Goal: Transaction & Acquisition: Obtain resource

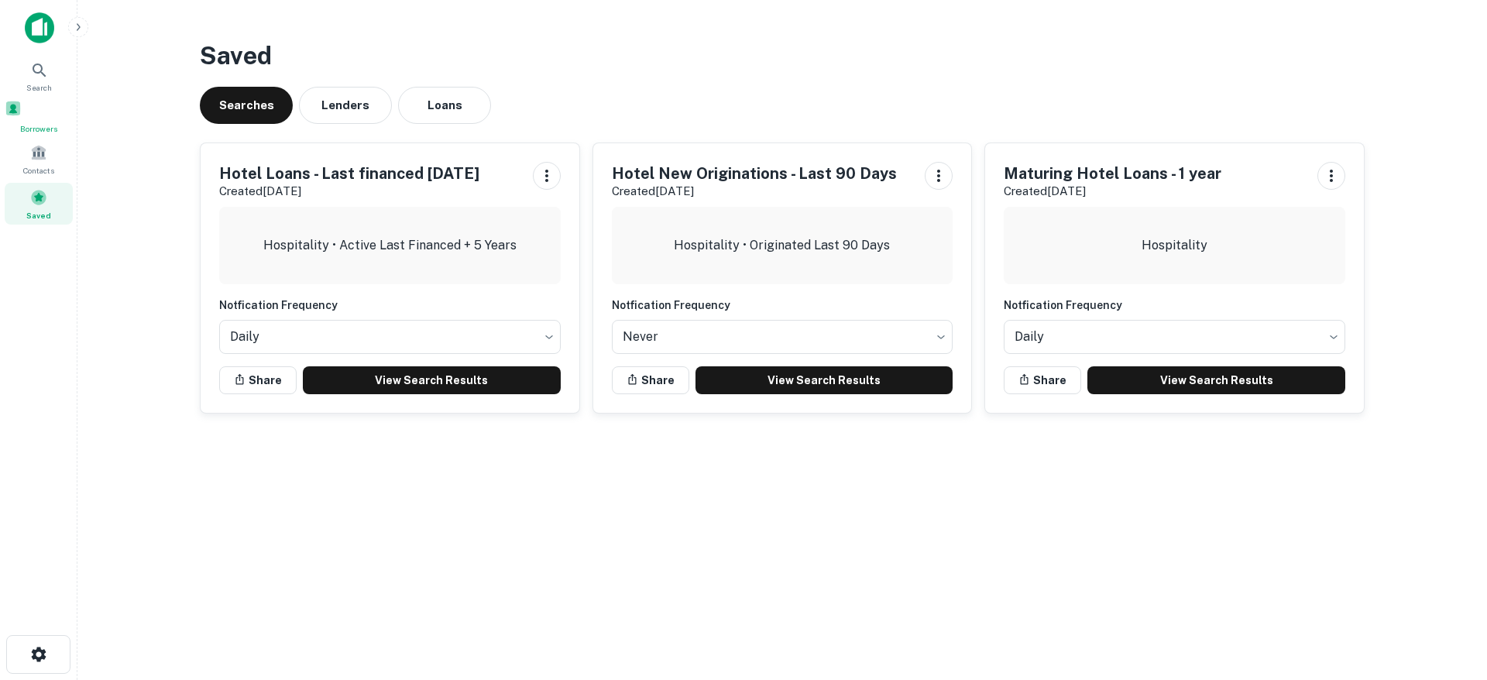
click at [26, 118] on div "Borrowers" at bounding box center [39, 117] width 68 height 35
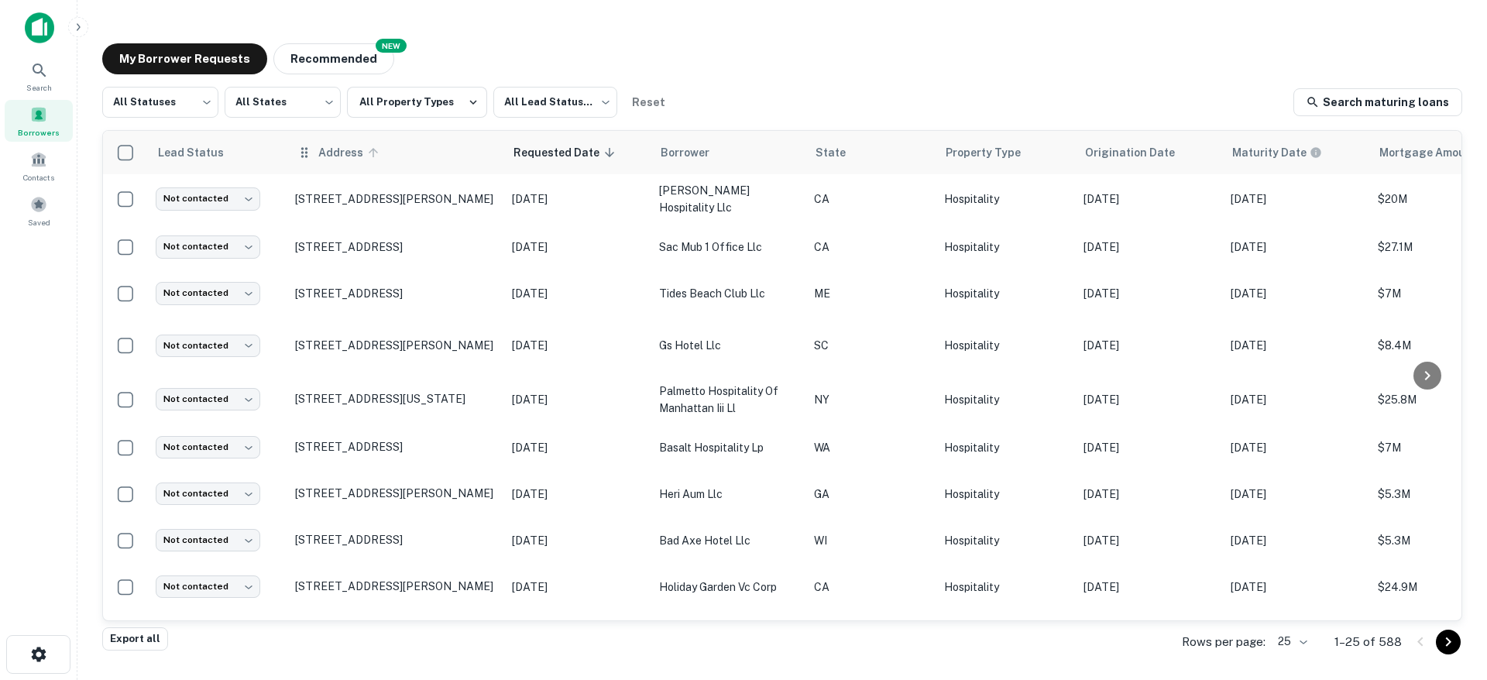
click at [323, 152] on span "Address" at bounding box center [350, 152] width 65 height 19
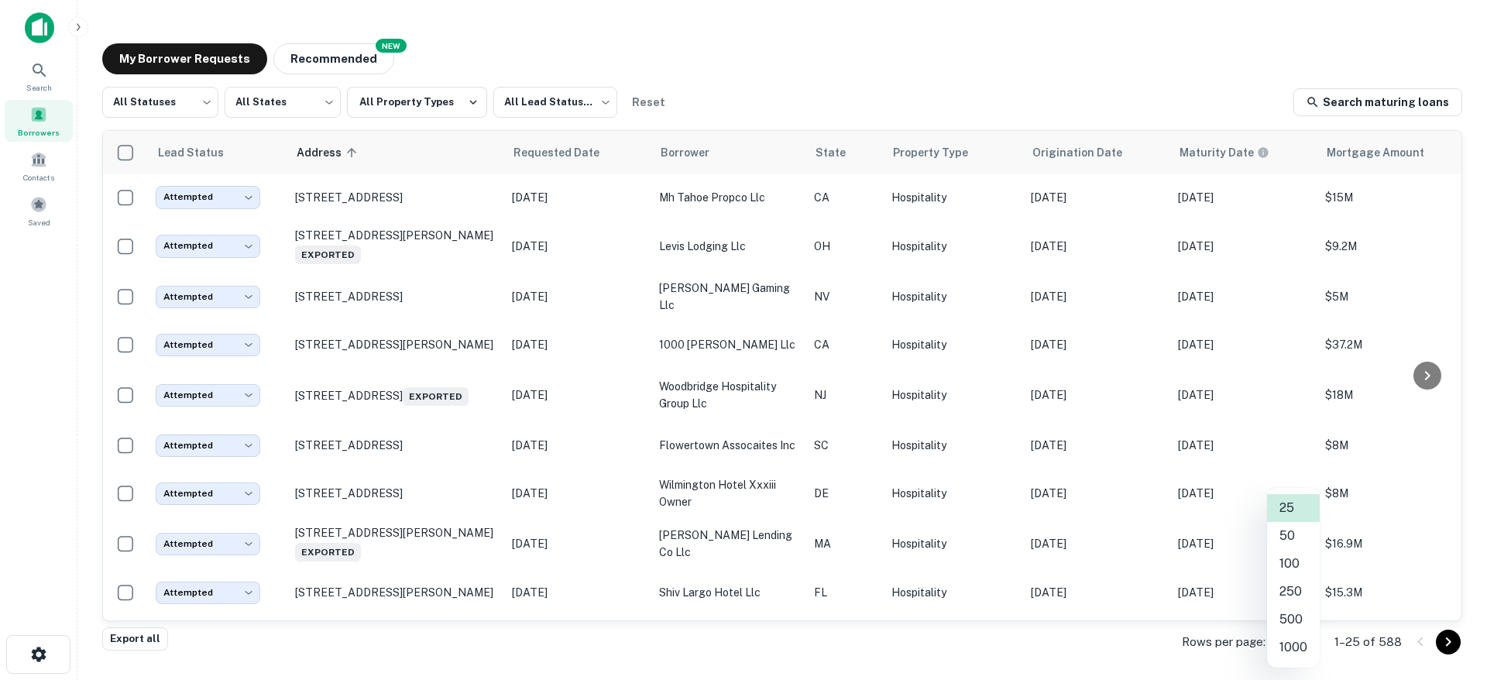
click at [1307, 644] on body "Search Borrowers Contacts Saved My Borrower Requests NEW Recommended All Status…" at bounding box center [743, 340] width 1487 height 680
click at [1279, 645] on li "1000" at bounding box center [1293, 648] width 53 height 28
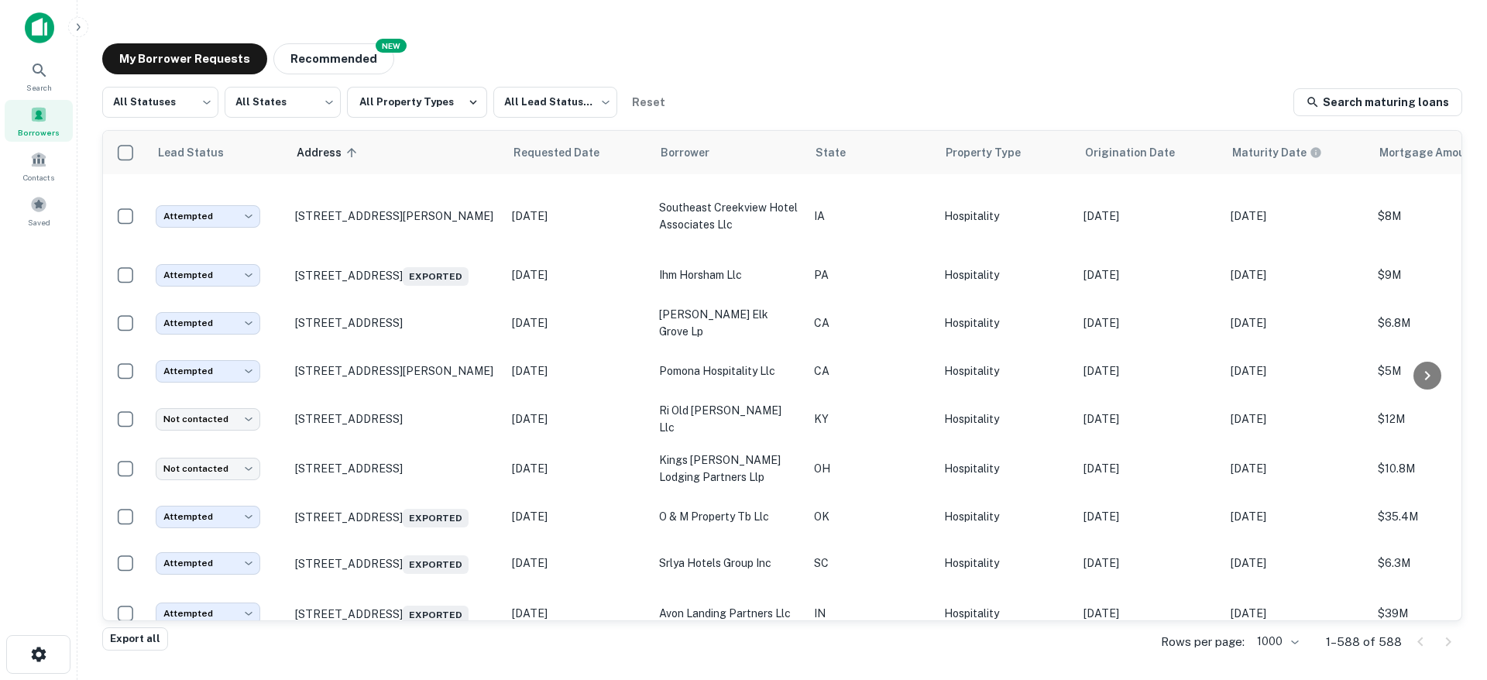
scroll to position [19379, 0]
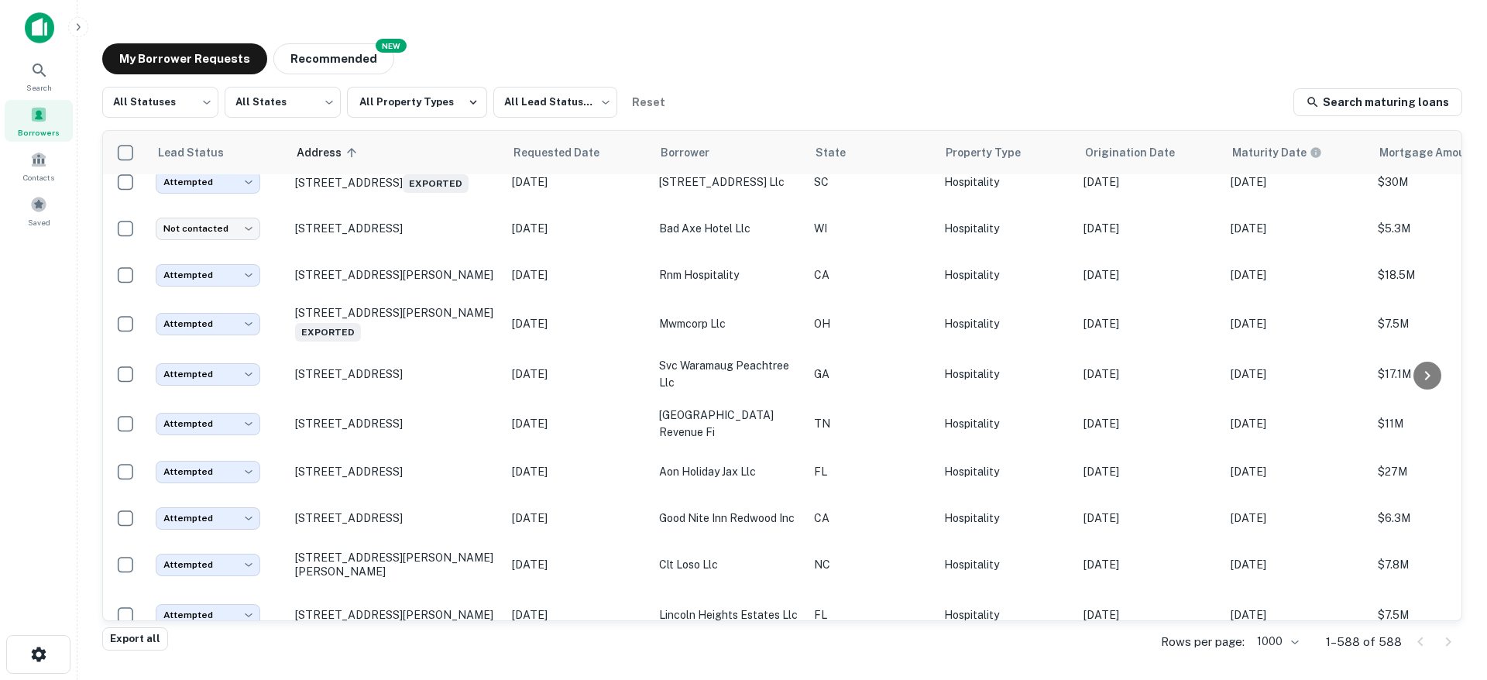
click at [404, 130] on p "45 E 45th St New York, NY10017" at bounding box center [395, 123] width 201 height 14
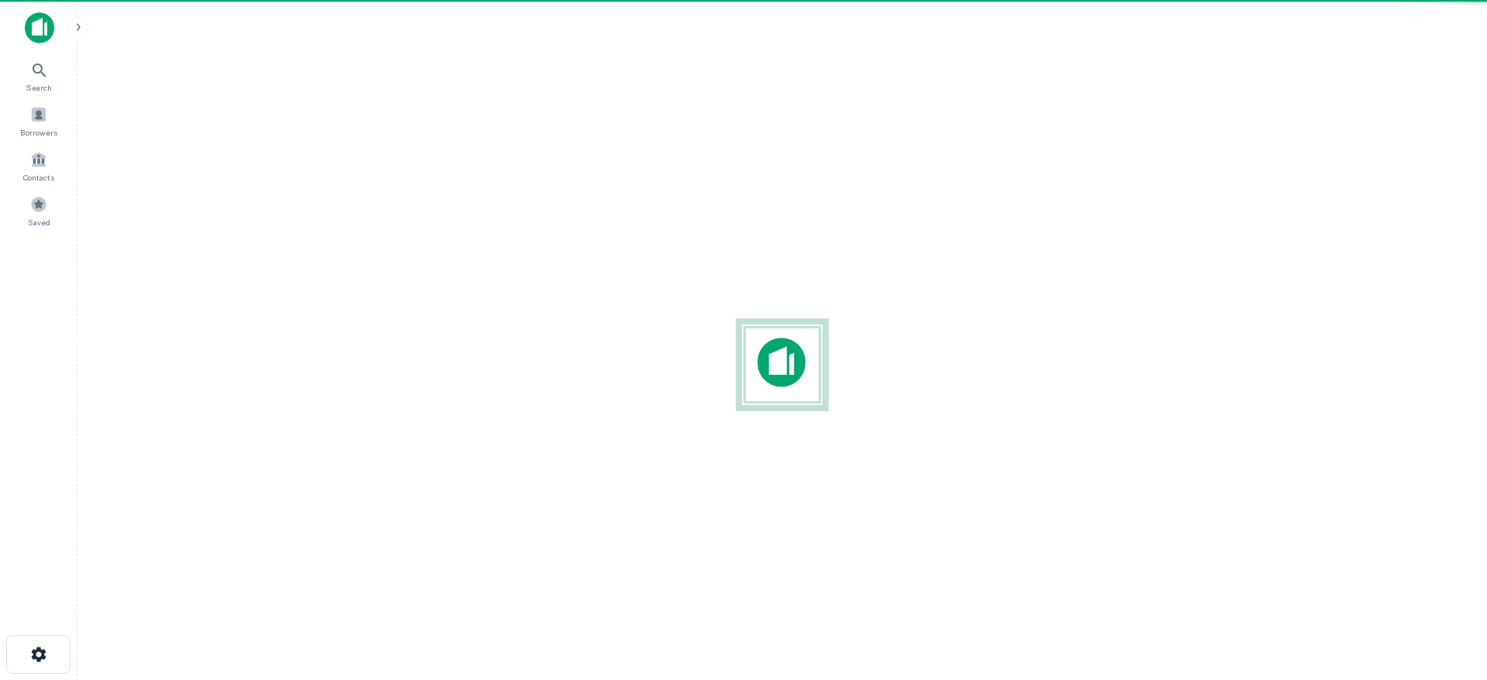
click at [511, 379] on div at bounding box center [782, 365] width 1385 height 680
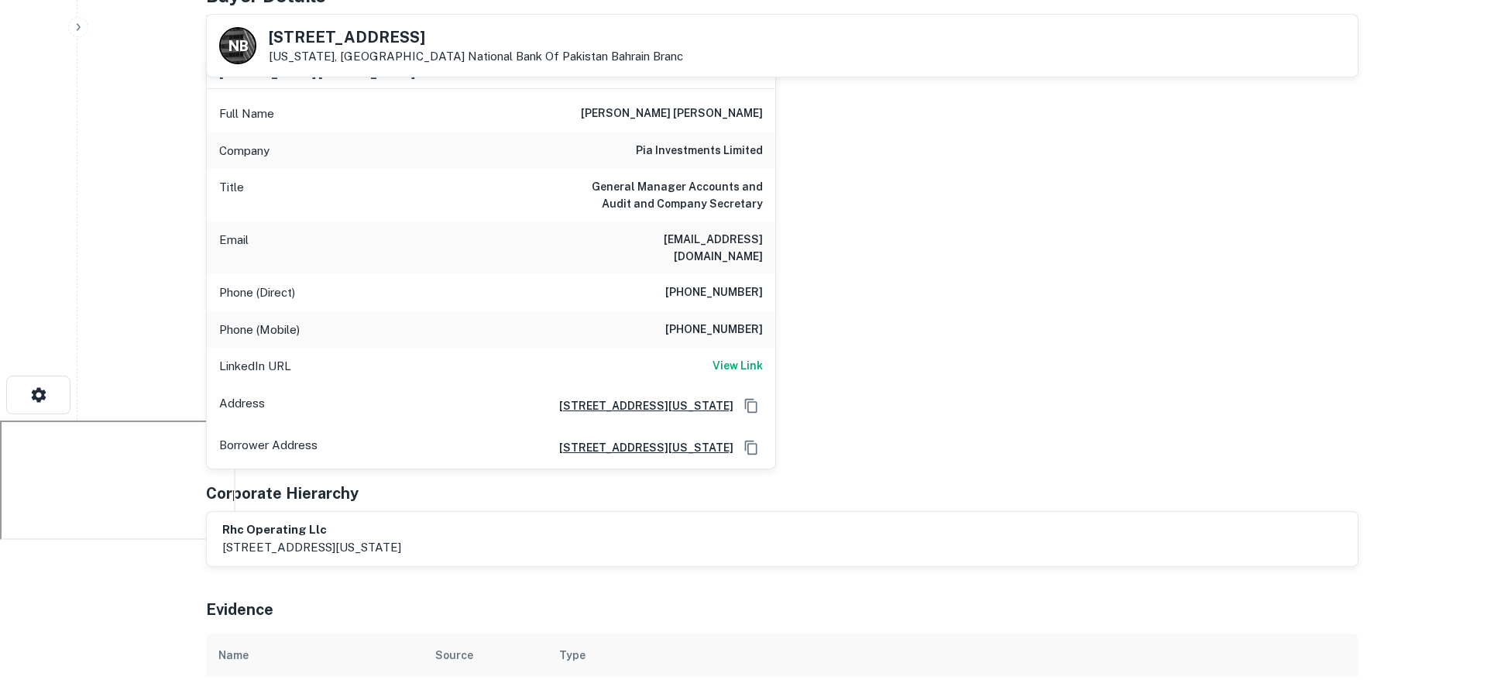
scroll to position [161, 0]
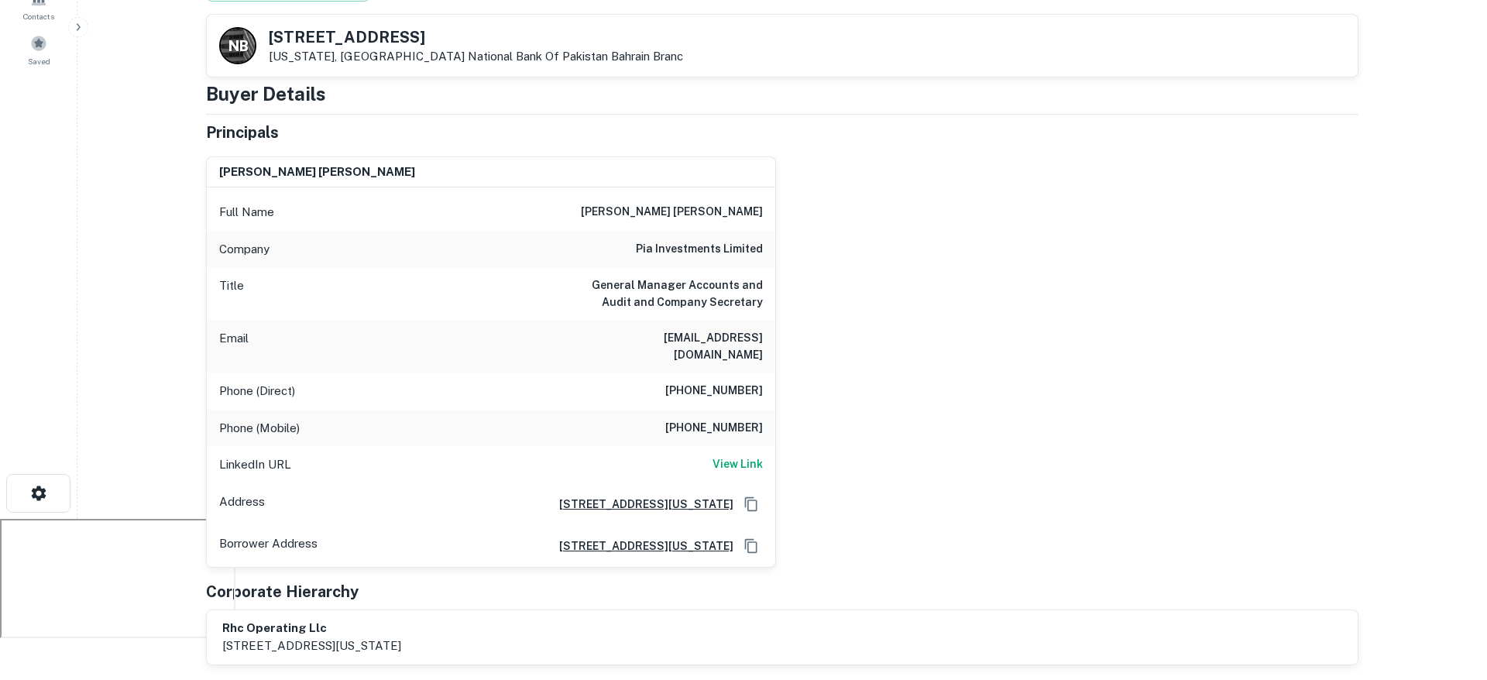
click at [720, 382] on h6 "+922132234140" at bounding box center [714, 391] width 98 height 19
copy h6 "922132234140"
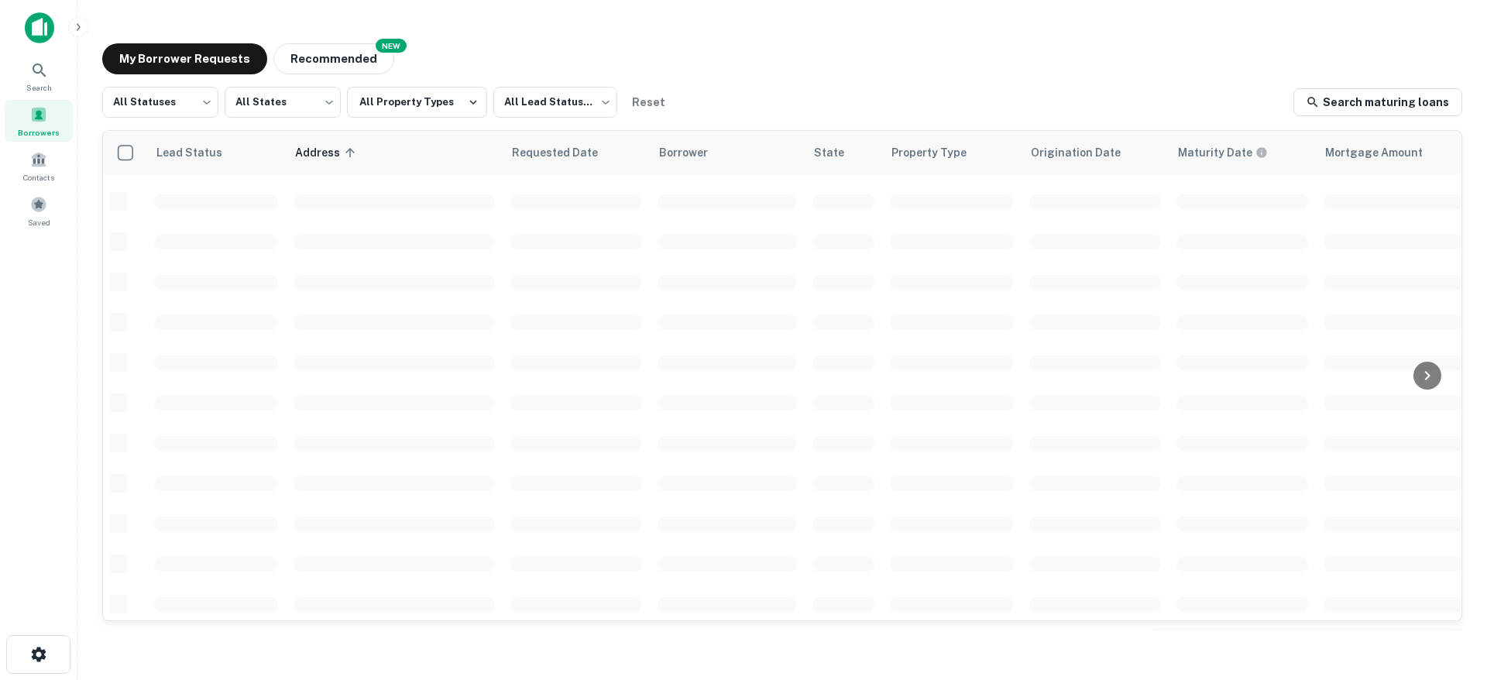
scroll to position [561, 0]
click at [728, 33] on div "My Borrower Requests NEW Recommended All Statuses *** ​ All States *** ​ All Pr…" at bounding box center [782, 337] width 1385 height 612
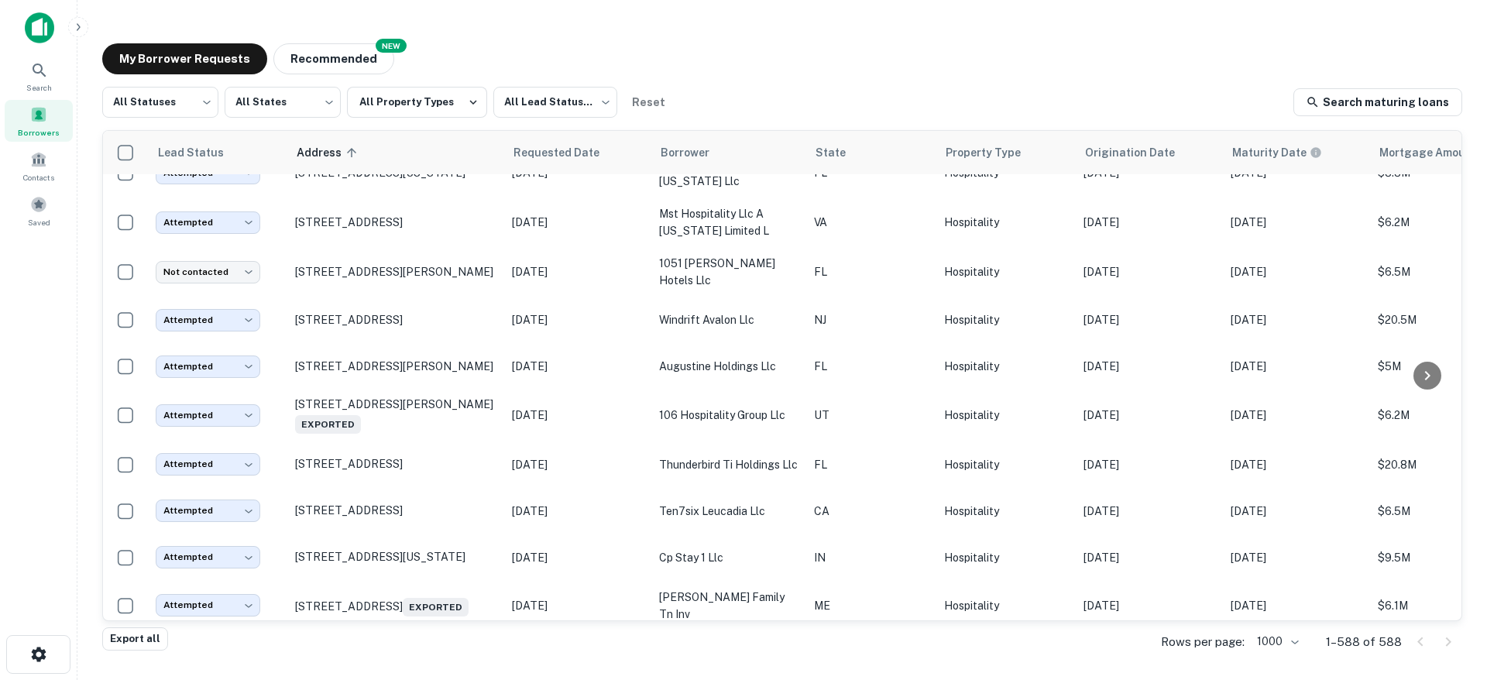
scroll to position [3323, 0]
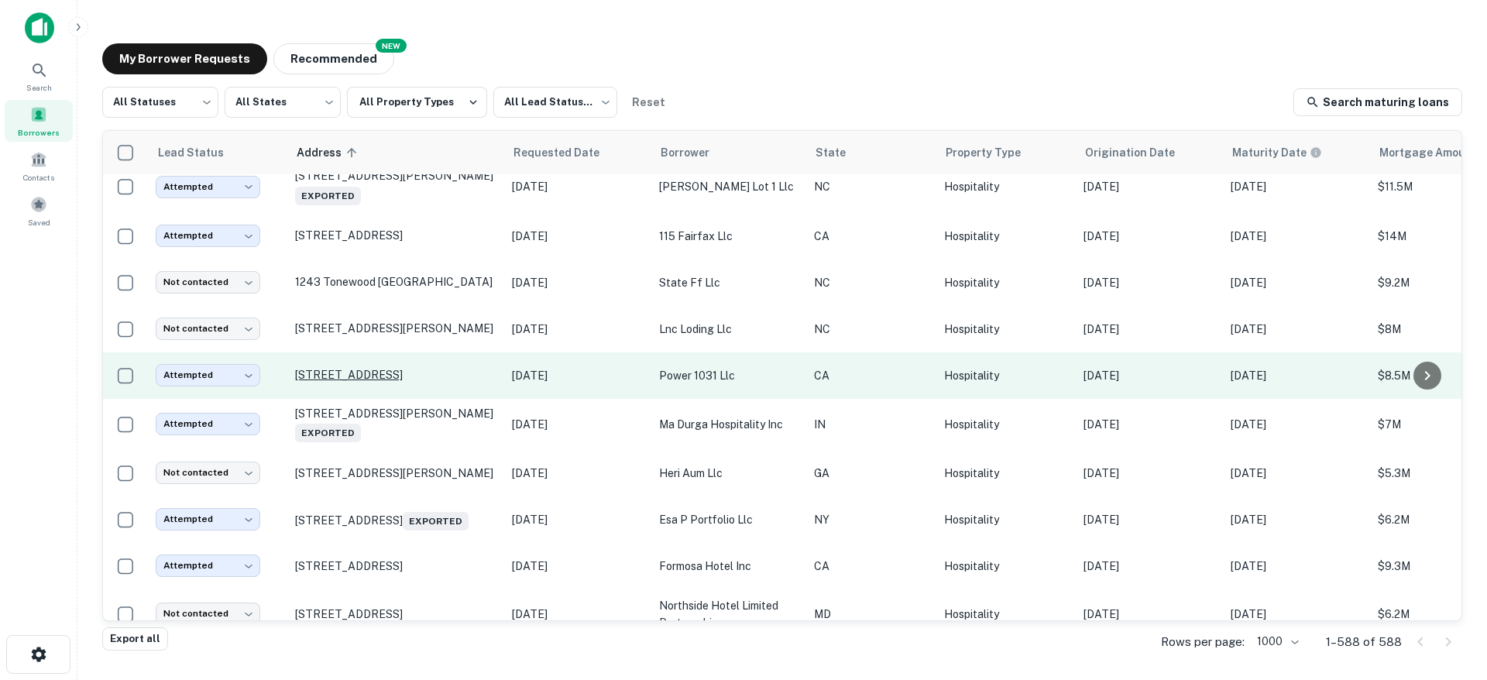
click at [369, 373] on p "1250 El Cajon Blvd El Cajon, CA92020" at bounding box center [395, 375] width 201 height 14
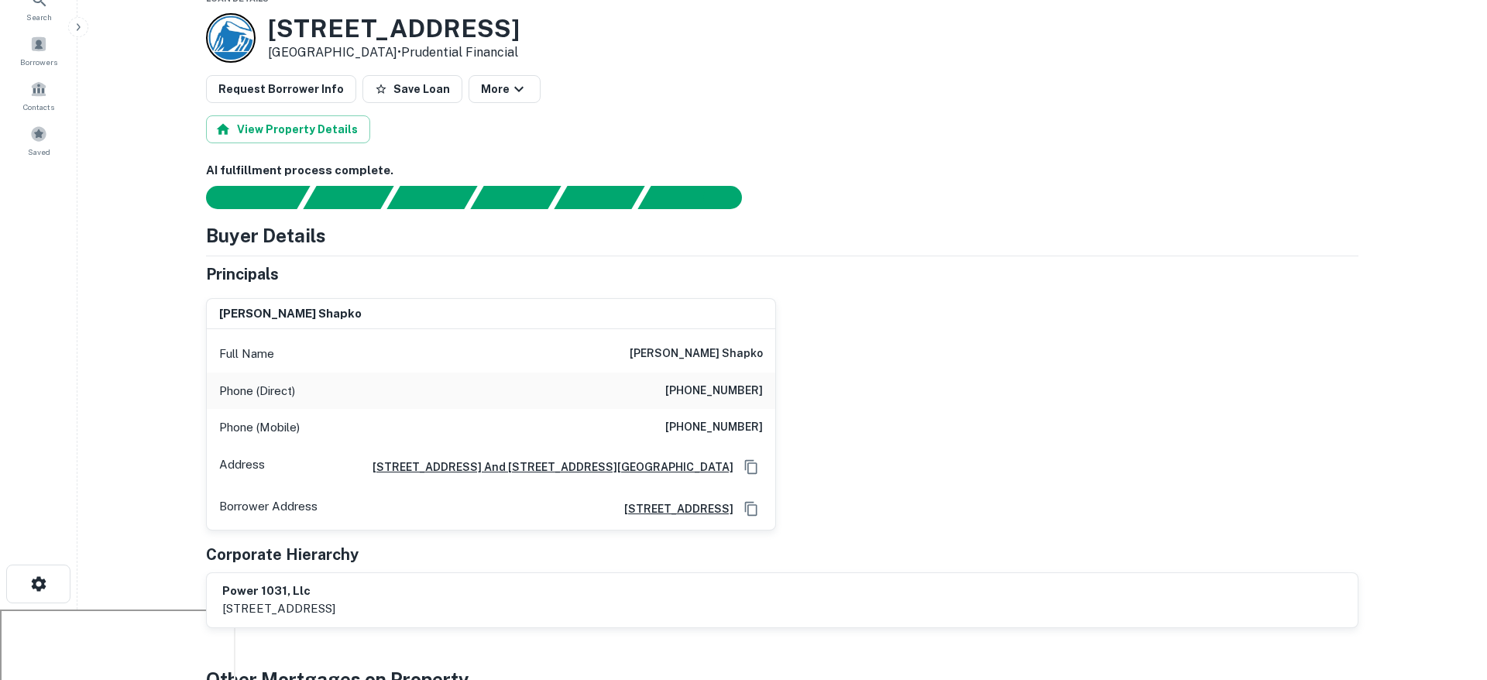
scroll to position [66, 0]
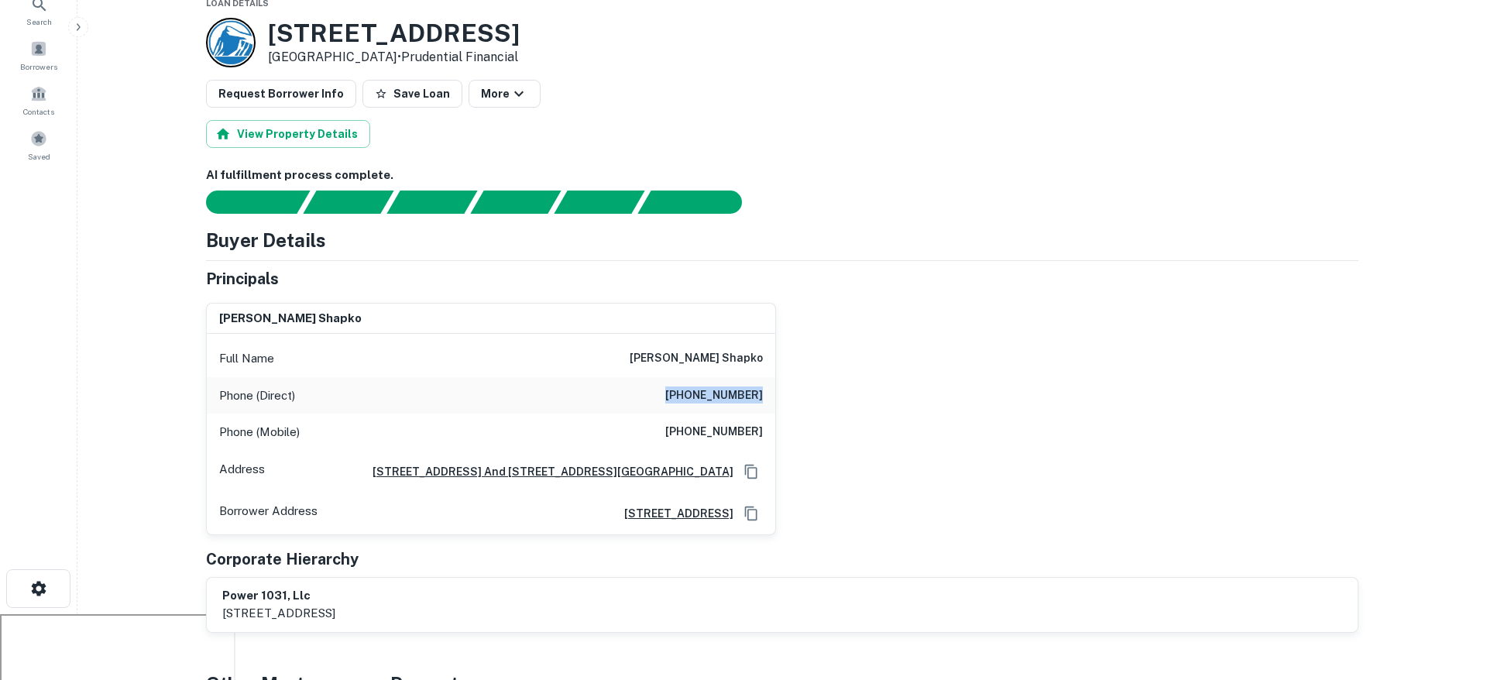
drag, startPoint x: 675, startPoint y: 391, endPoint x: 768, endPoint y: 390, distance: 92.2
click at [768, 390] on div "Phone (Direct) (831) 372-7576" at bounding box center [491, 395] width 568 height 37
copy h6 "(831) 372-7576"
drag, startPoint x: 675, startPoint y: 428, endPoint x: 763, endPoint y: 427, distance: 88.3
click at [763, 427] on div "Phone (Mobile) (403) 607-9997" at bounding box center [491, 432] width 568 height 37
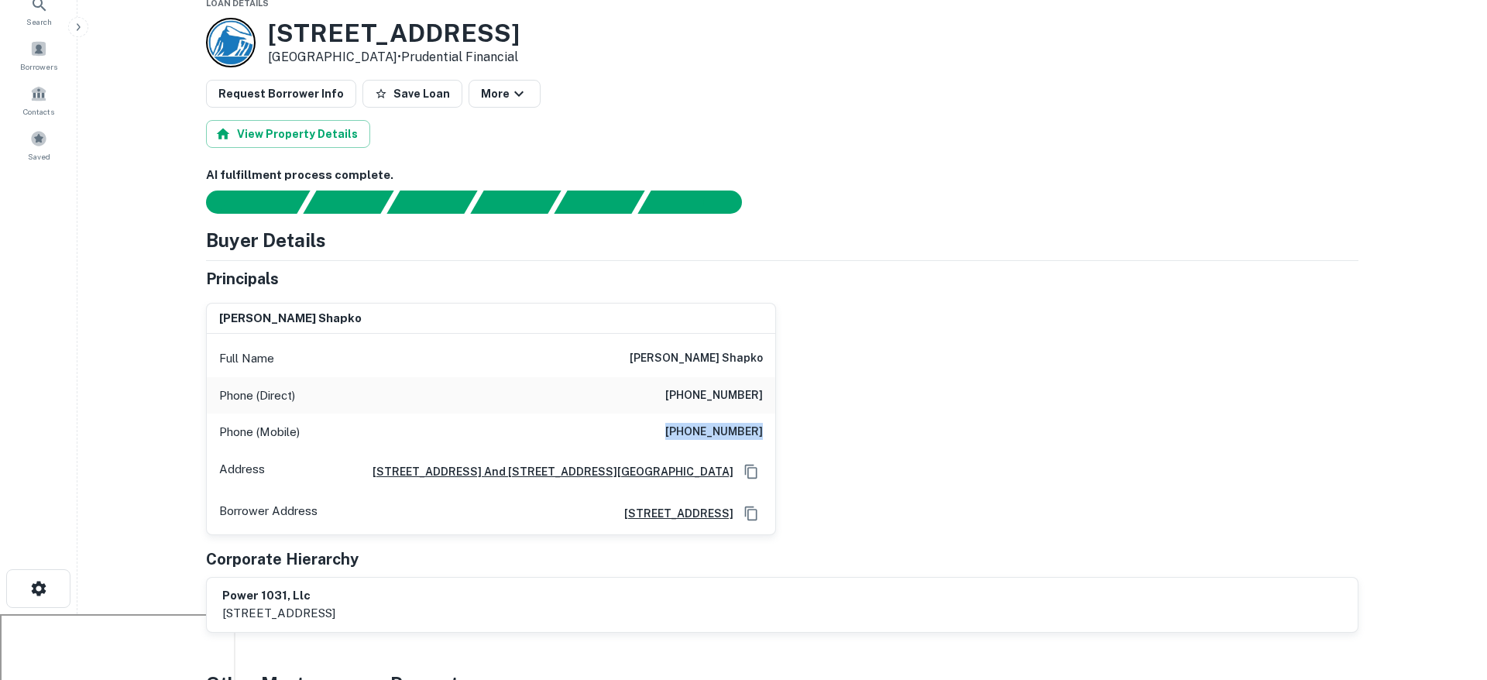
copy h6 "(403) 607-9997"
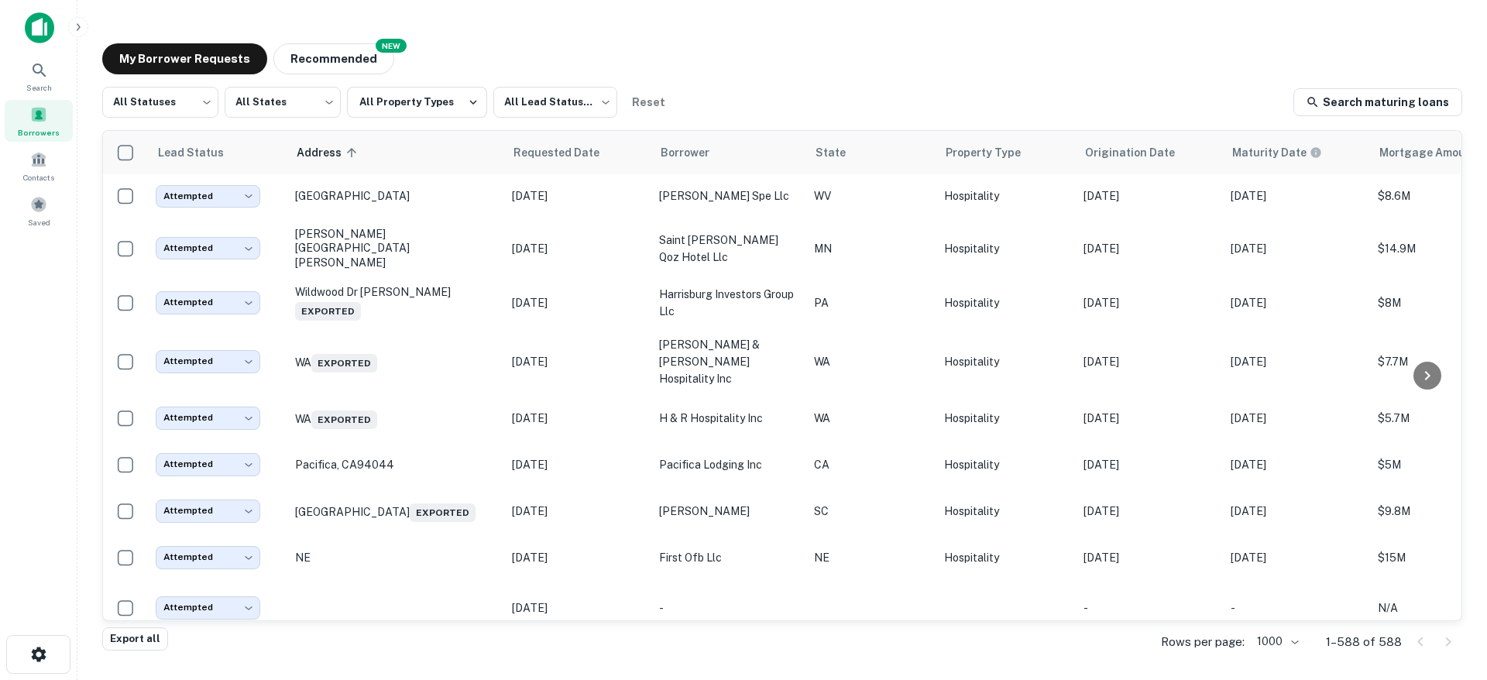
scroll to position [5153, 0]
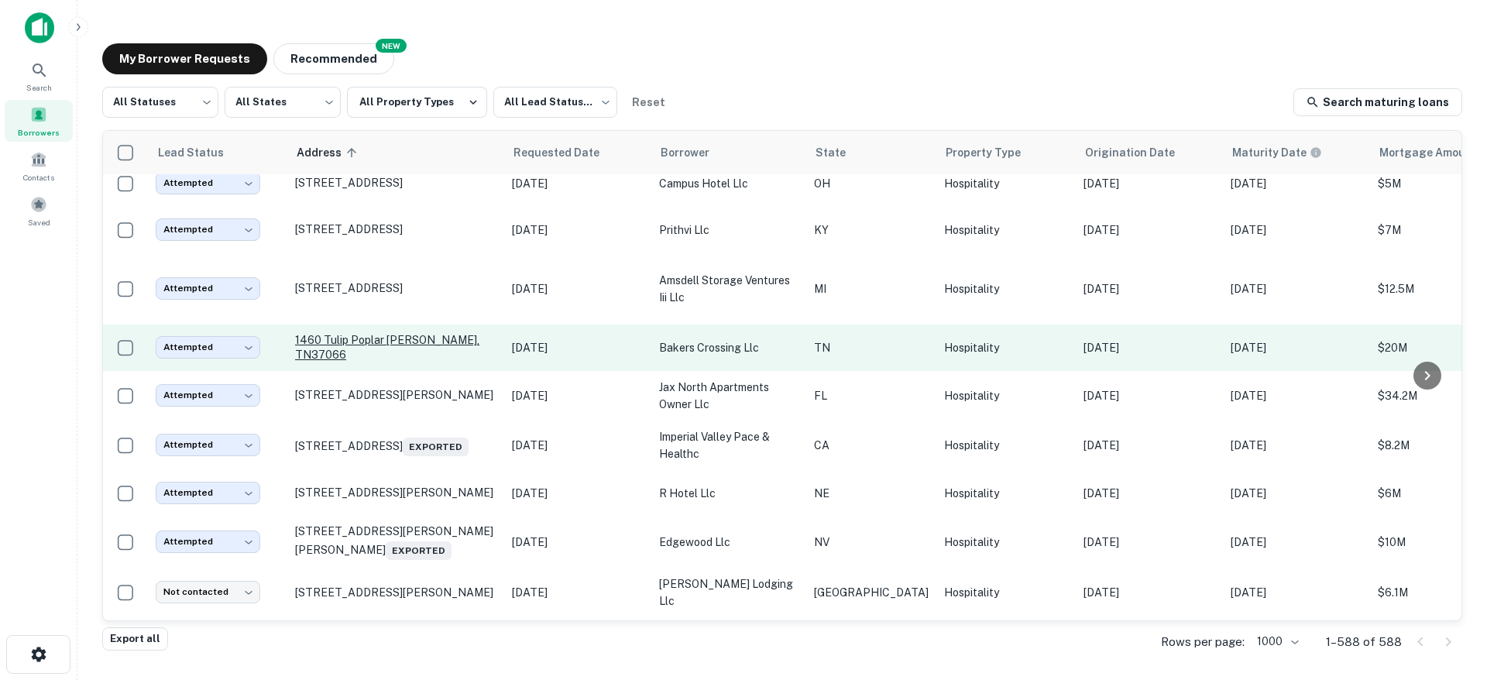
click at [385, 361] on p "1460 Tulip Poplar Dr Gallatin, TN37066" at bounding box center [395, 347] width 201 height 28
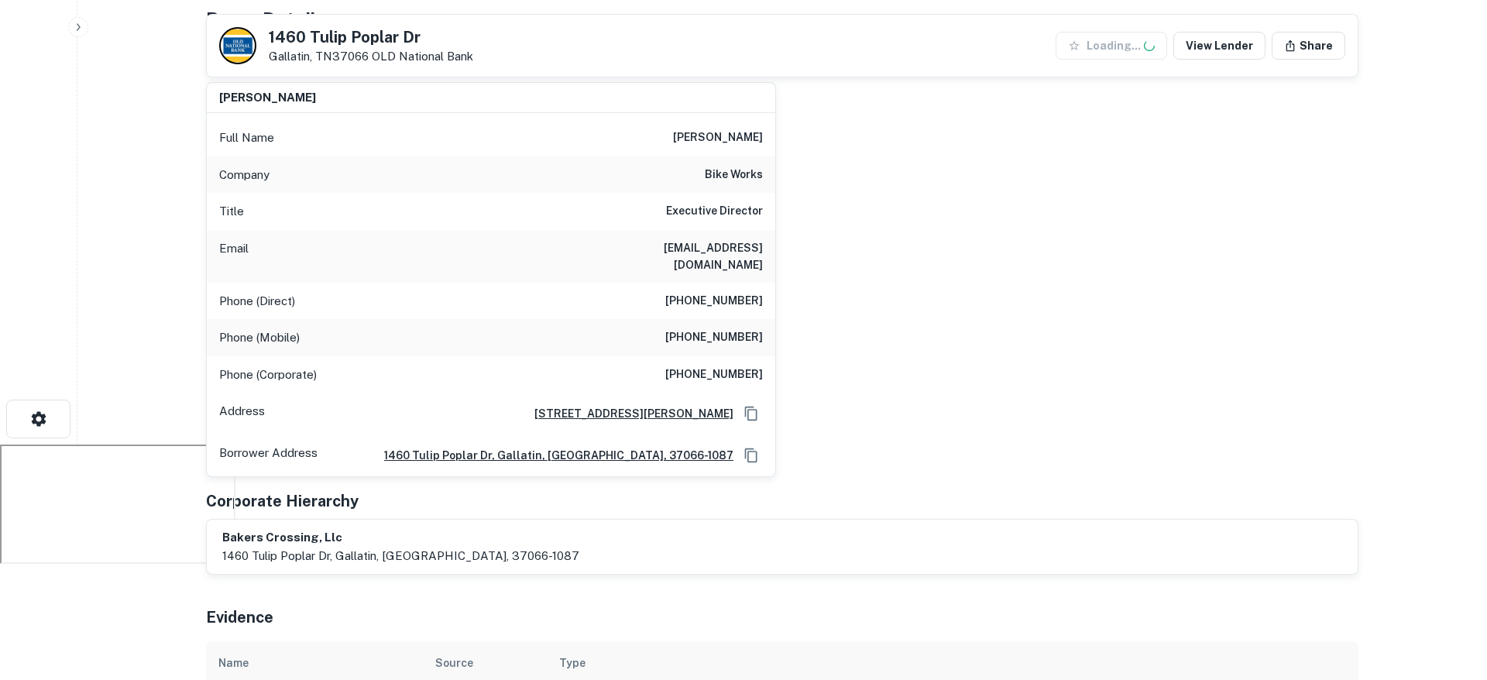
scroll to position [219, 0]
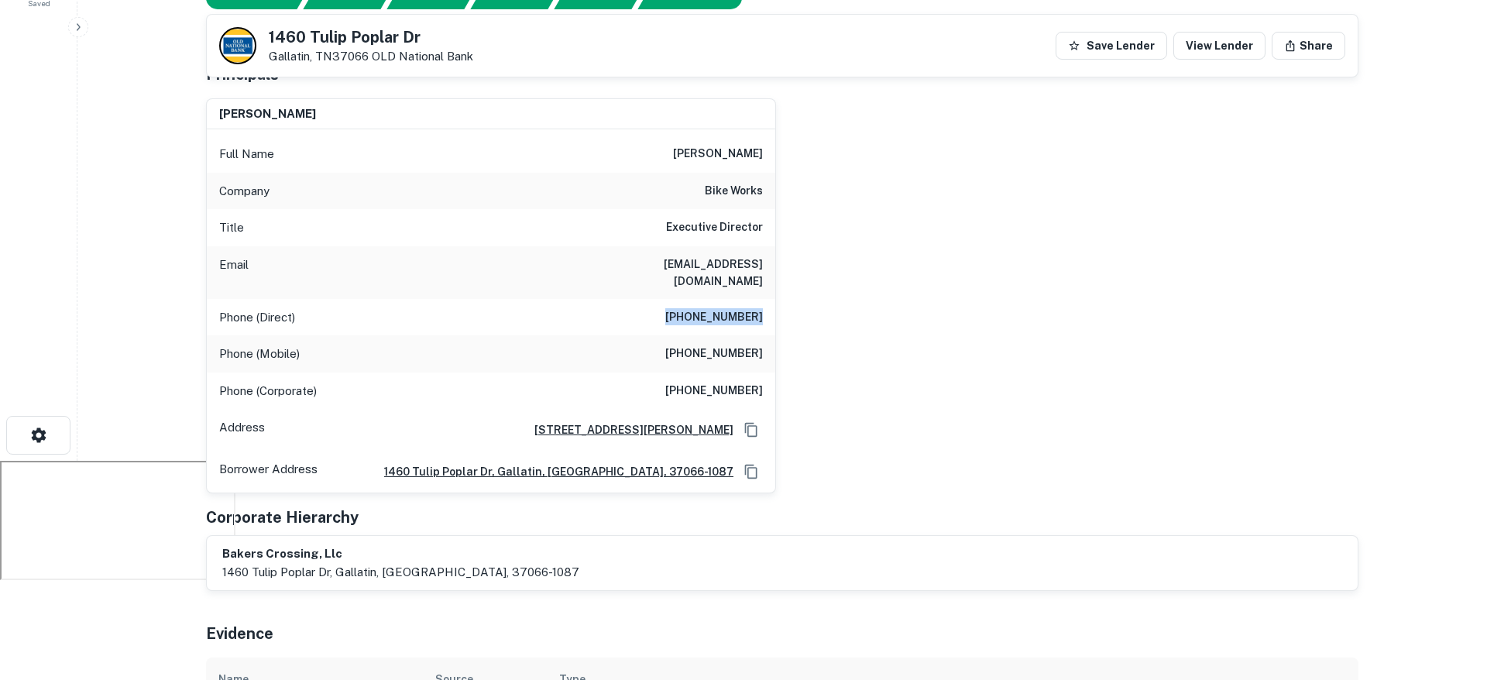
drag, startPoint x: 681, startPoint y: 295, endPoint x: 762, endPoint y: 294, distance: 81.3
click at [762, 308] on h6 "(206) 513-7110" at bounding box center [714, 317] width 98 height 19
copy h6 "(206) 513-7110"
click at [673, 345] on h6 "(206) 778-4671" at bounding box center [714, 354] width 98 height 19
drag, startPoint x: 674, startPoint y: 335, endPoint x: 771, endPoint y: 335, distance: 97.6
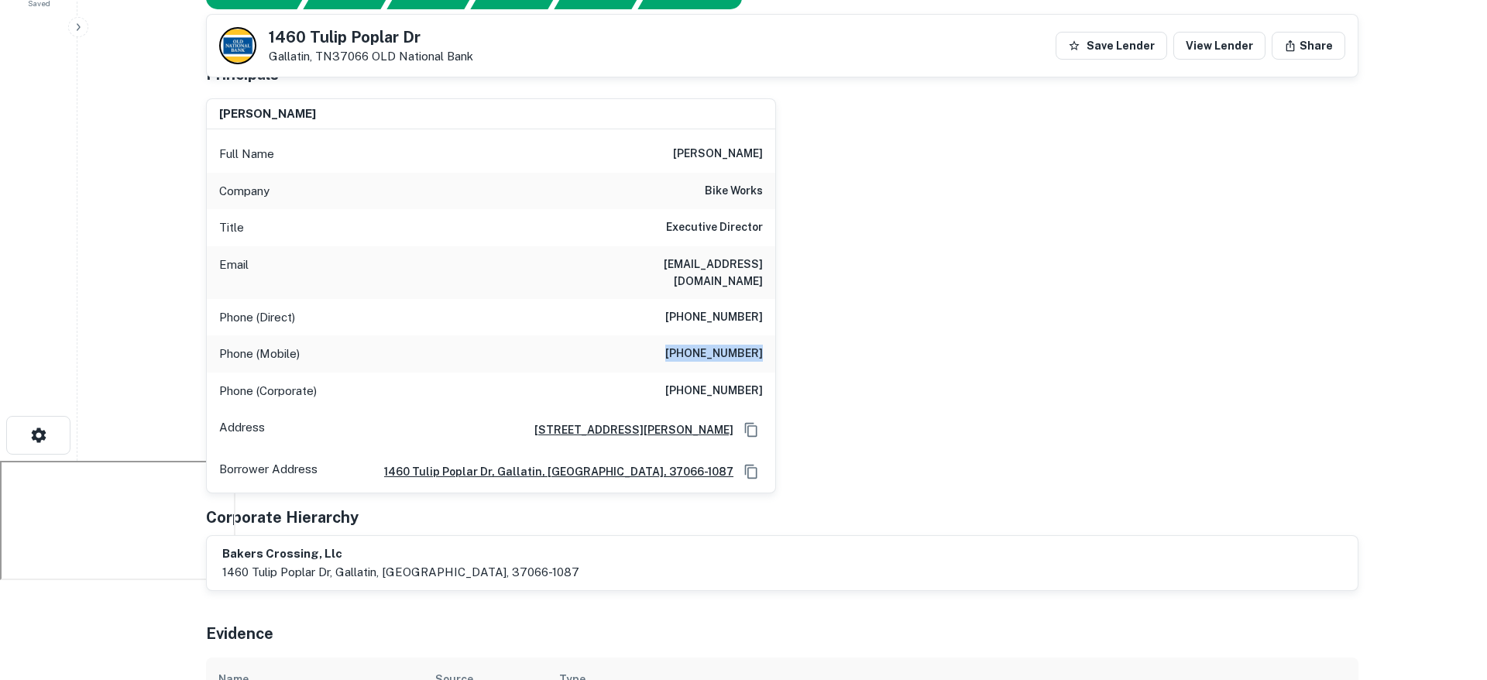
click at [771, 335] on div "Phone (Mobile) (206) 778-4671" at bounding box center [491, 353] width 568 height 37
copy h6 "(206) 778-4671"
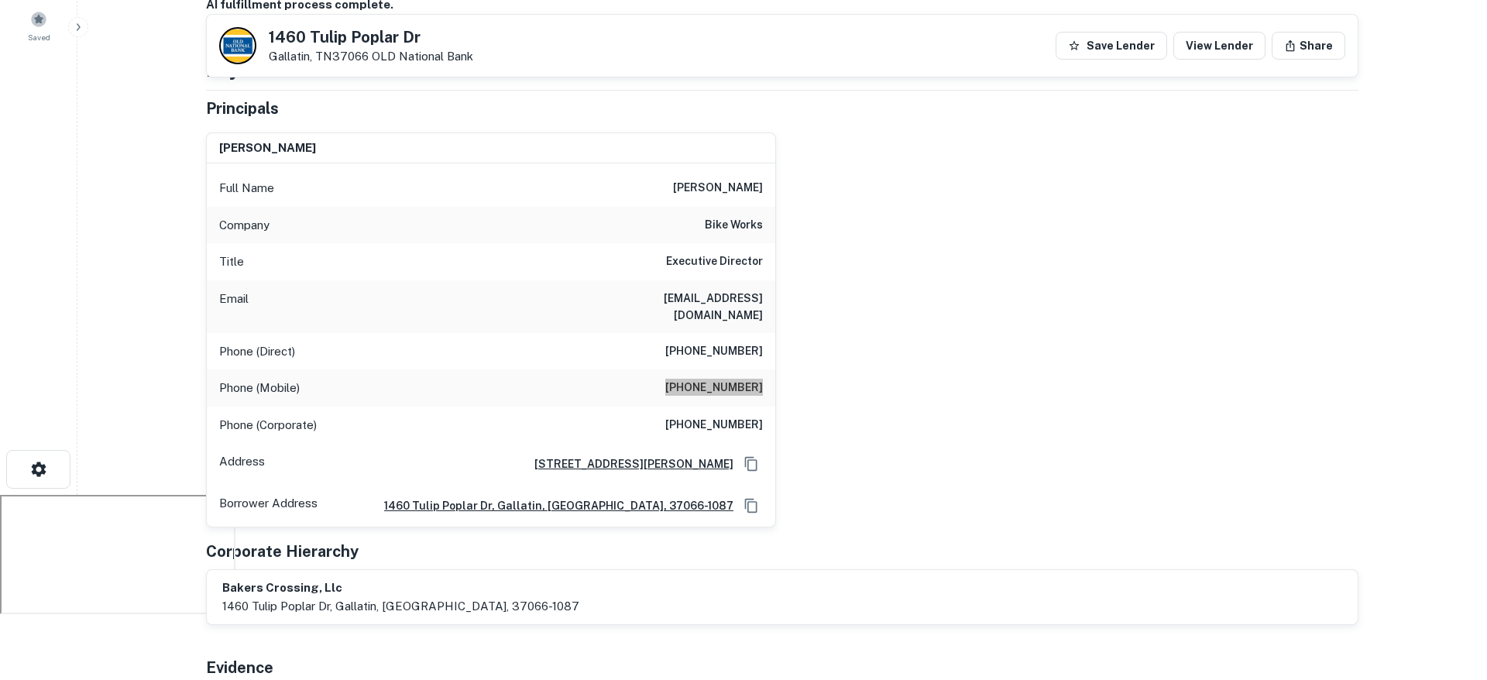
scroll to position [0, 0]
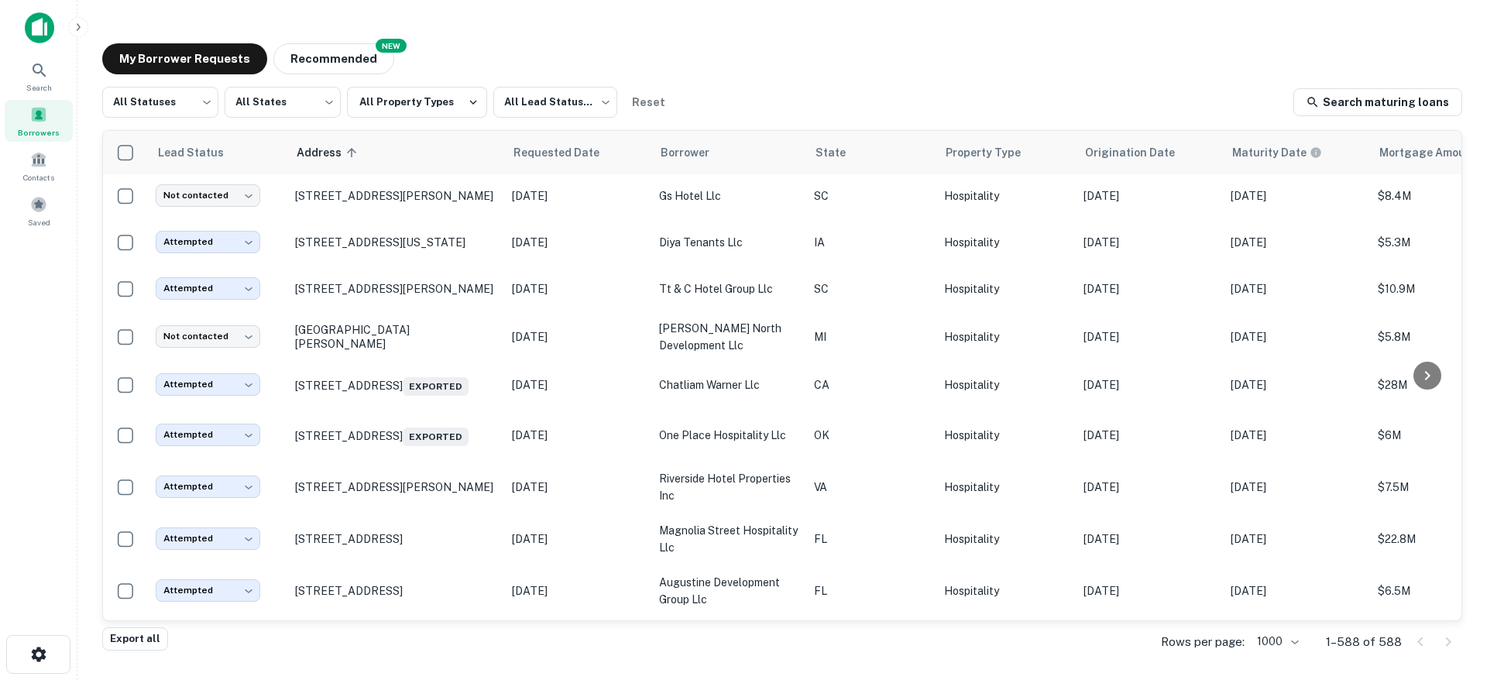
scroll to position [13345, 0]
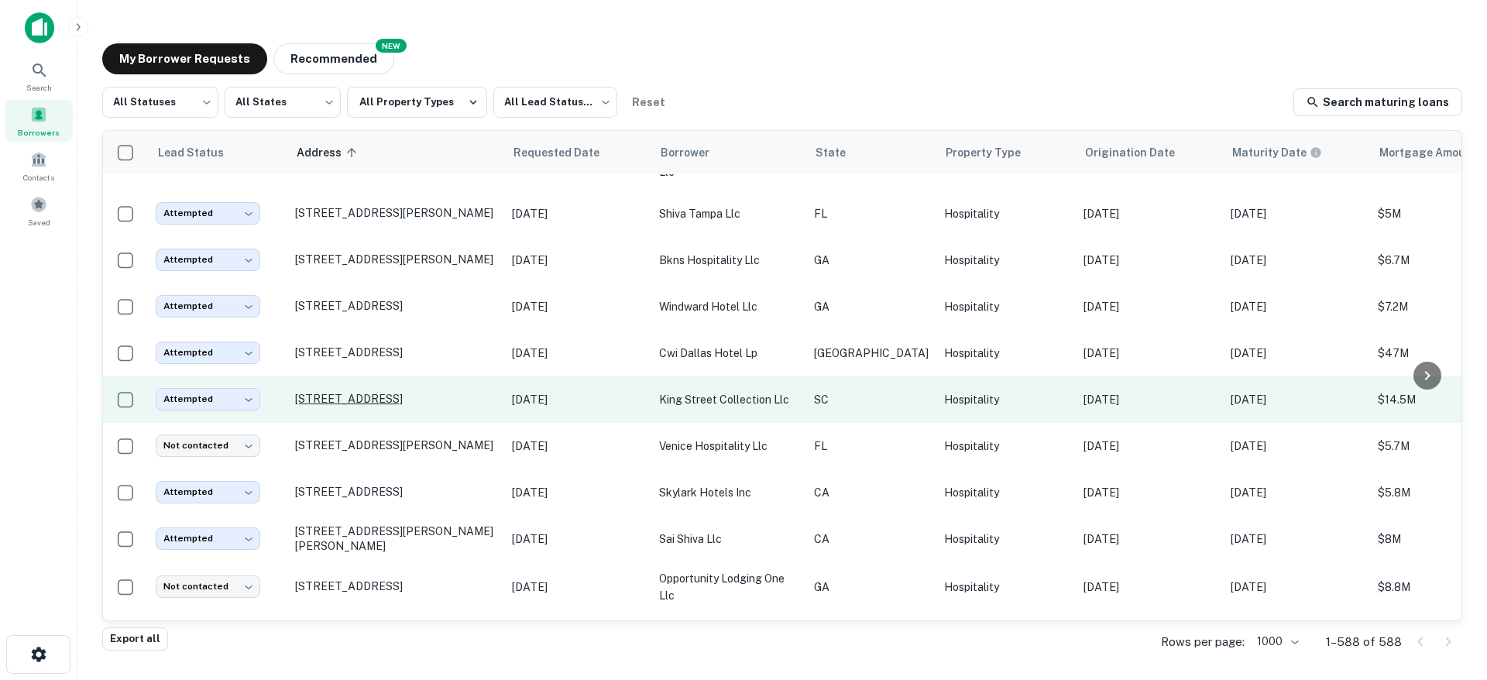
click at [400, 406] on p "292 King St Charleston, SC29401" at bounding box center [395, 399] width 201 height 14
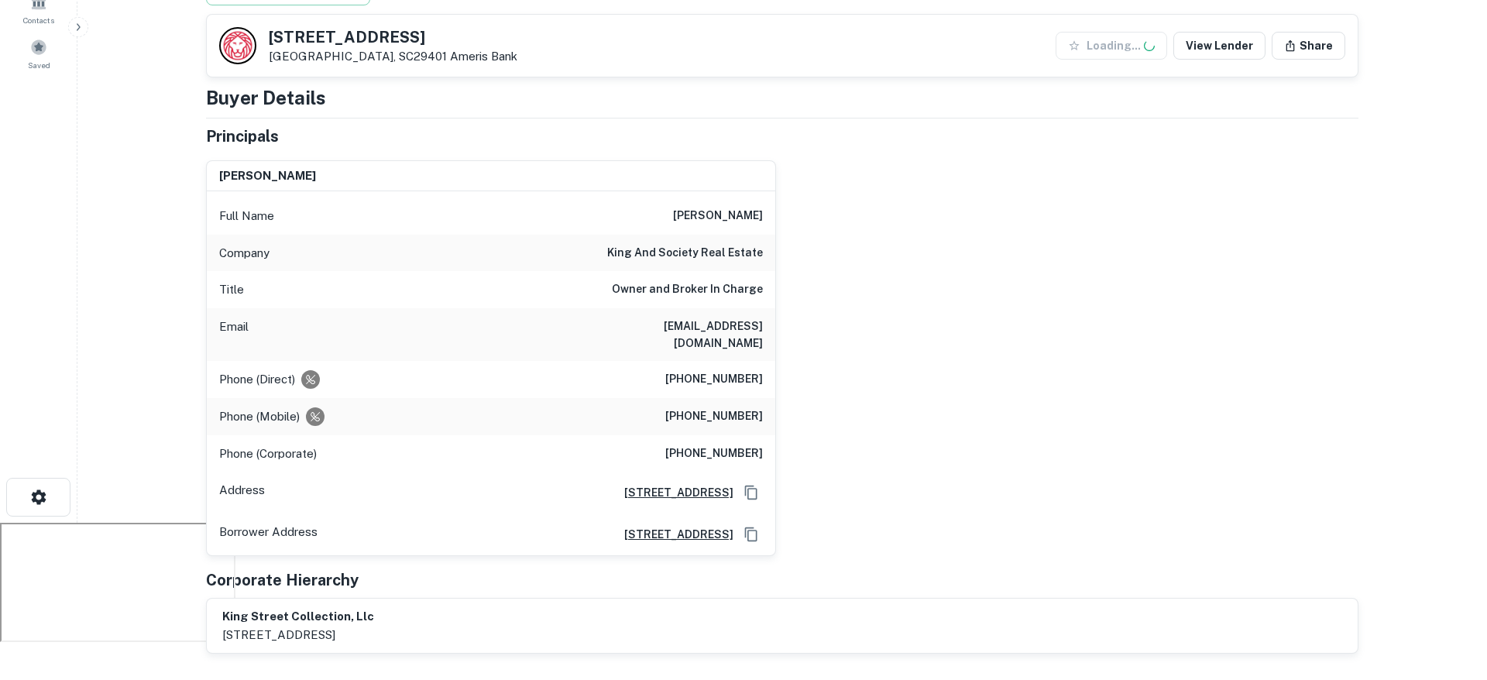
scroll to position [115, 0]
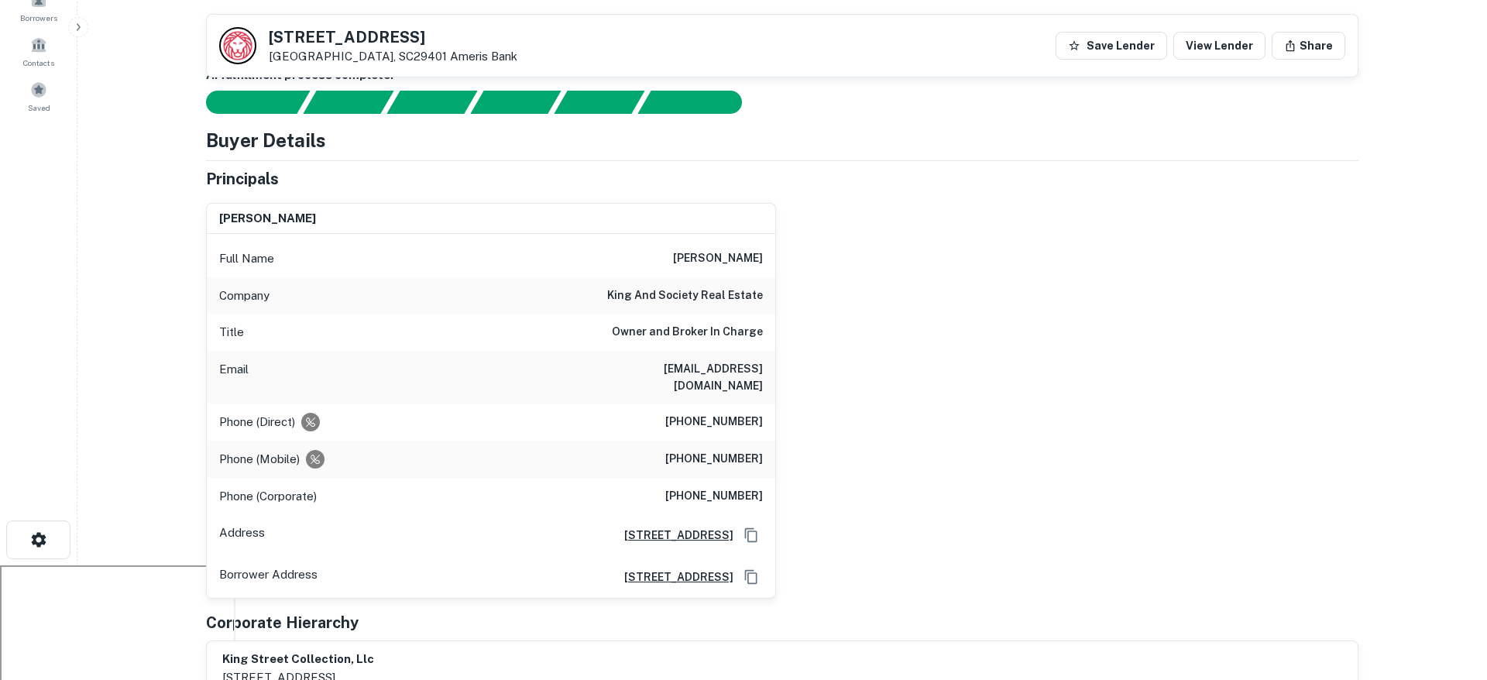
click at [677, 413] on h6 "(843) 718-3538" at bounding box center [714, 422] width 98 height 19
drag, startPoint x: 677, startPoint y: 400, endPoint x: 764, endPoint y: 403, distance: 86.8
click at [763, 404] on div "Phone (Direct) (843) 718-3538" at bounding box center [491, 422] width 568 height 37
copy h6 "(843) 718-3538"
drag, startPoint x: 706, startPoint y: 450, endPoint x: 698, endPoint y: 451, distance: 7.8
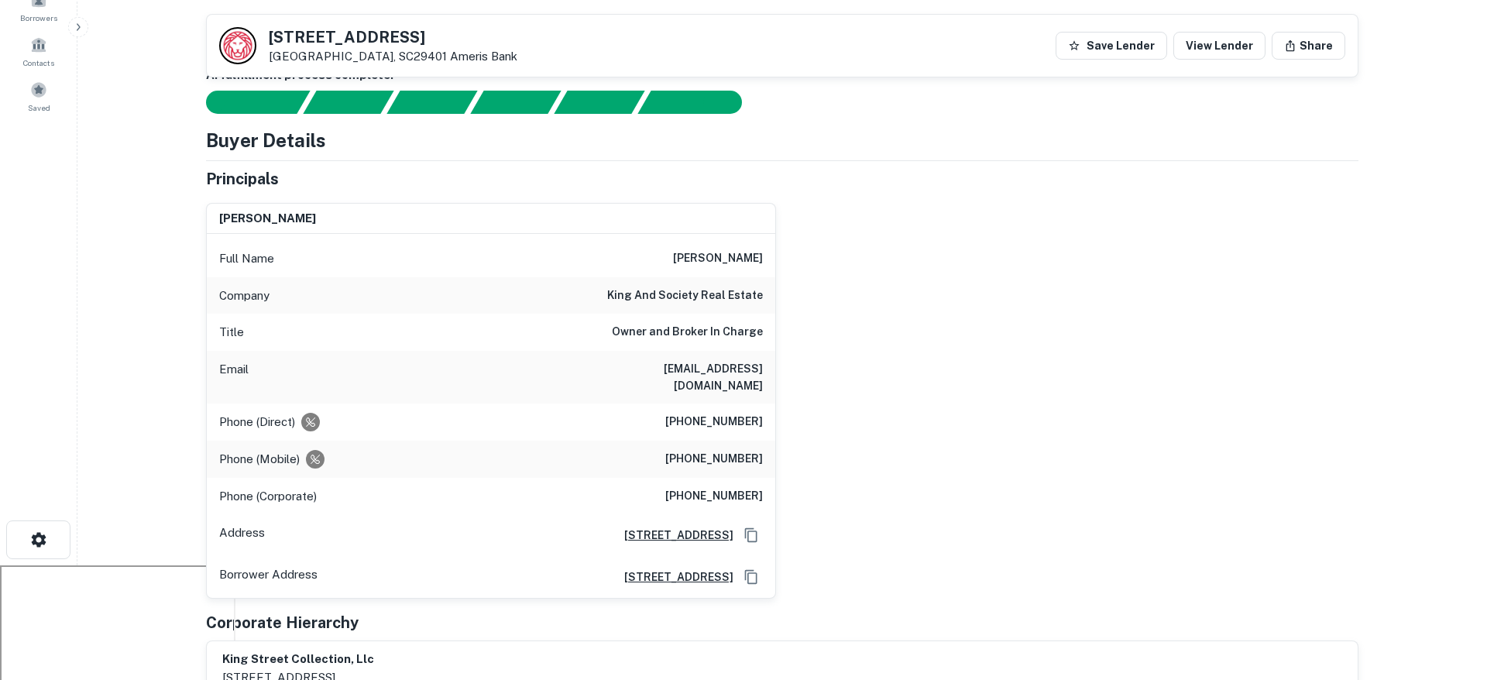
click at [702, 451] on h6 "(843) 364-0432" at bounding box center [714, 459] width 98 height 19
click at [684, 450] on h6 "(843) 364-0432" at bounding box center [714, 459] width 98 height 19
drag, startPoint x: 677, startPoint y: 442, endPoint x: 764, endPoint y: 435, distance: 87.0
click at [764, 441] on div "Phone (Mobile) (843) 364-0432" at bounding box center [491, 459] width 568 height 37
copy h6 "(843) 364-0432"
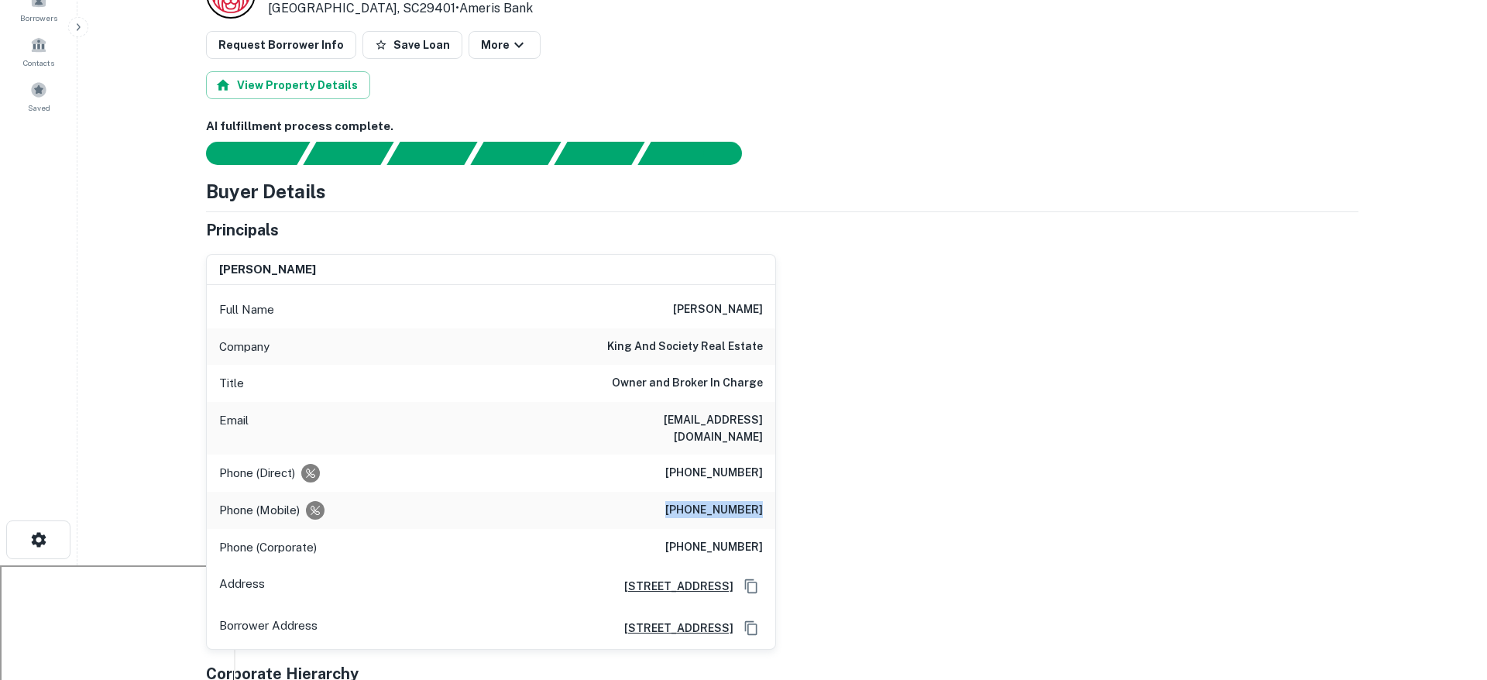
scroll to position [0, 0]
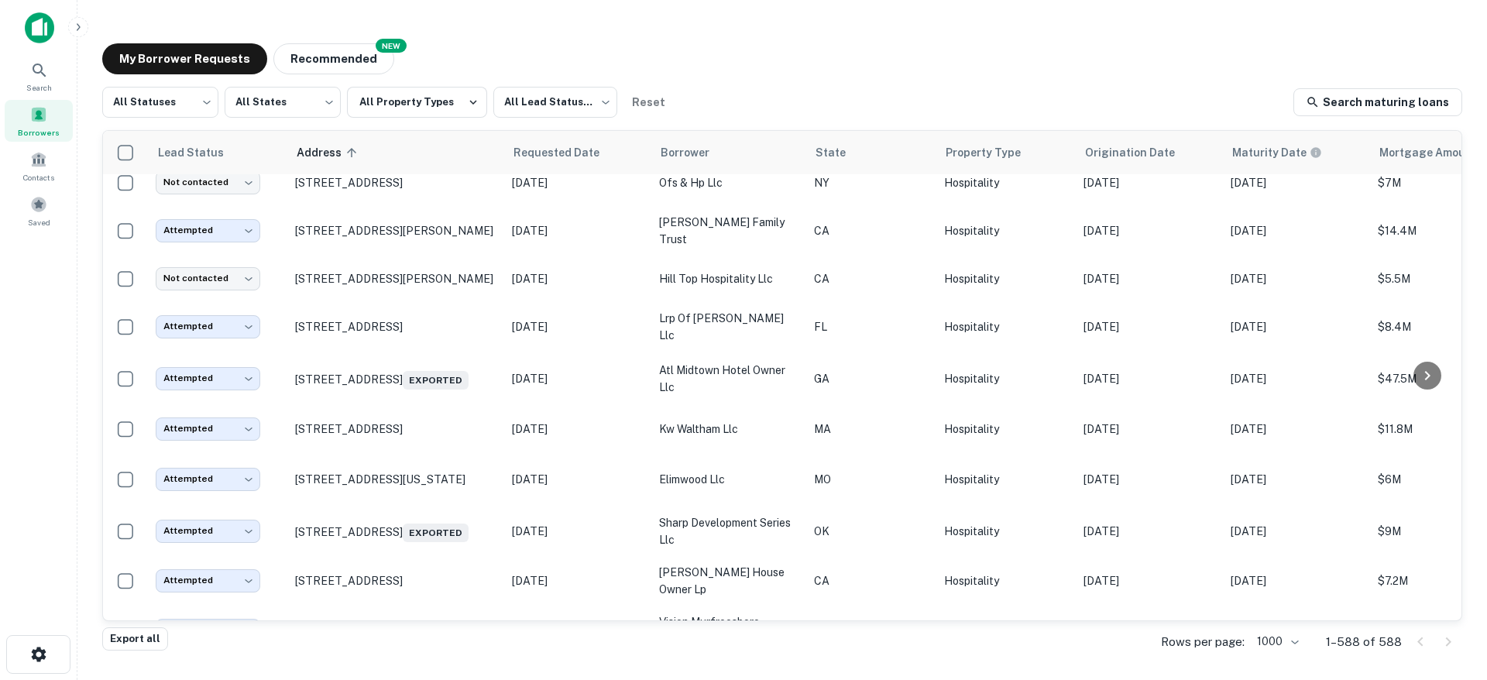
scroll to position [8882, 0]
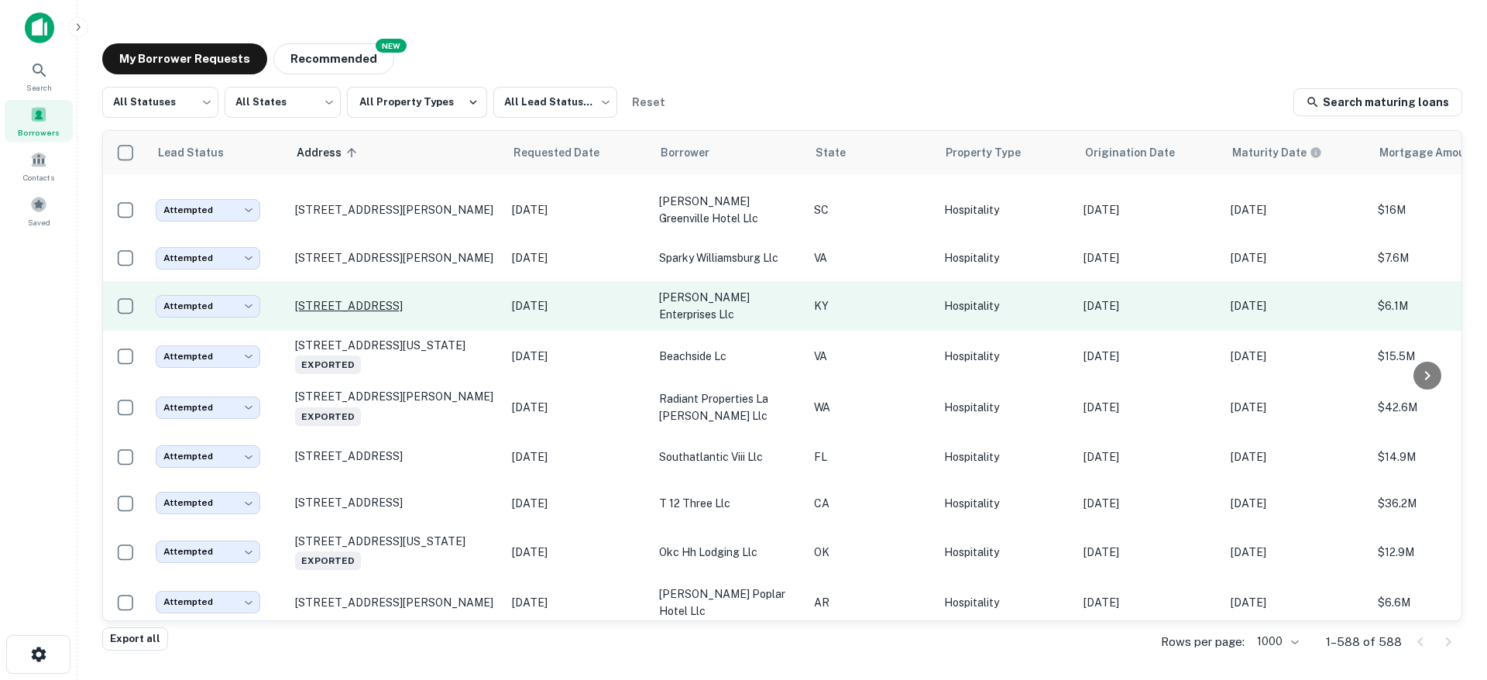
click at [443, 313] on p "2035 West Hwy London, KY40741" at bounding box center [395, 306] width 201 height 14
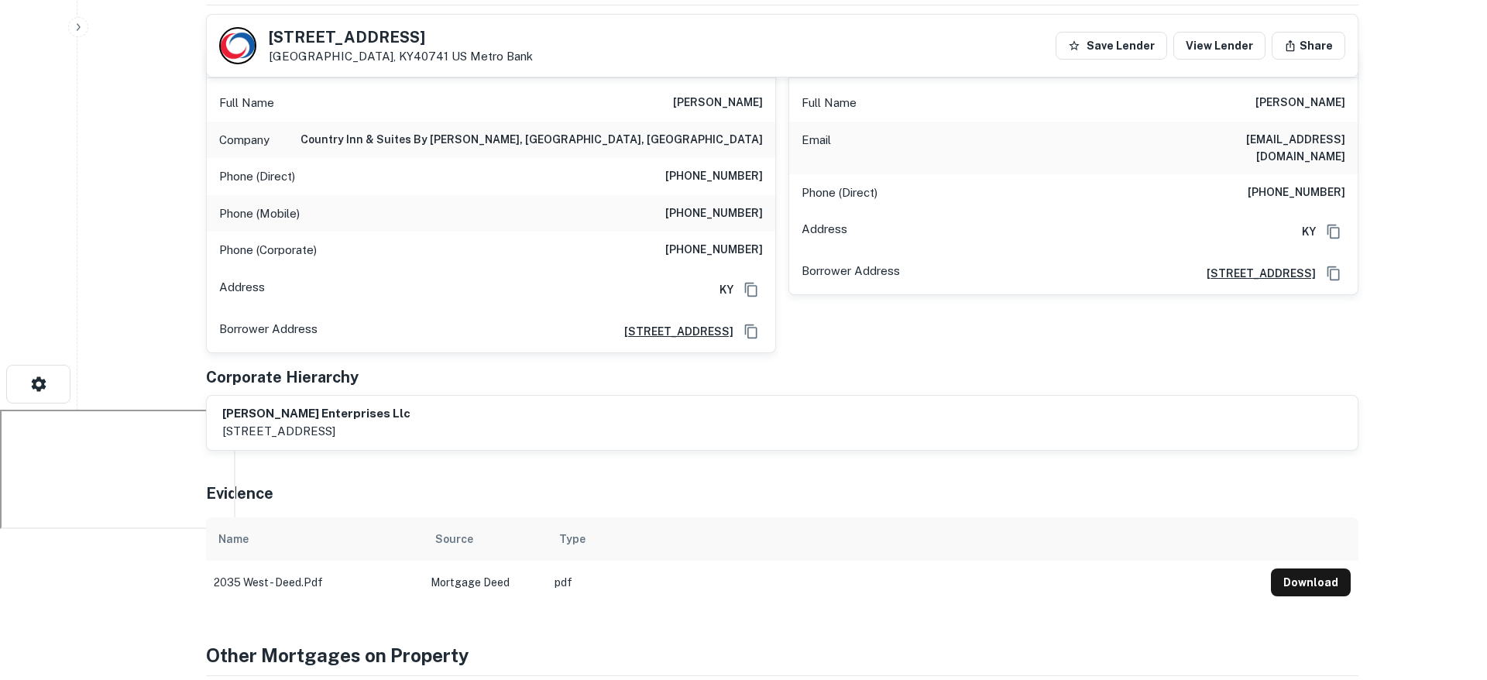
scroll to position [232, 0]
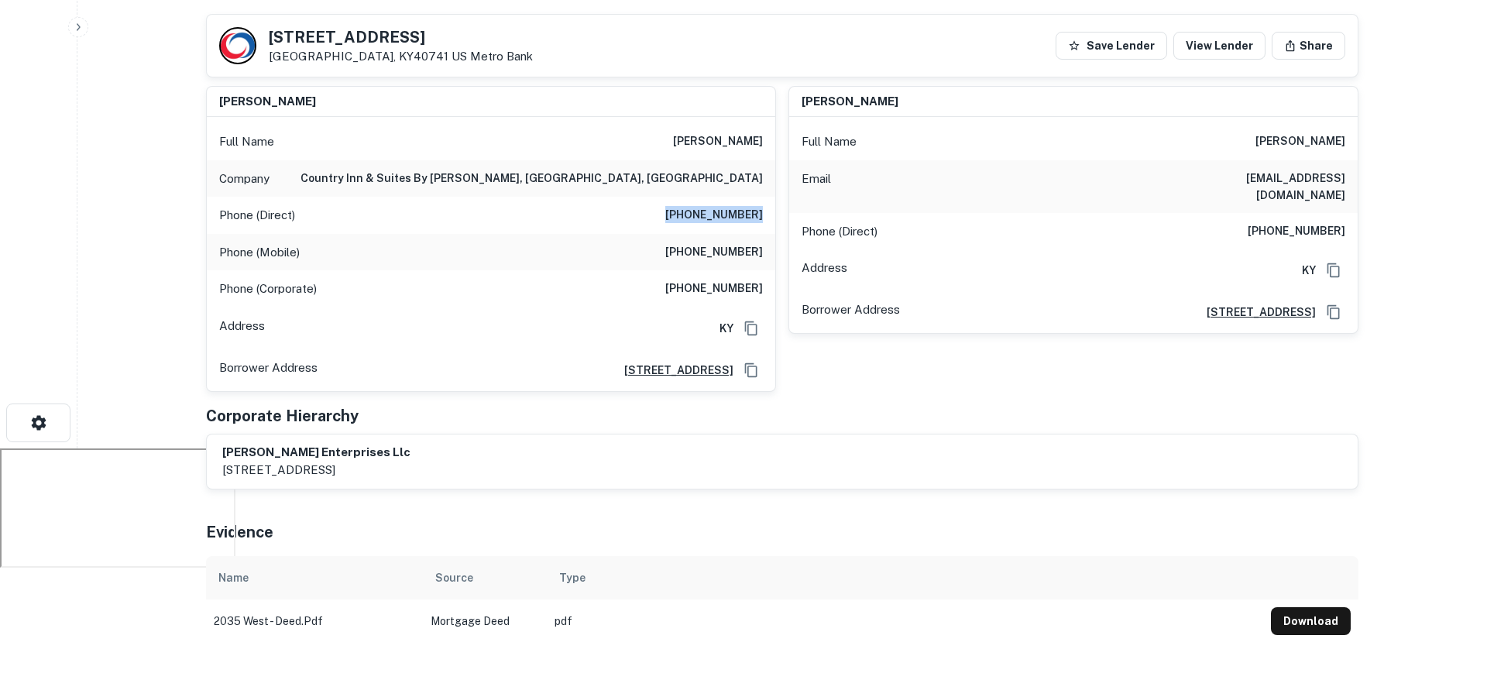
drag, startPoint x: 705, startPoint y: 213, endPoint x: 769, endPoint y: 215, distance: 64.3
click at [769, 215] on div "Phone (Direct) (317) 985-7474" at bounding box center [491, 215] width 568 height 37
copy h6 "(317) 985-7474"
drag, startPoint x: 684, startPoint y: 249, endPoint x: 761, endPoint y: 246, distance: 77.5
click at [761, 246] on h6 "(509) 627-6611" at bounding box center [714, 252] width 98 height 19
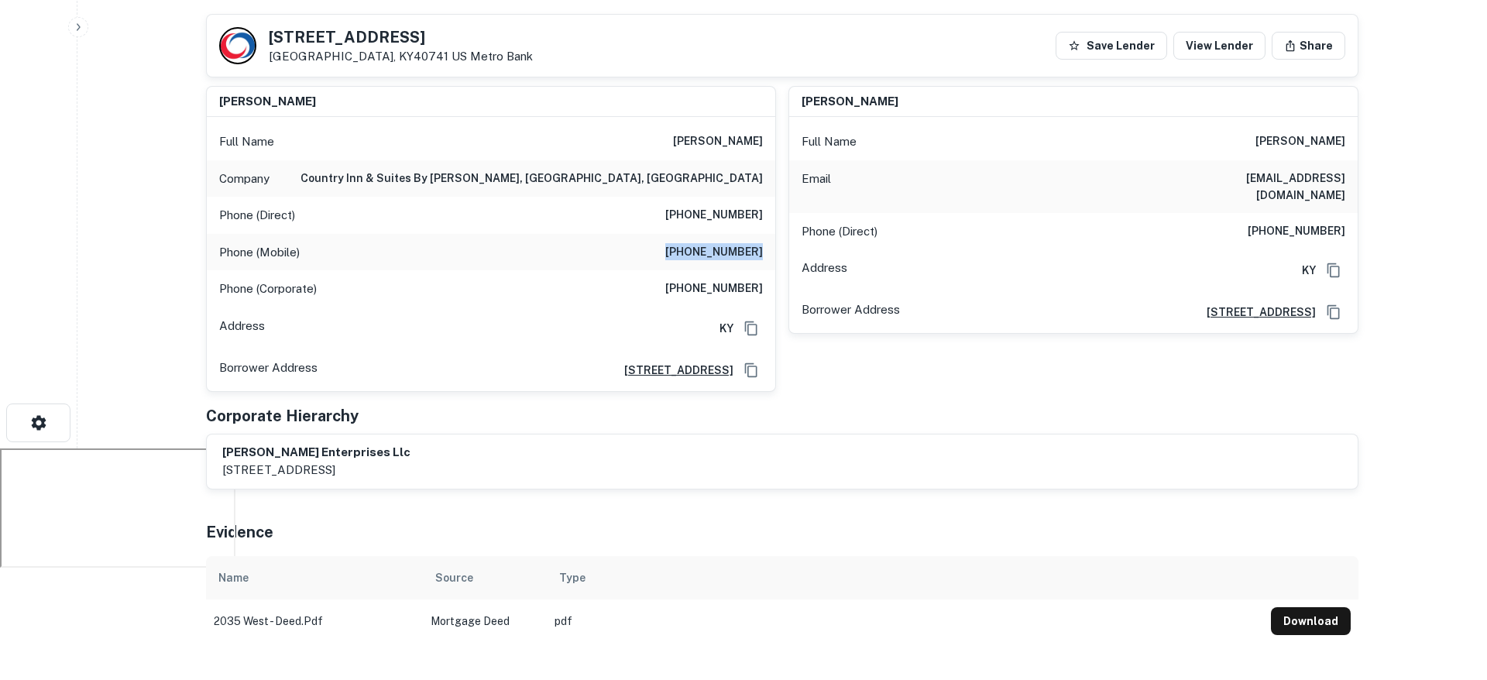
copy h6 "(509) 627-6611"
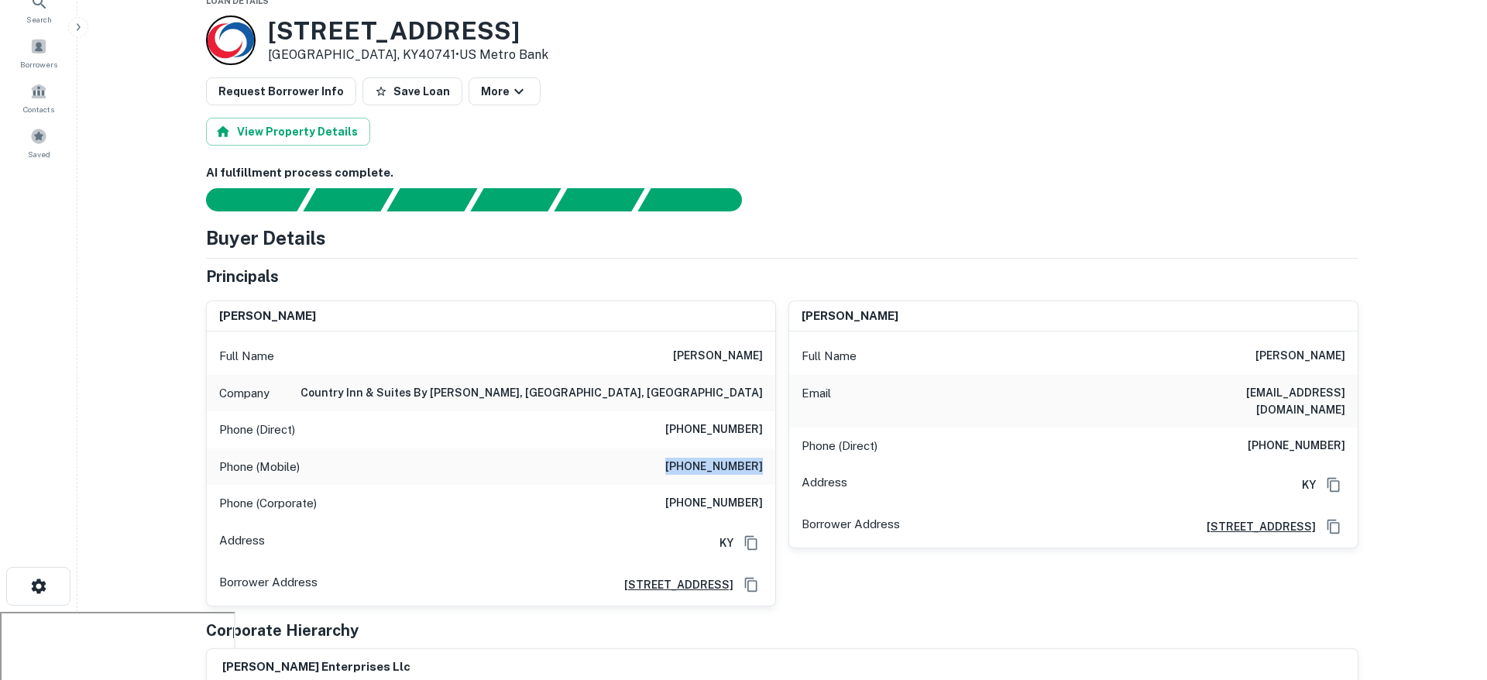
scroll to position [0, 0]
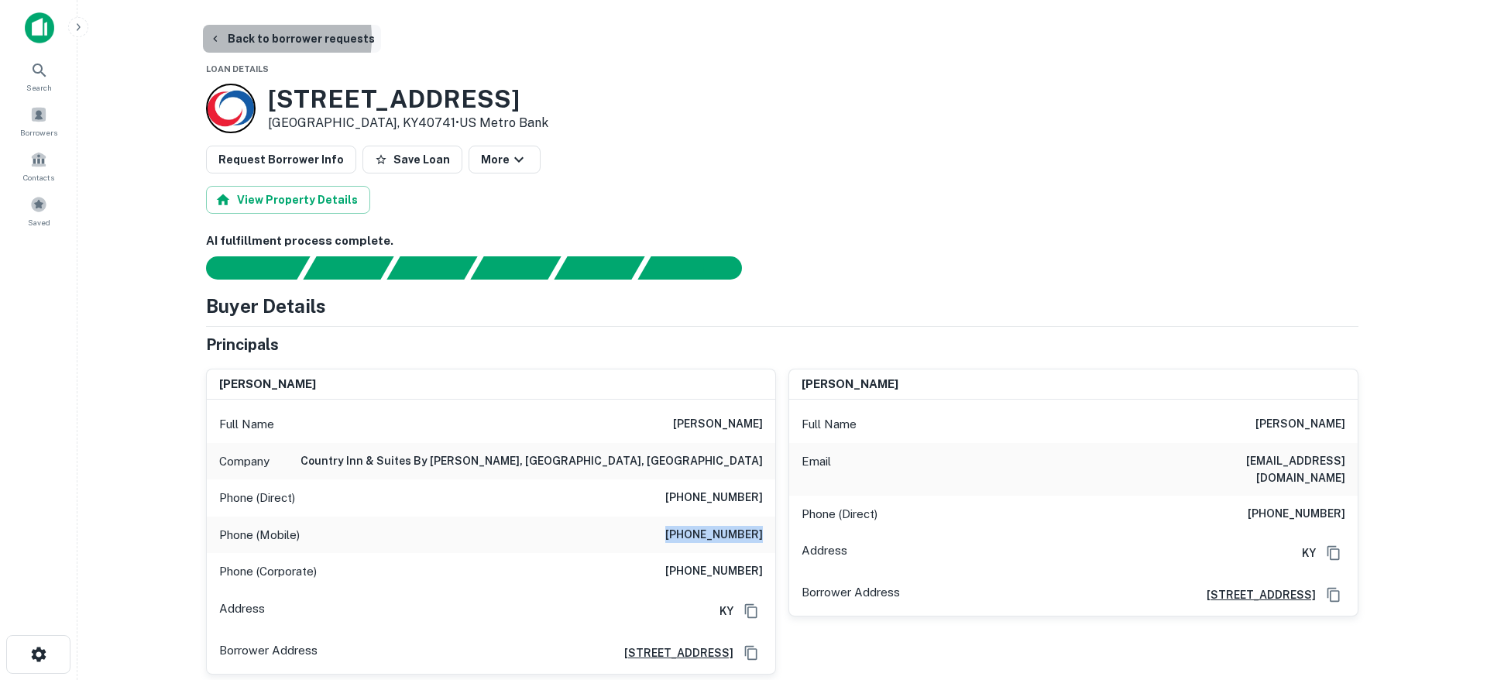
click at [248, 38] on button "Back to borrower requests" at bounding box center [292, 39] width 178 height 28
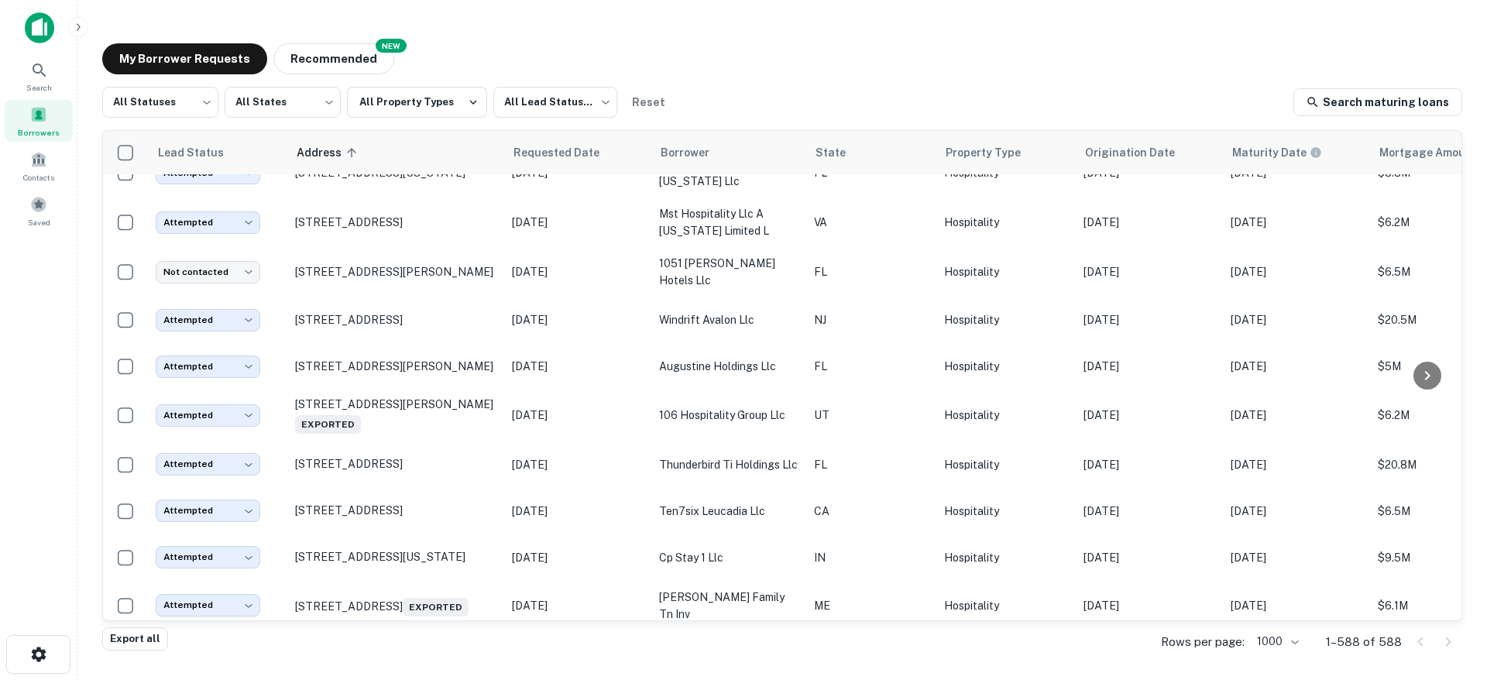
scroll to position [19919, 0]
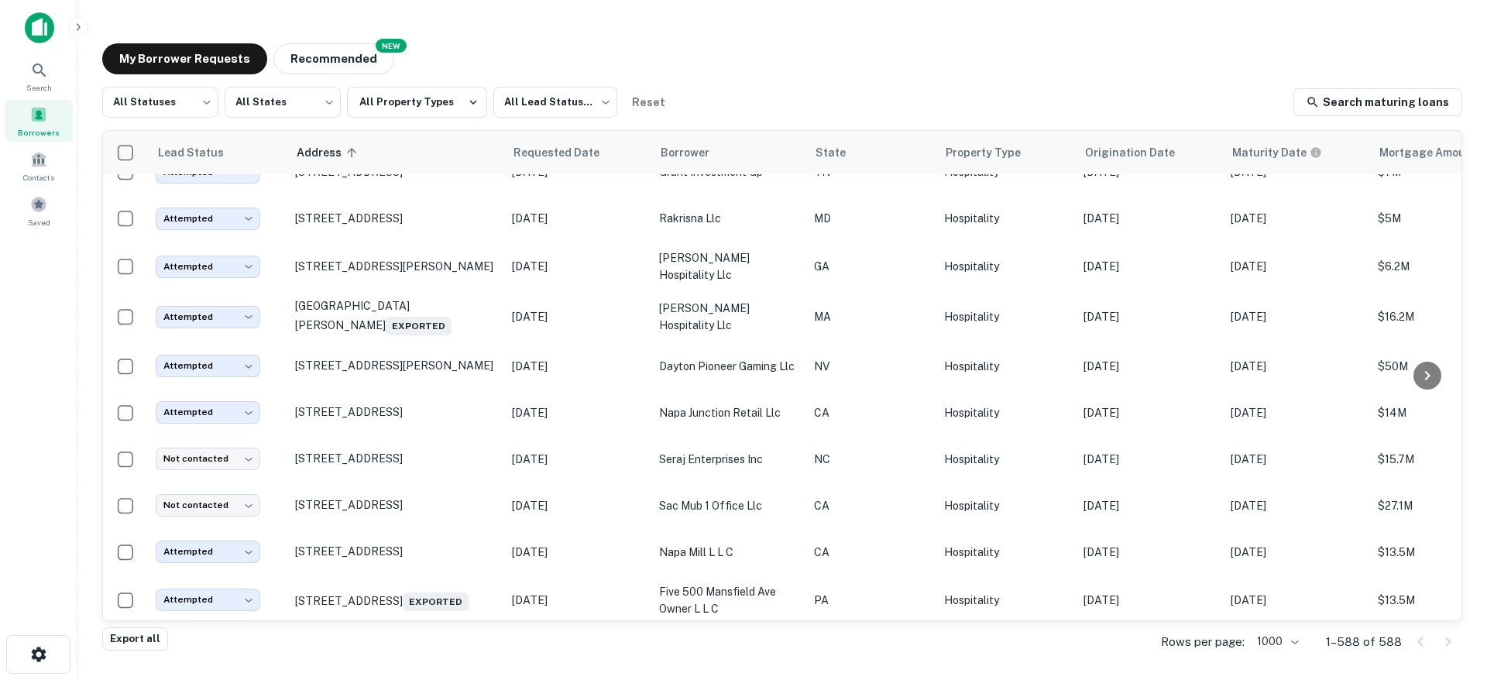
click at [429, 132] on p "4921 Gettysburg Rd Mechanicsburg, PA17055" at bounding box center [395, 125] width 201 height 14
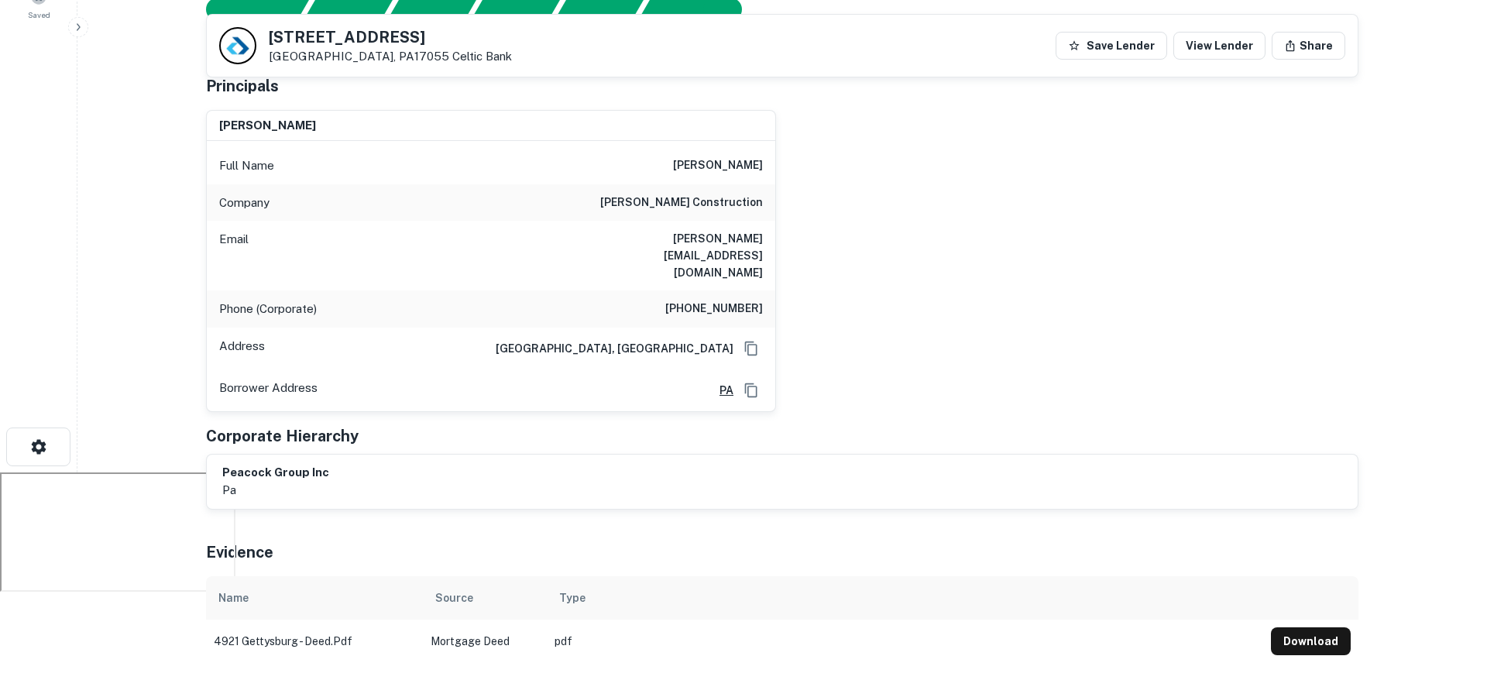
scroll to position [155, 0]
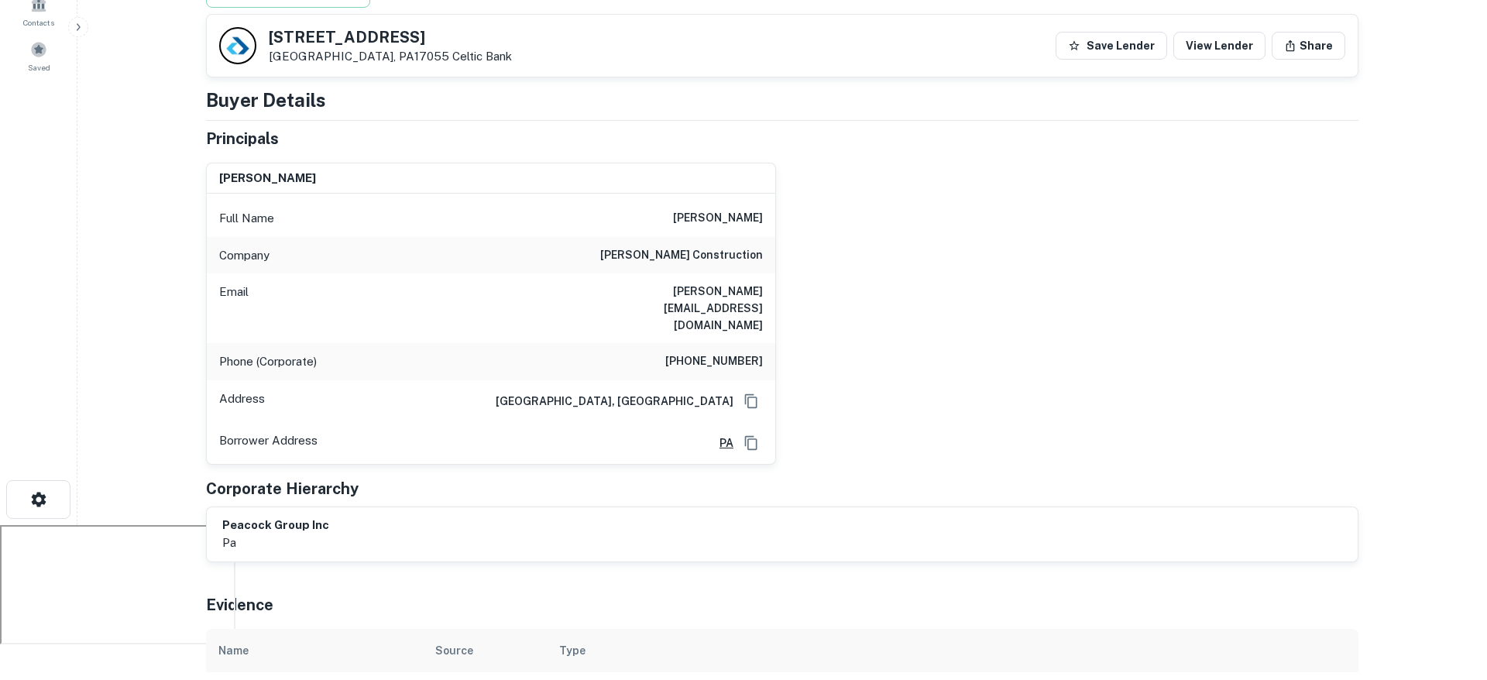
drag, startPoint x: 711, startPoint y: 325, endPoint x: 683, endPoint y: 323, distance: 27.9
click at [711, 352] on h6 "(215) 996-9966" at bounding box center [714, 361] width 98 height 19
drag, startPoint x: 678, startPoint y: 327, endPoint x: 761, endPoint y: 326, distance: 83.6
click at [761, 343] on div "Phone (Corporate) (215) 996-9966" at bounding box center [491, 361] width 568 height 37
copy h6 "(215) 996-9966"
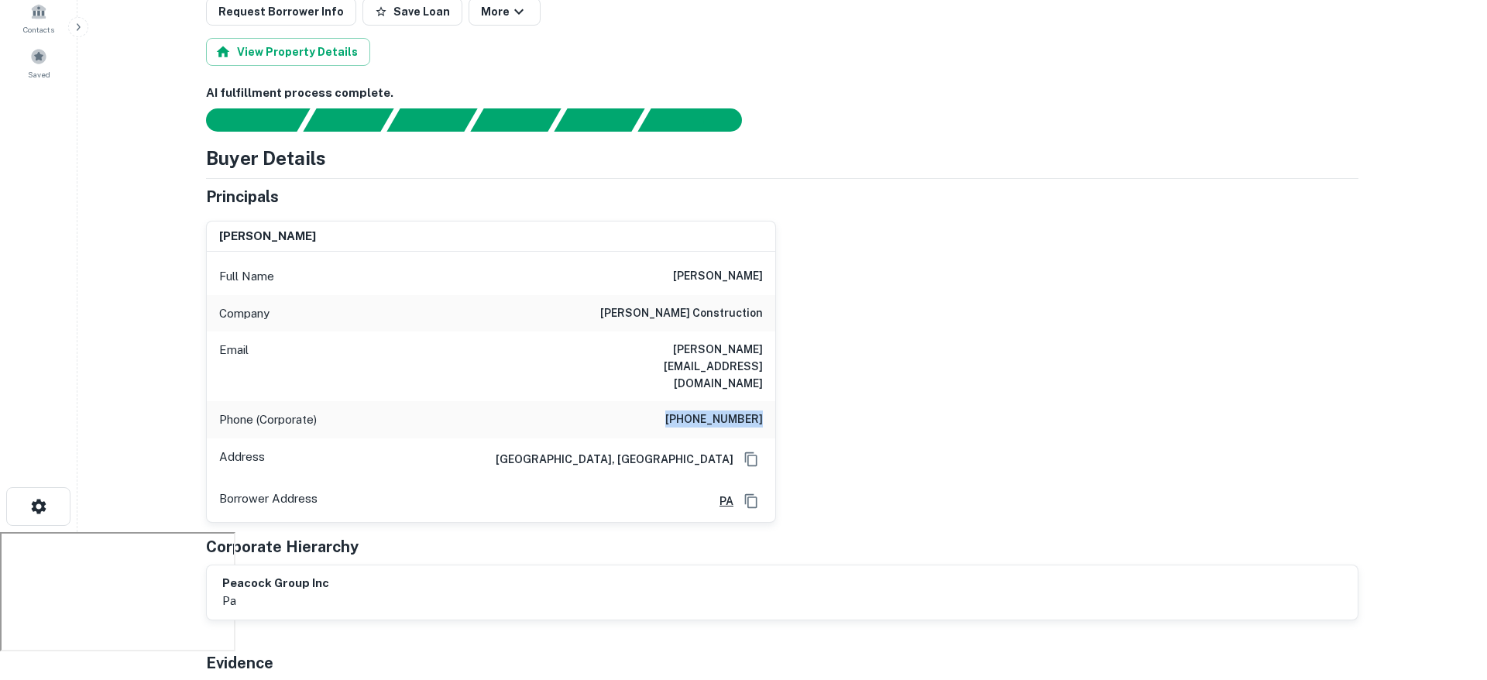
scroll to position [0, 0]
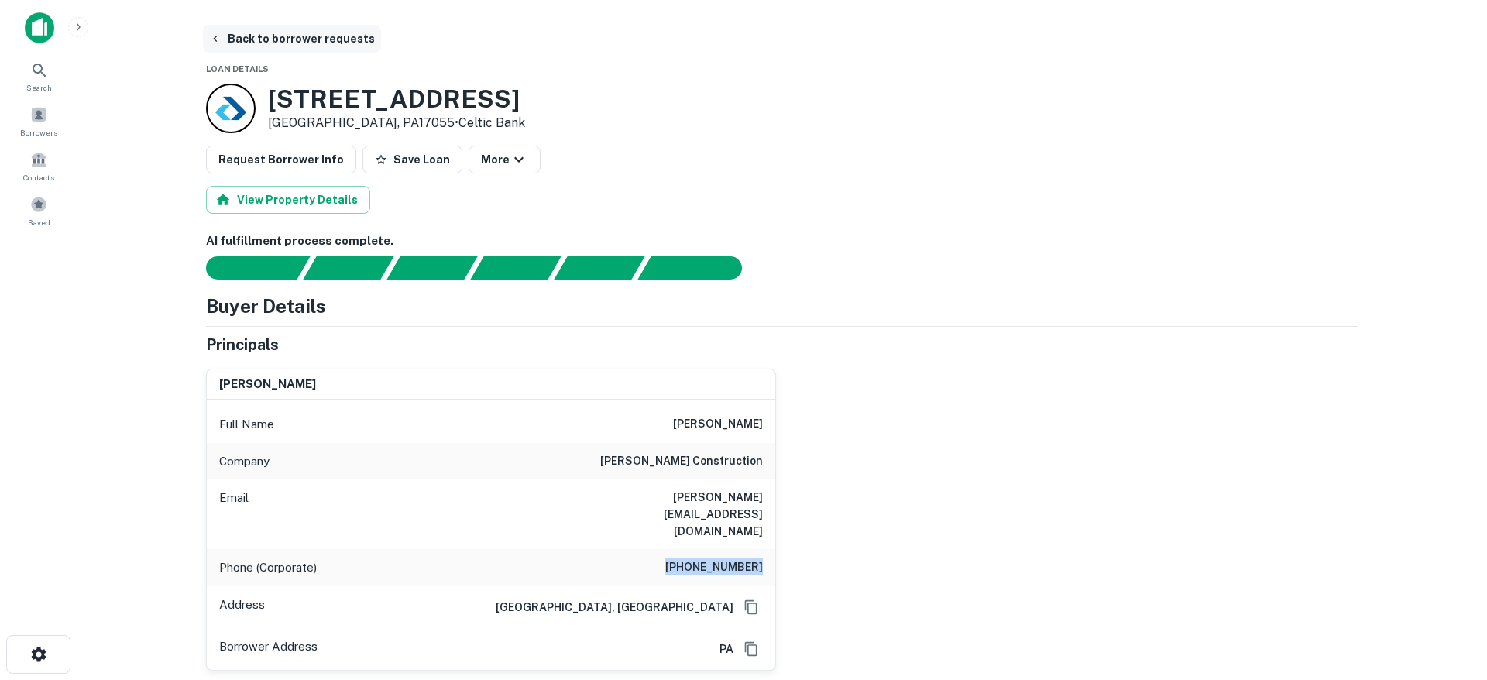
click at [262, 39] on button "Back to borrower requests" at bounding box center [292, 39] width 178 height 28
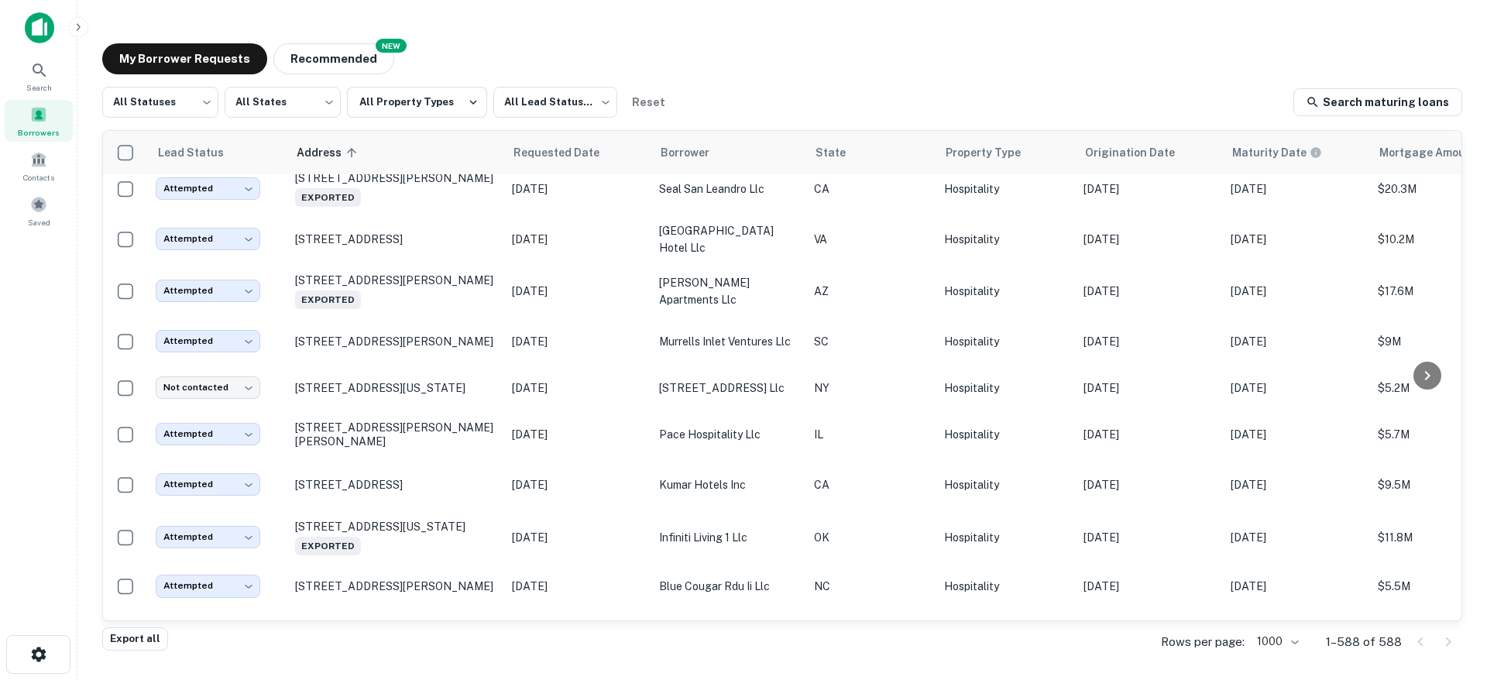
scroll to position [28915, 0]
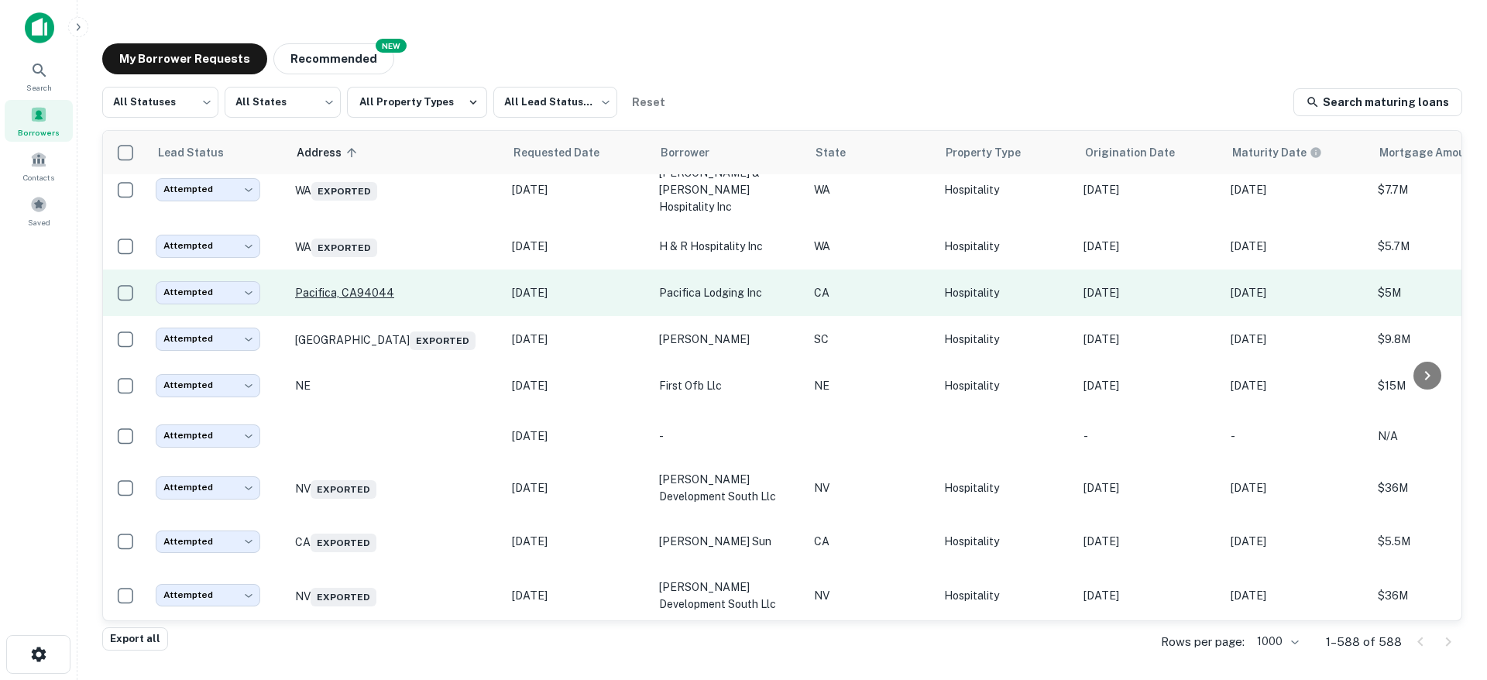
click at [379, 300] on p "Pacifica, CA94044" at bounding box center [395, 293] width 201 height 14
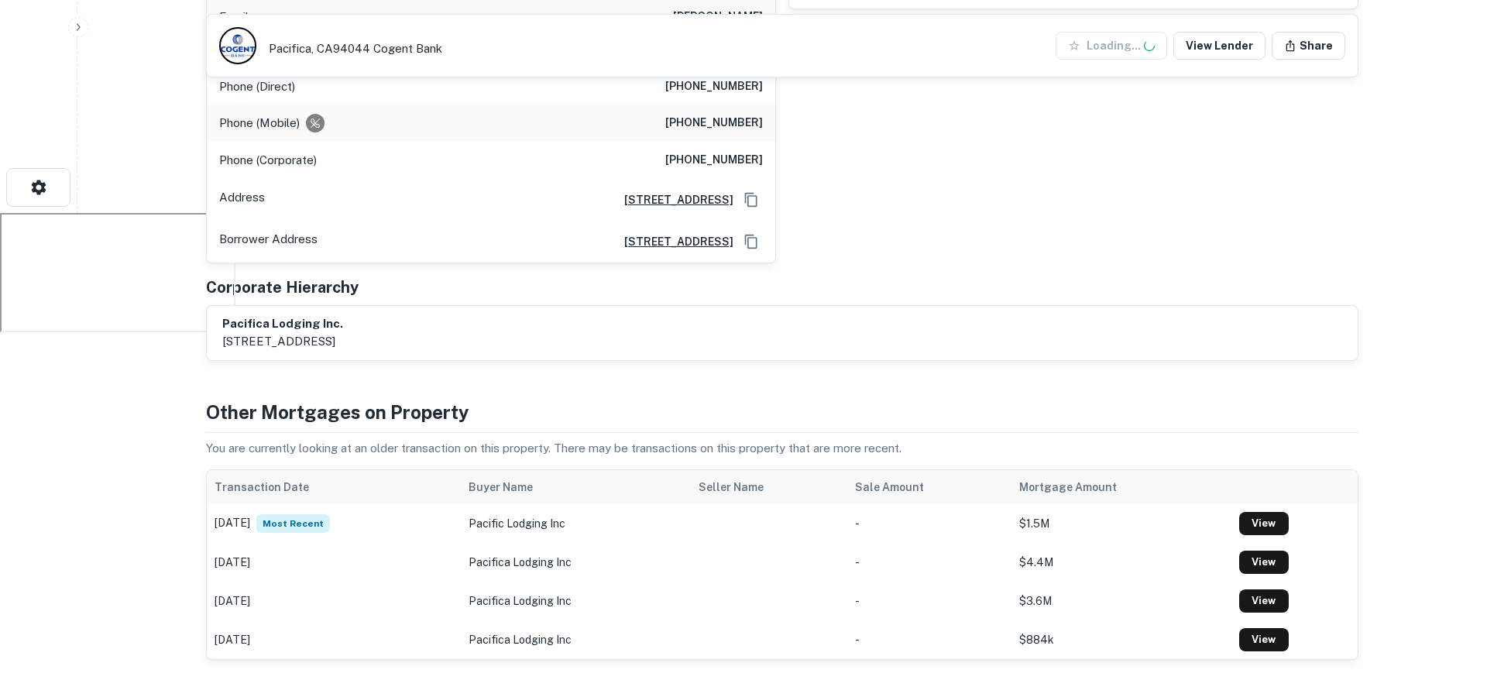
scroll to position [301, 0]
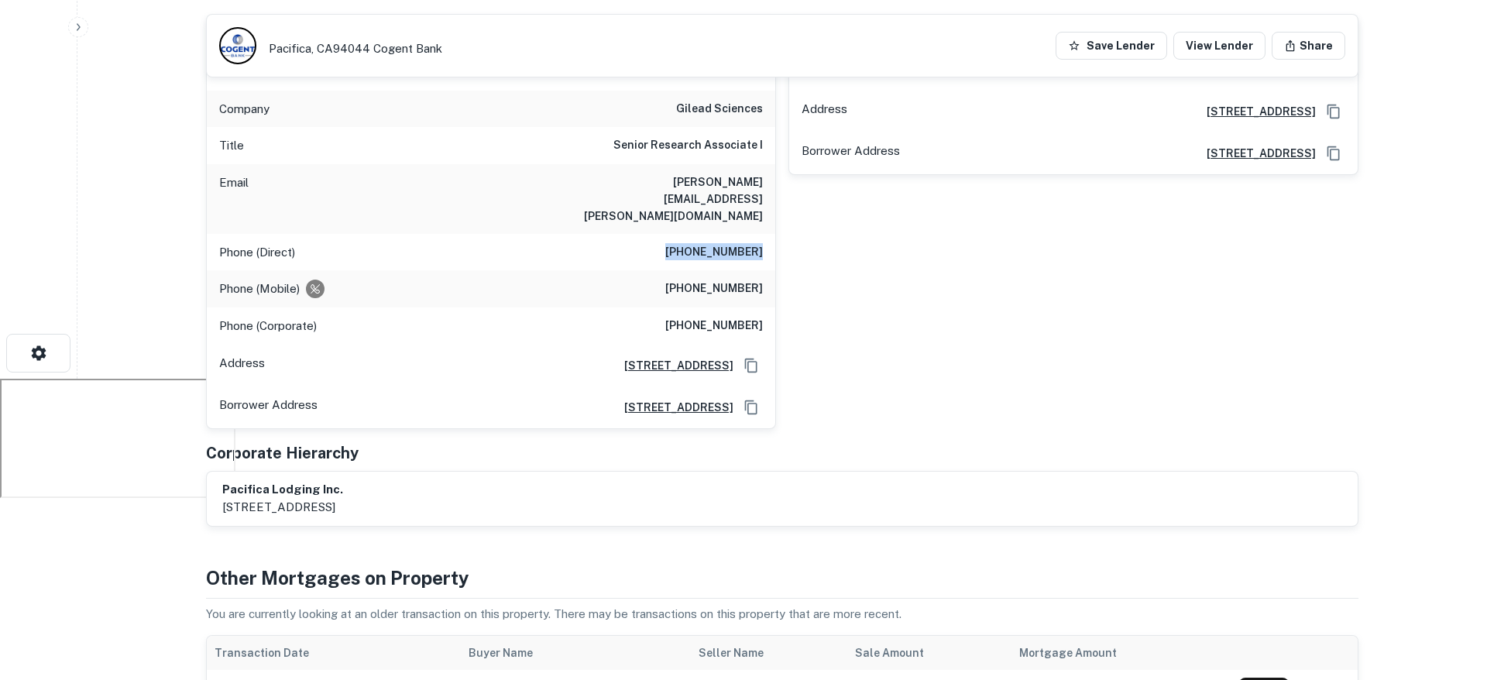
drag, startPoint x: 663, startPoint y: 211, endPoint x: 766, endPoint y: 215, distance: 103.1
click at [766, 234] on div "Phone (Direct) (650) 524-7776" at bounding box center [491, 252] width 568 height 37
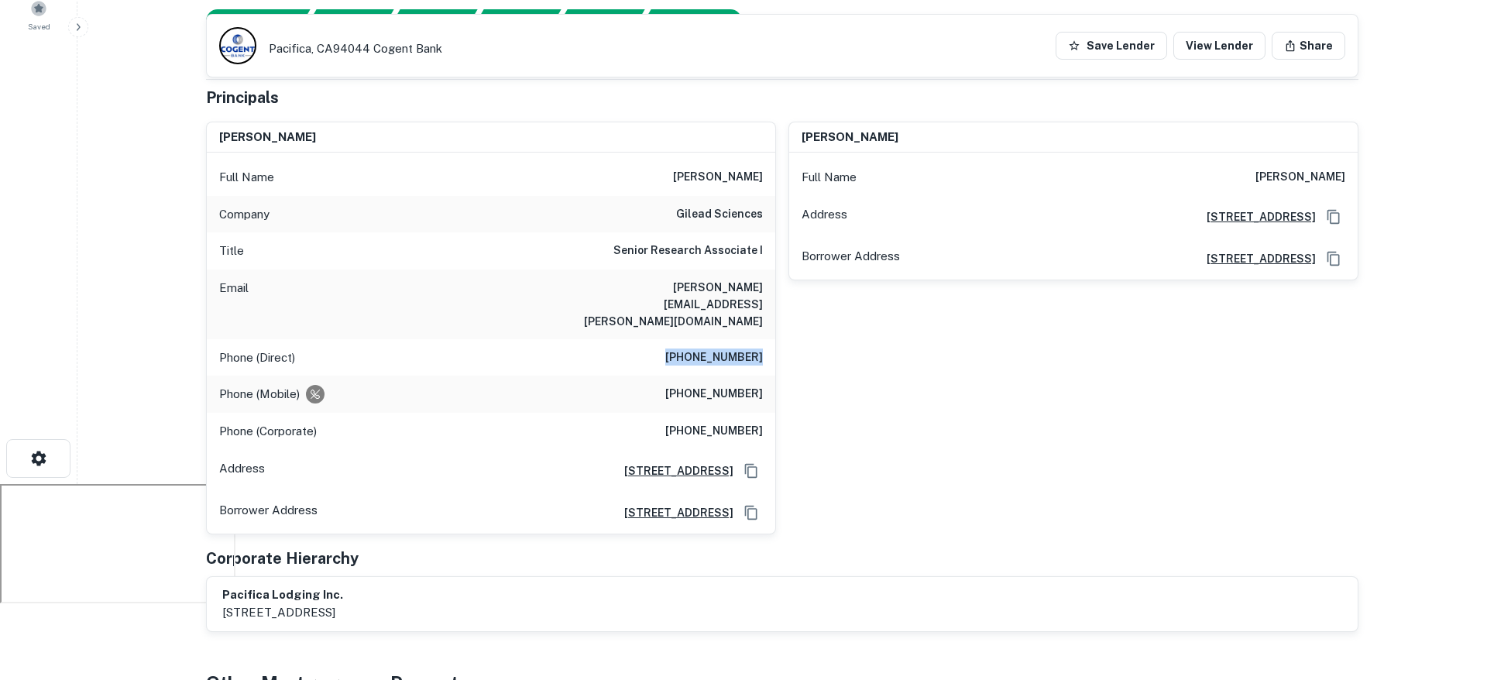
scroll to position [197, 0]
click at [752, 383] on h6 "(408) 892-5092" at bounding box center [714, 392] width 98 height 19
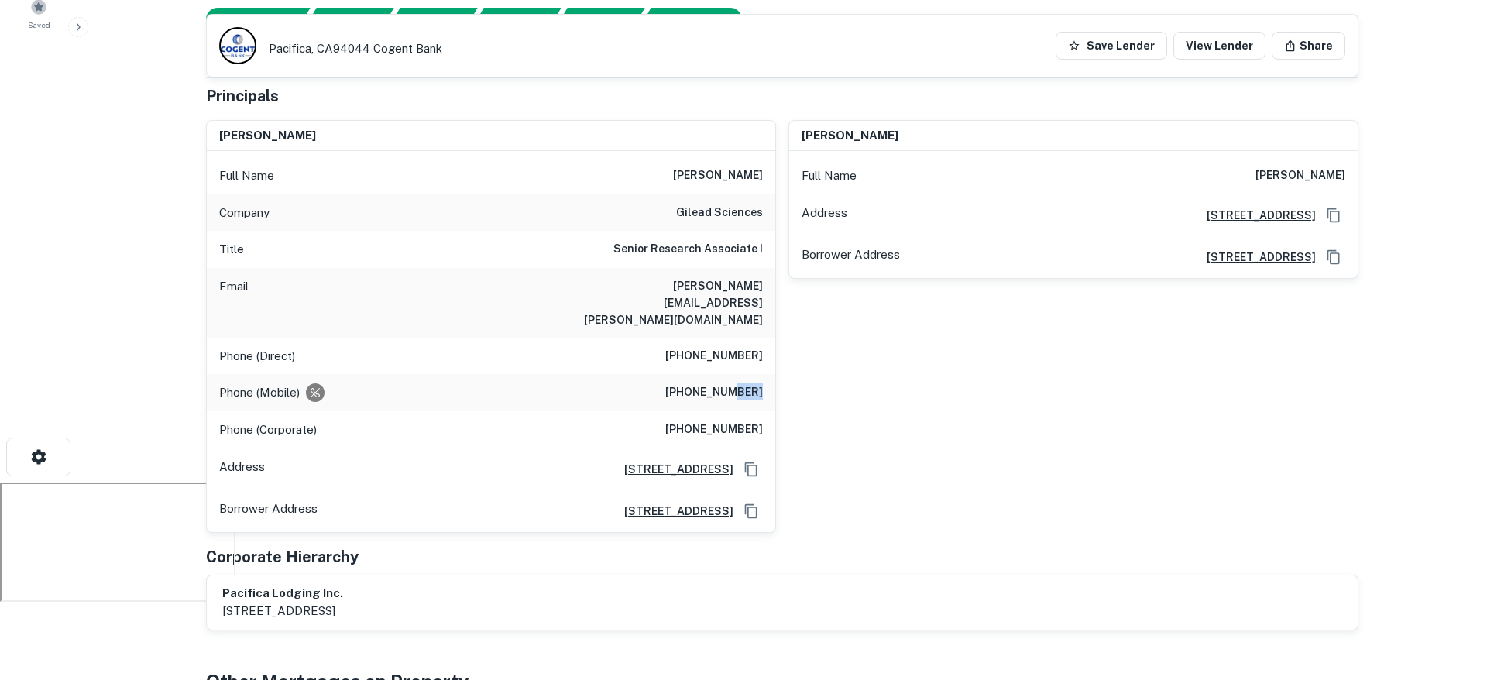
click at [752, 383] on h6 "(408) 892-5092" at bounding box center [714, 392] width 98 height 19
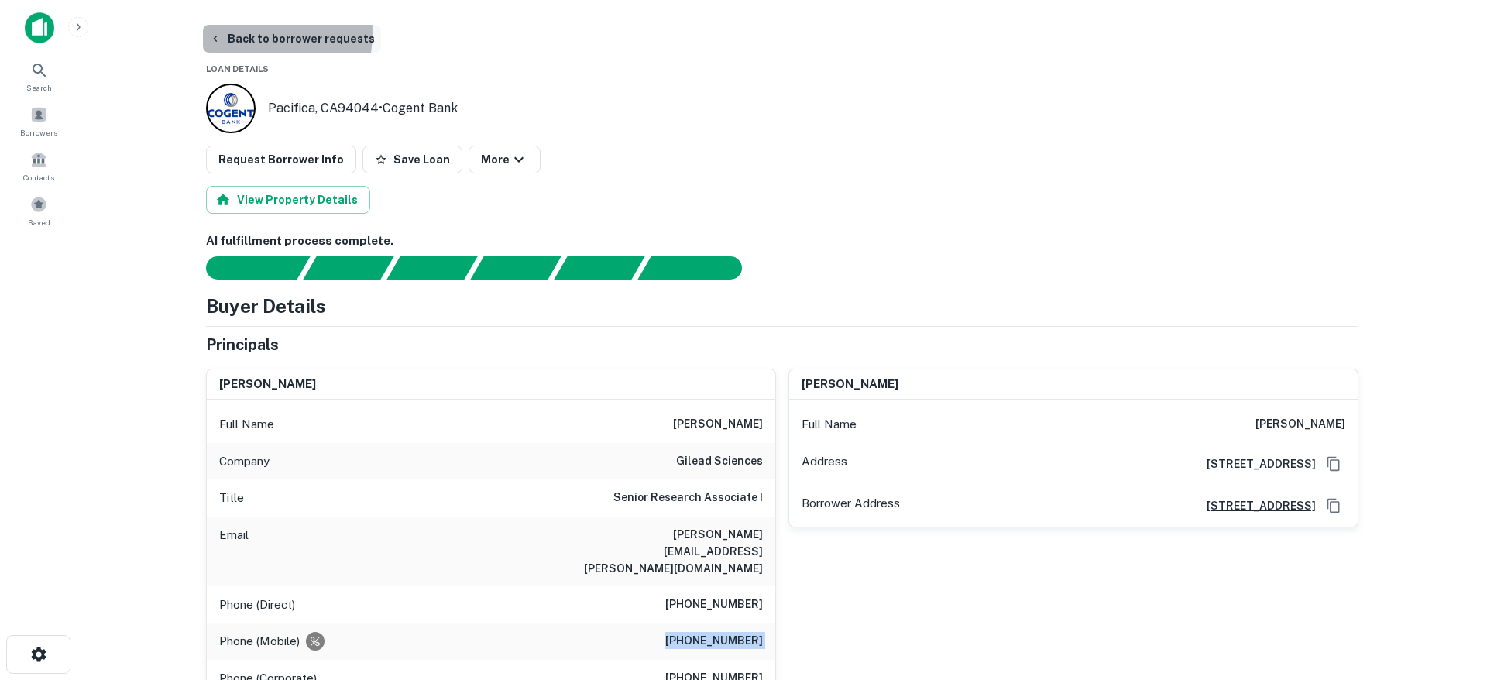
click at [233, 33] on button "Back to borrower requests" at bounding box center [292, 39] width 178 height 28
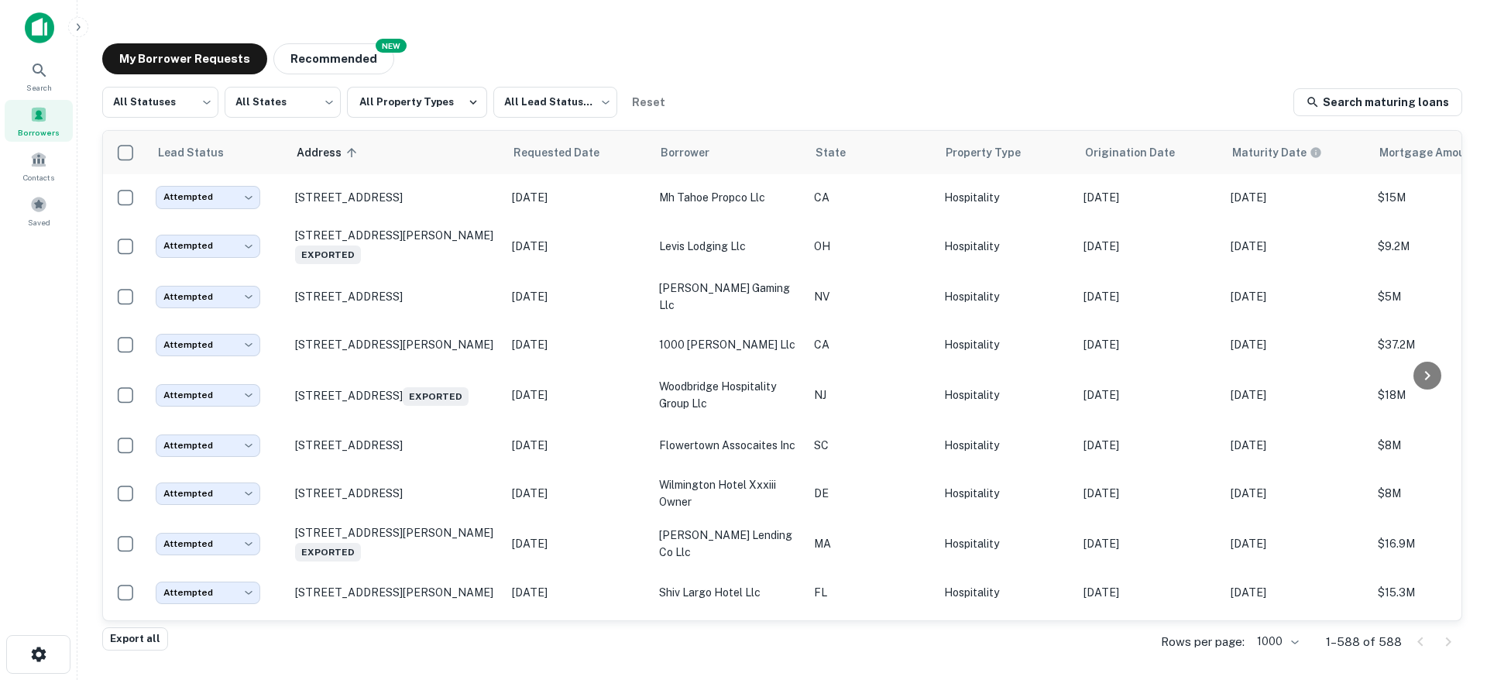
scroll to position [17392, 0]
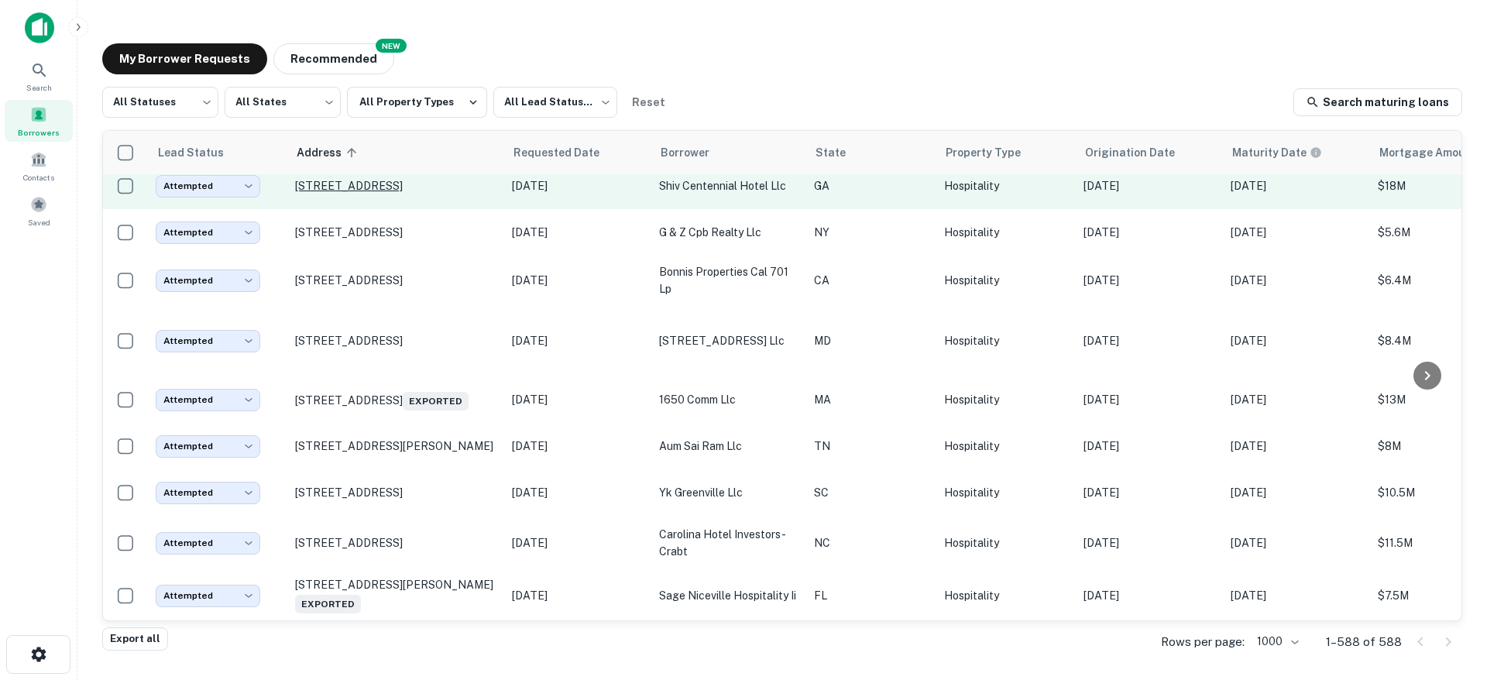
click at [418, 193] on p "400 W Peachtree St Nw Atlanta, GA30308" at bounding box center [395, 186] width 201 height 14
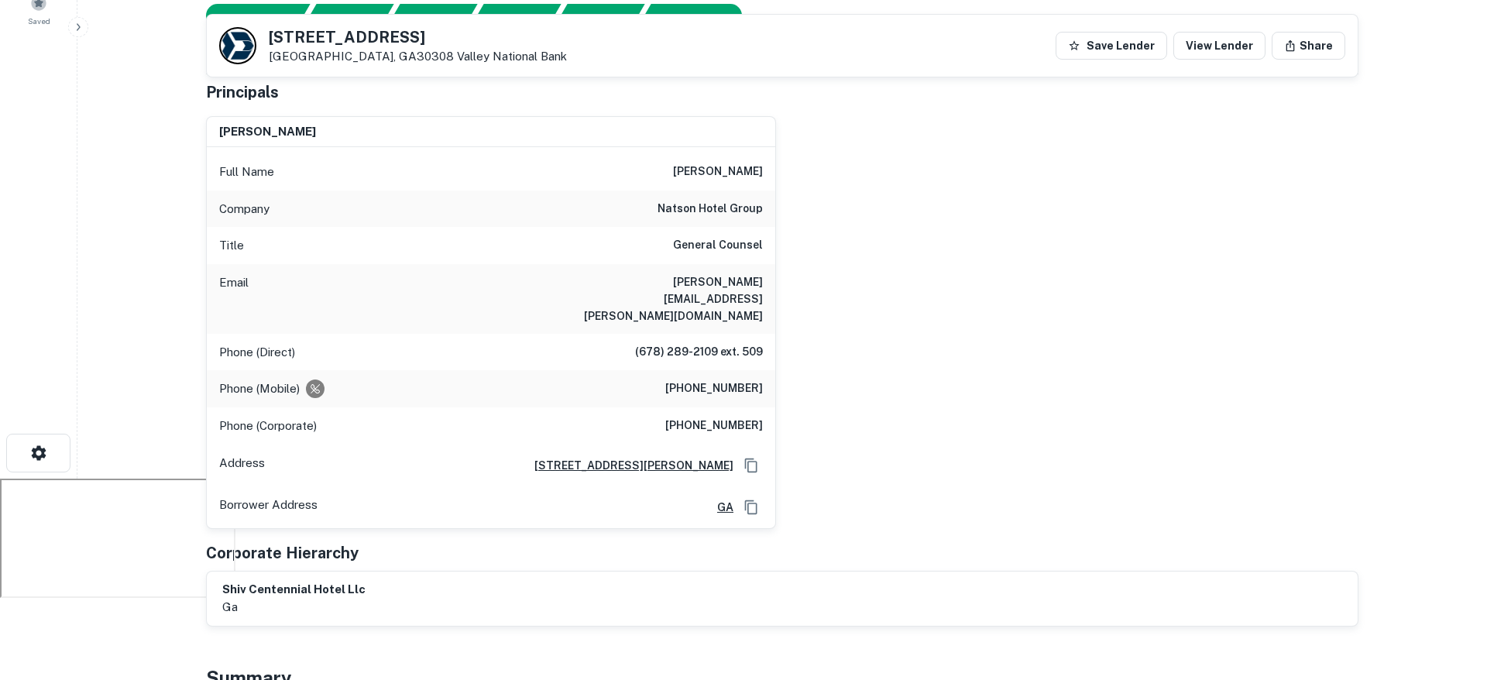
scroll to position [206, 0]
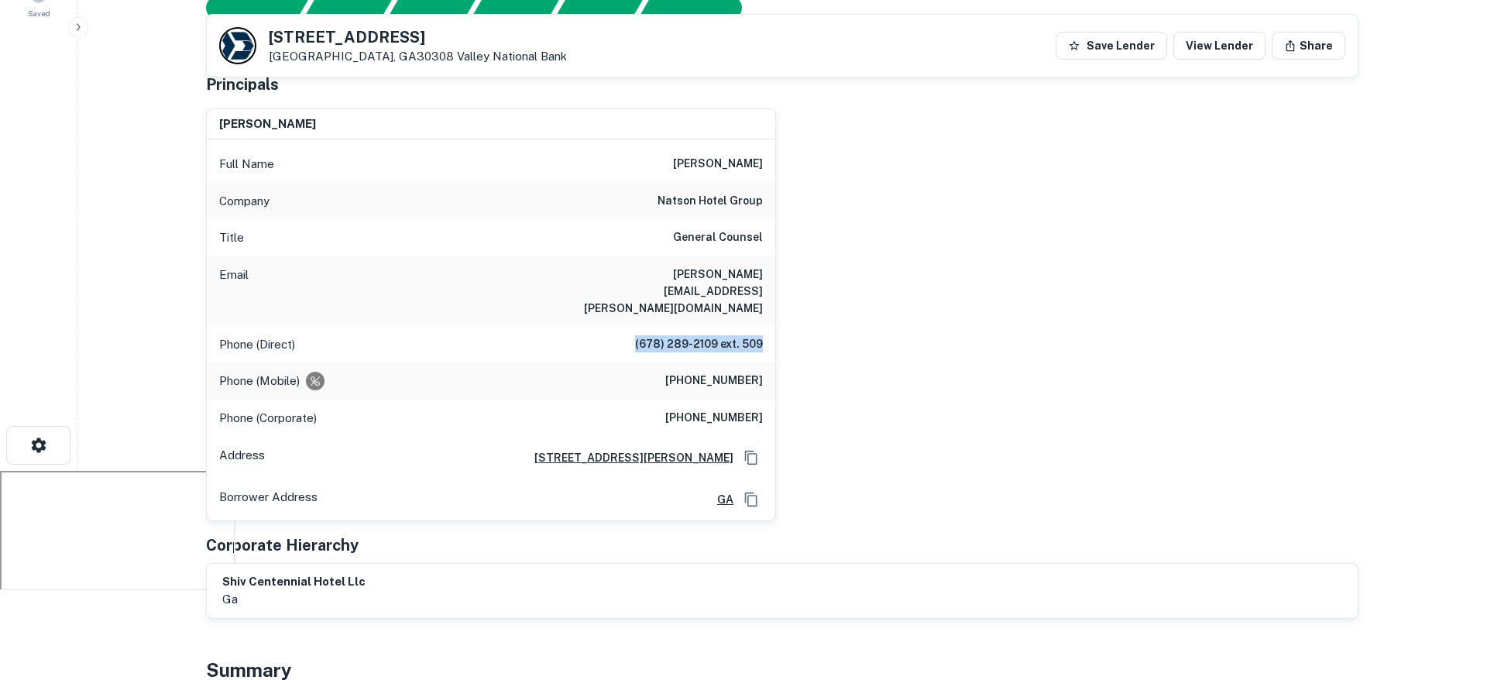
drag, startPoint x: 635, startPoint y: 304, endPoint x: 763, endPoint y: 313, distance: 128.1
click at [763, 326] on div "Phone (Direct) (678) 289-2109 ext. 509" at bounding box center [491, 344] width 568 height 37
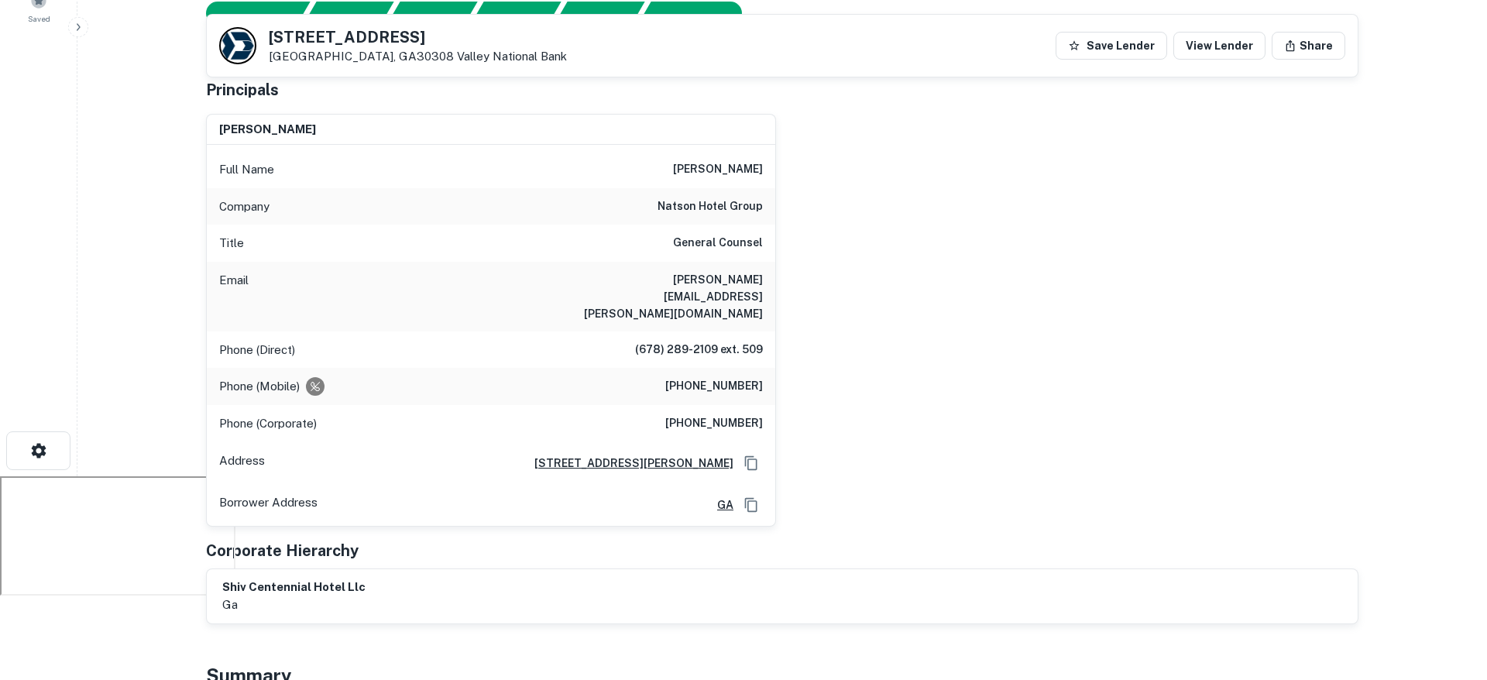
click at [710, 377] on h6 "(678) 362-4341" at bounding box center [714, 386] width 98 height 19
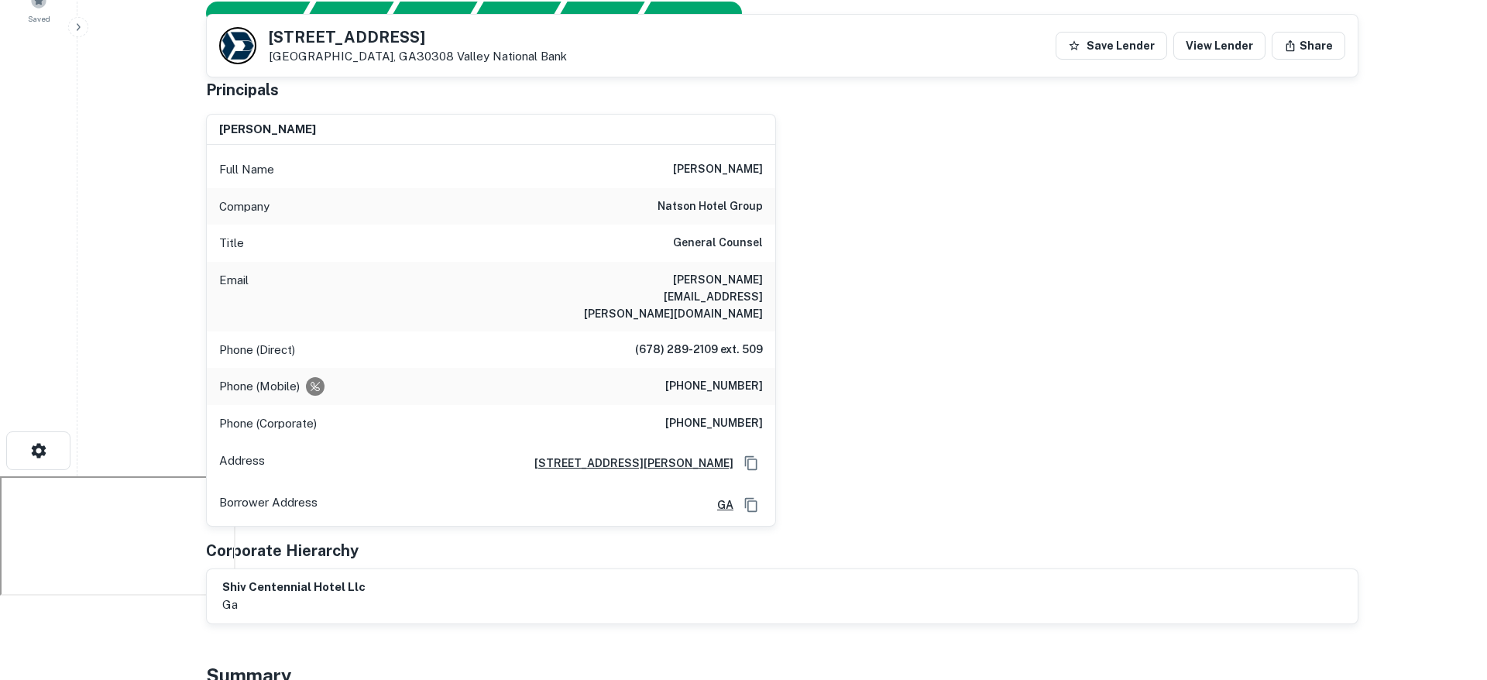
click at [181, 39] on main "Back to borrower requests 400 W Peachtree St NW Atlanta, GA30308 Valley Nationa…" at bounding box center [782, 136] width 1410 height 680
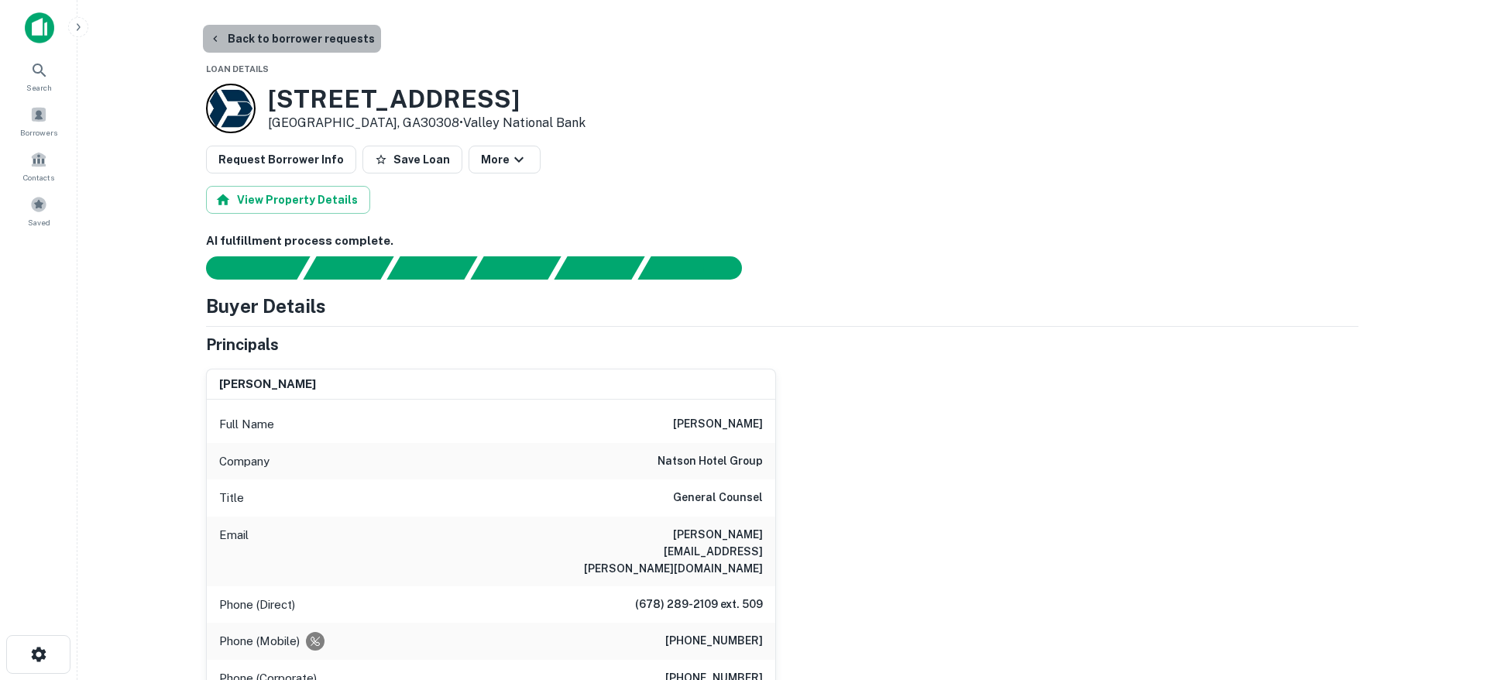
click at [295, 37] on button "Back to borrower requests" at bounding box center [292, 39] width 178 height 28
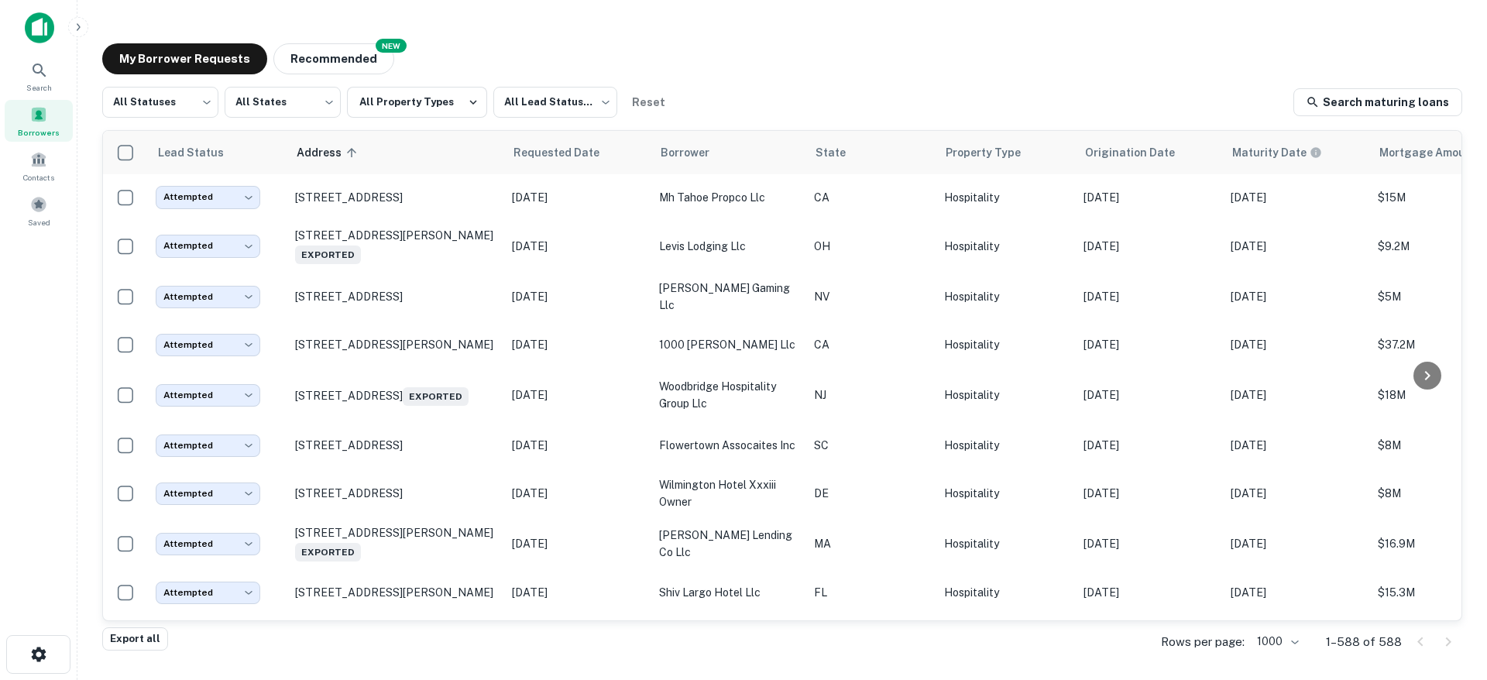
scroll to position [9794, 0]
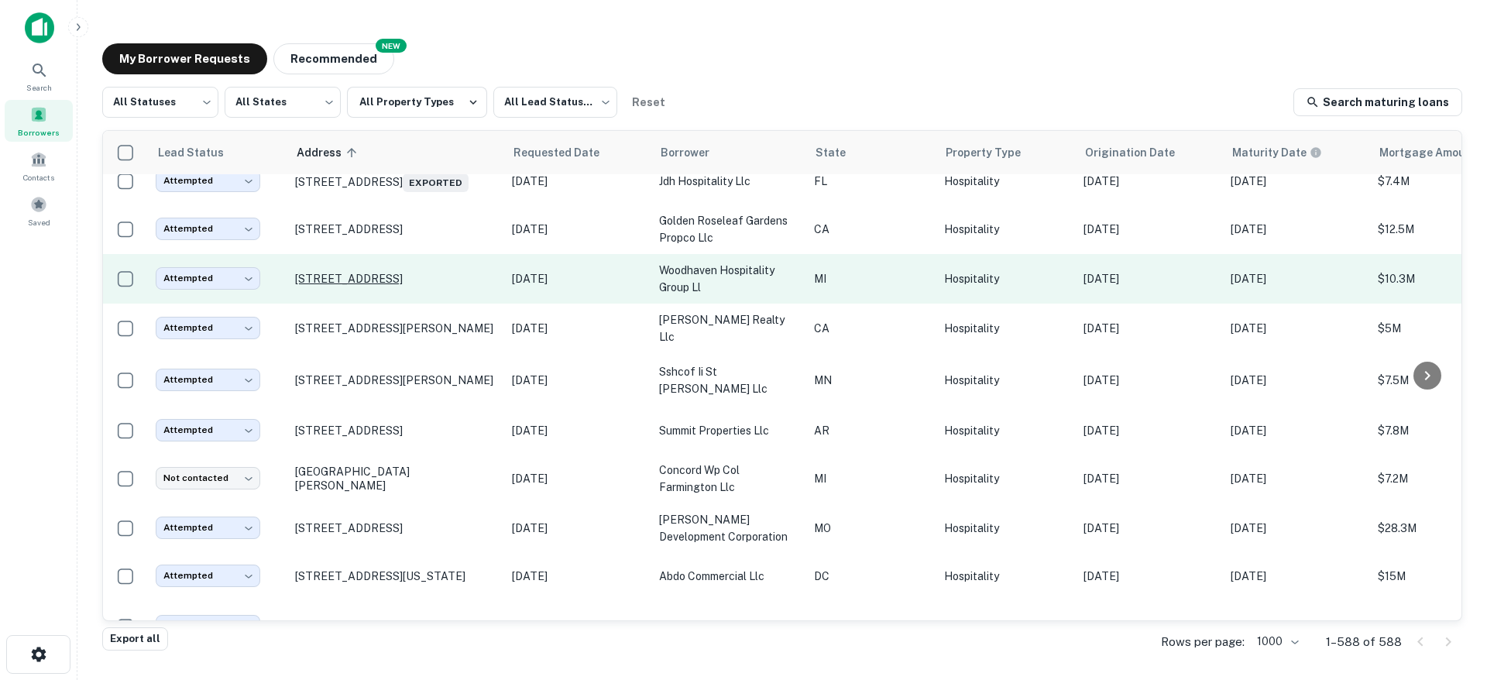
click at [404, 286] on p "21880 West Rd Woodhaven, MI48183" at bounding box center [395, 279] width 201 height 14
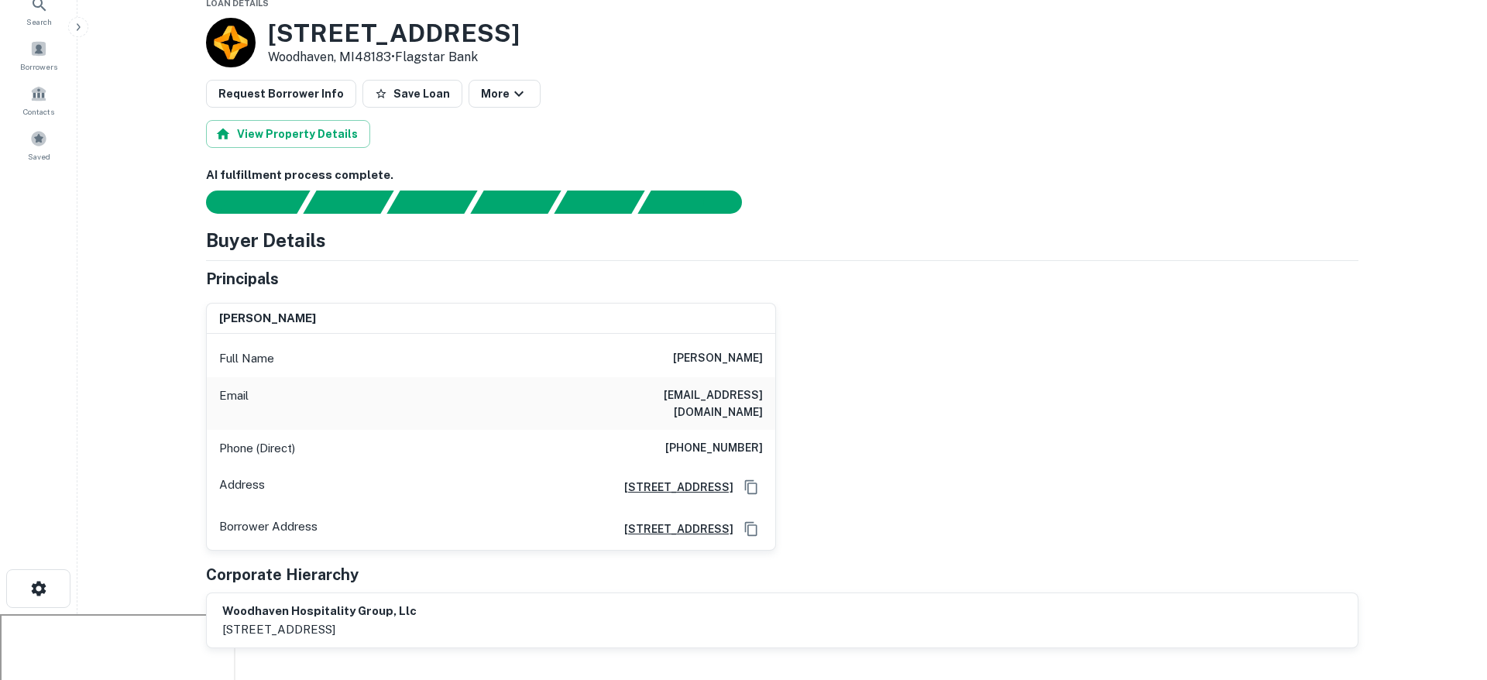
scroll to position [127, 0]
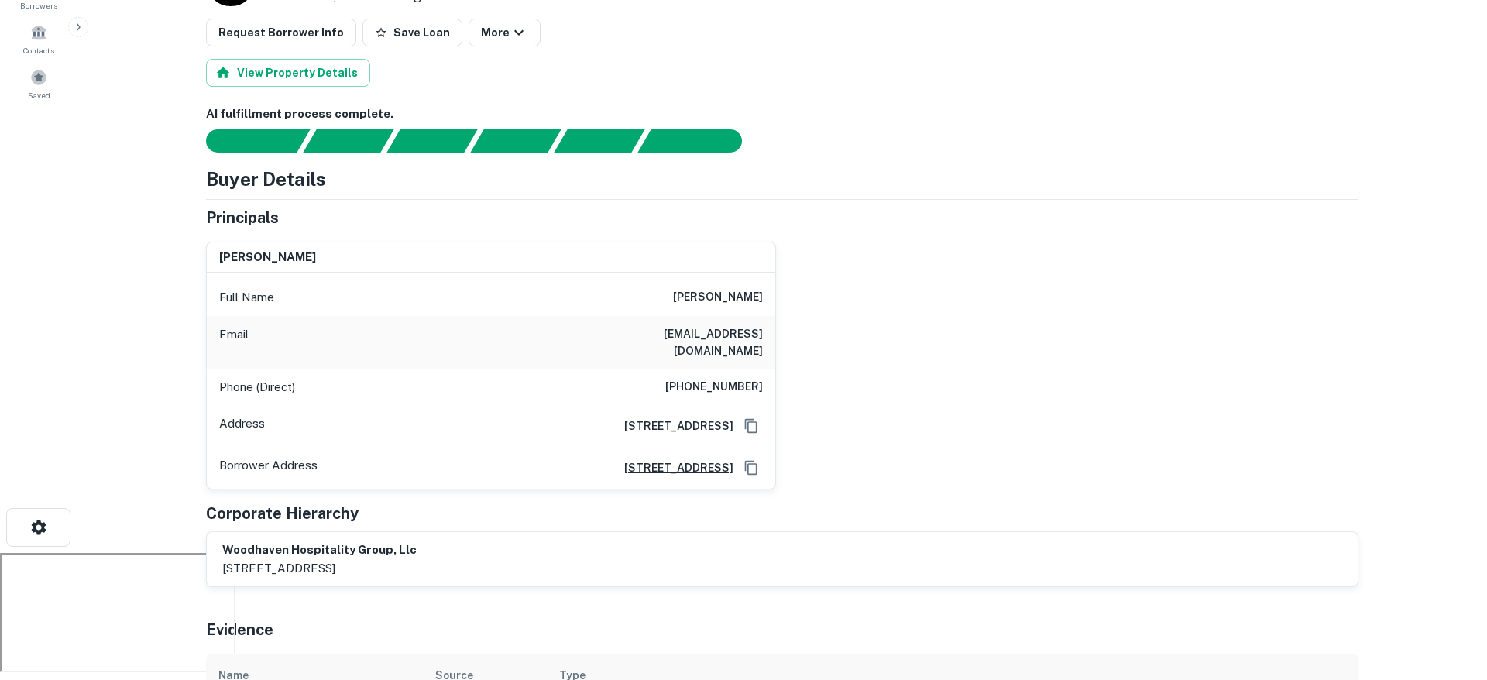
click at [710, 378] on h6 "(248) 563-2124" at bounding box center [714, 387] width 98 height 19
click at [709, 378] on h6 "(248) 563-2124" at bounding box center [714, 387] width 98 height 19
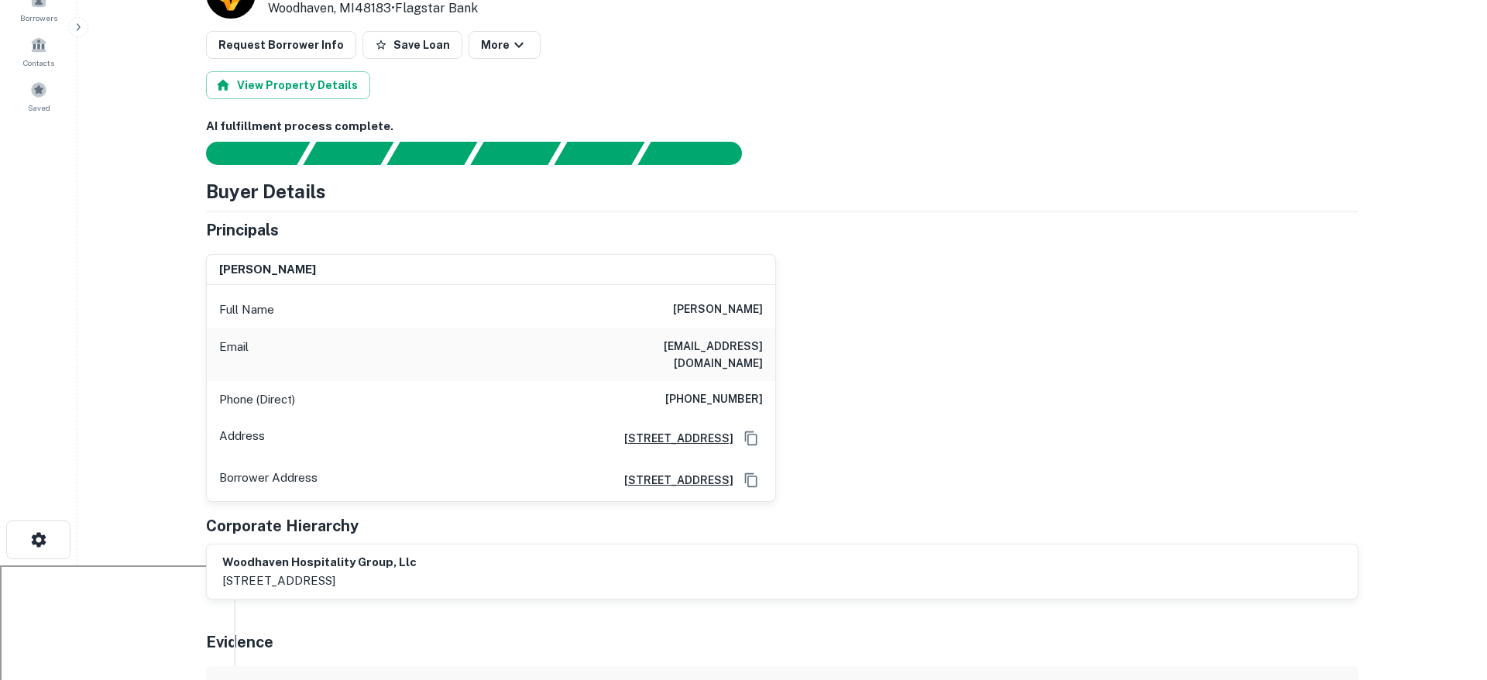
scroll to position [0, 0]
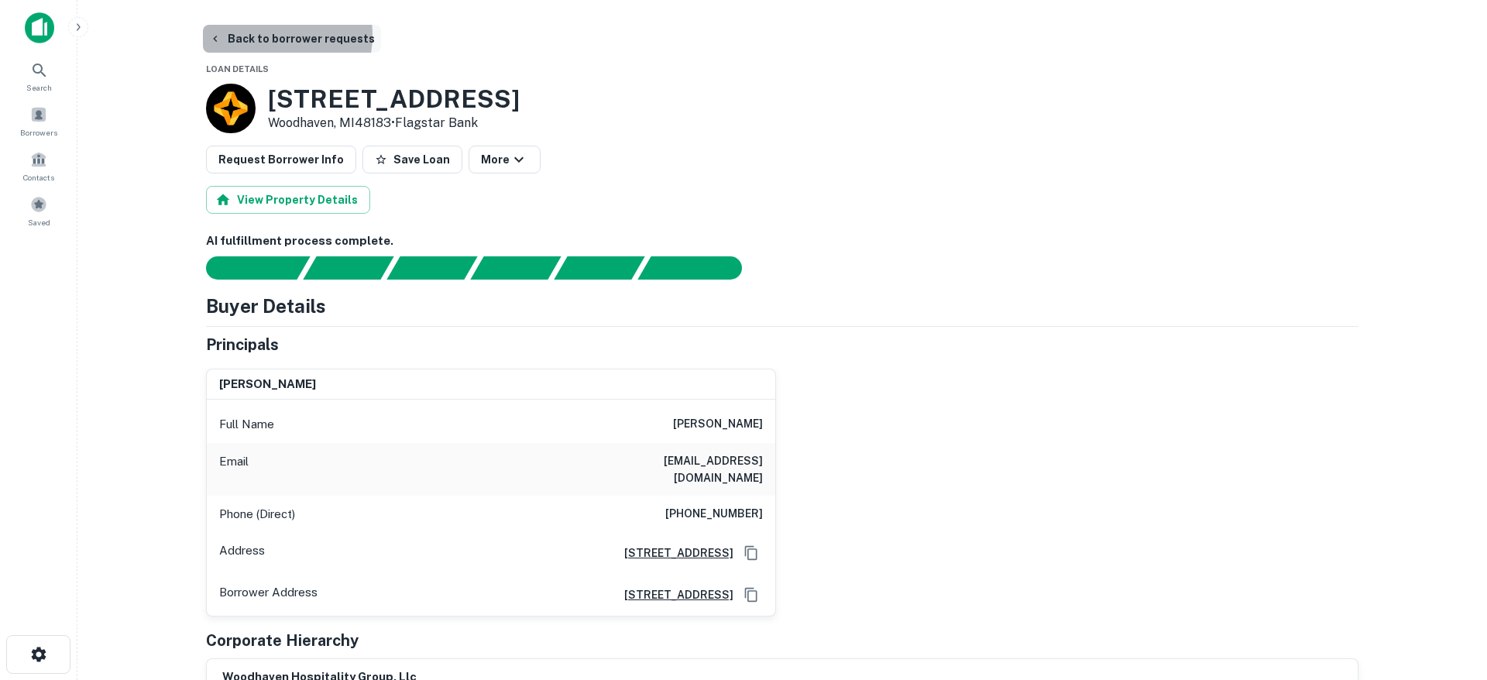
click at [259, 35] on button "Back to borrower requests" at bounding box center [292, 39] width 178 height 28
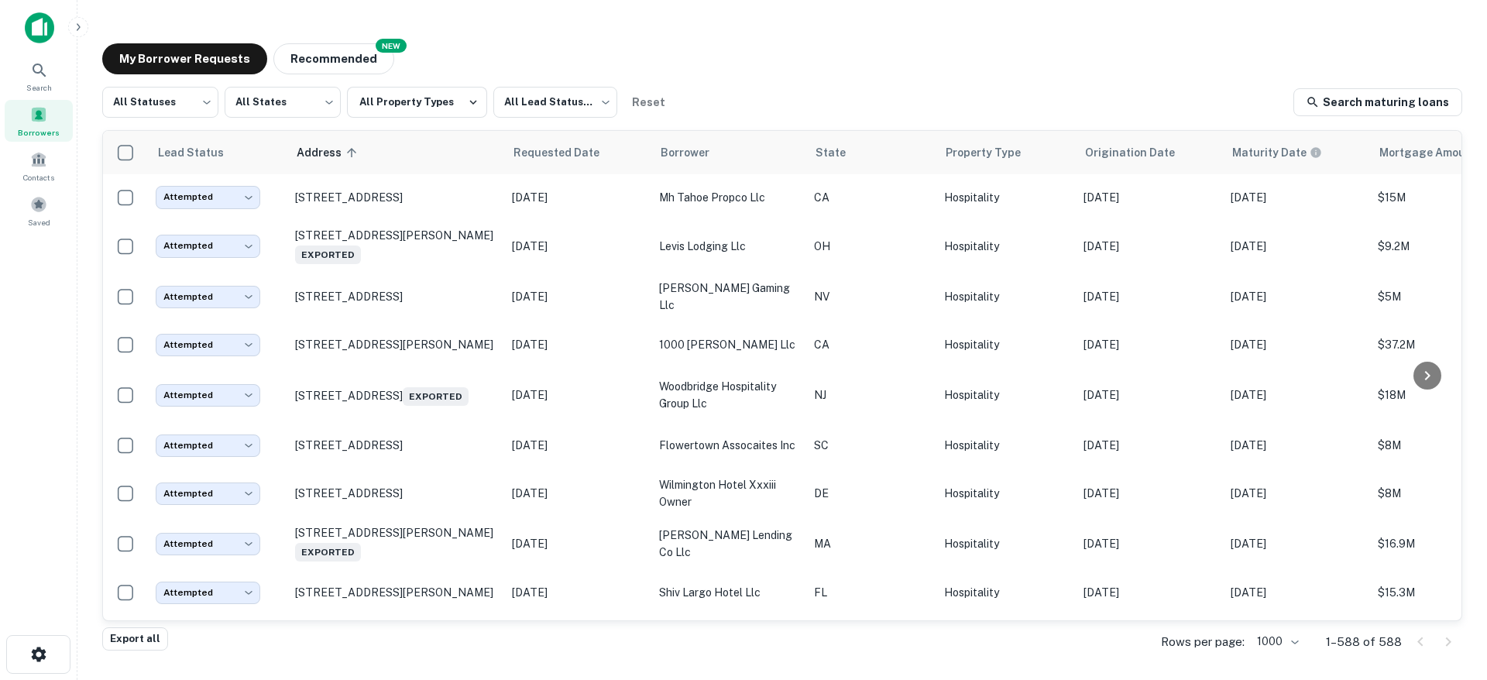
scroll to position [8835, 0]
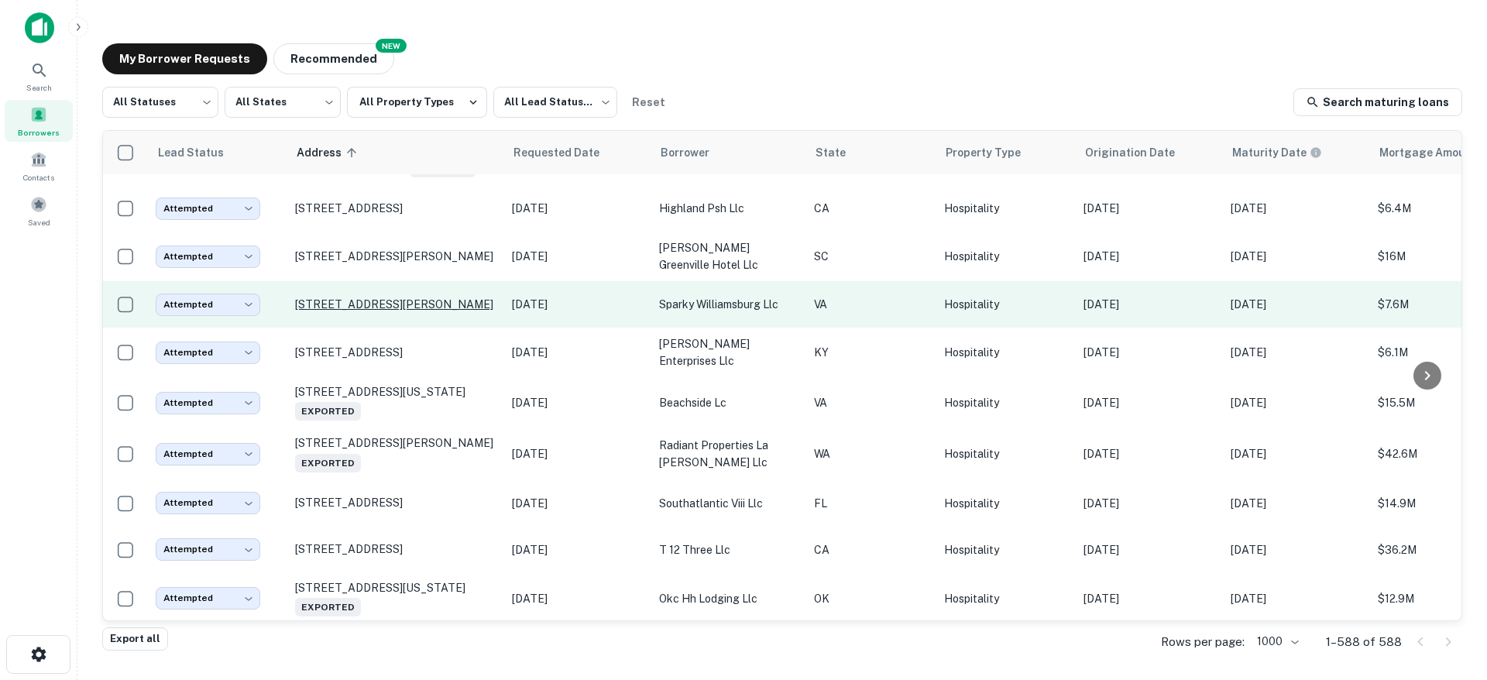
click at [405, 311] on p "201 Bypass Rd Williamsburg, VA23185" at bounding box center [395, 304] width 201 height 14
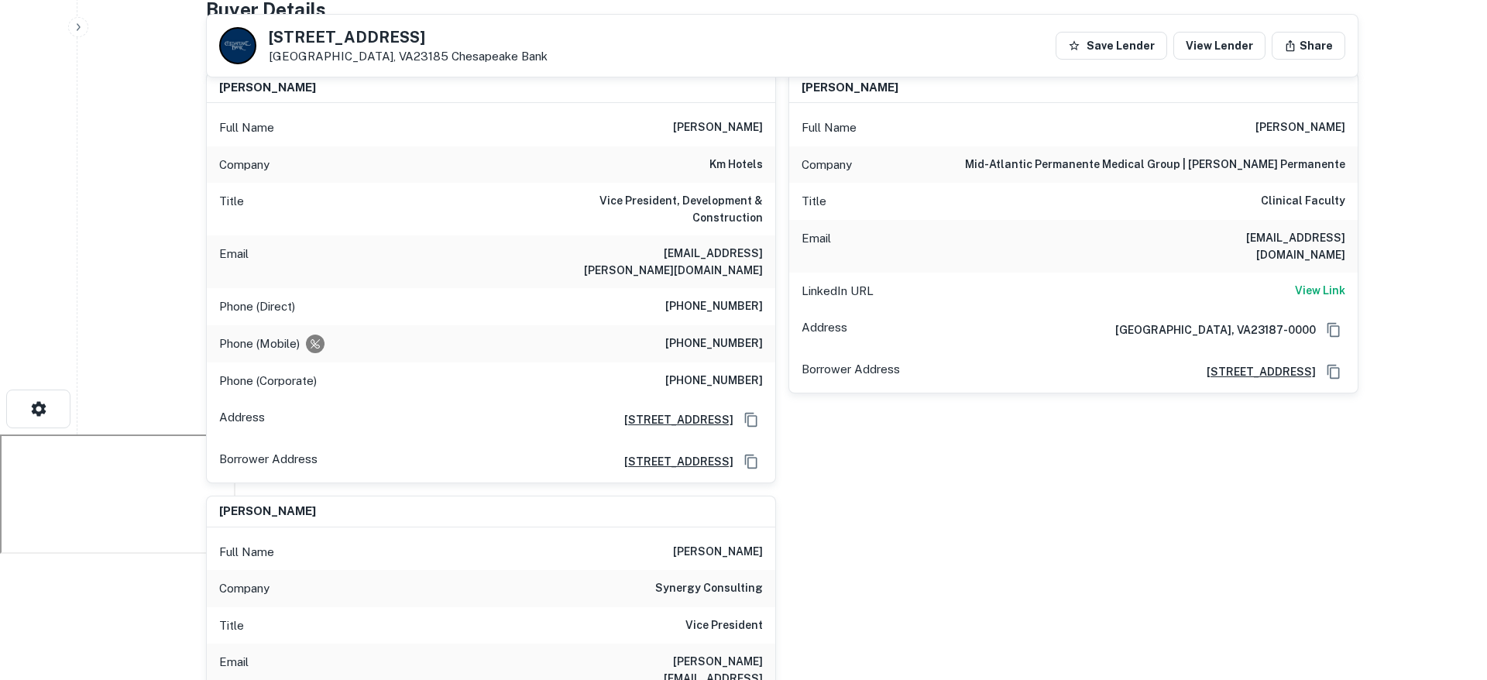
scroll to position [239, 0]
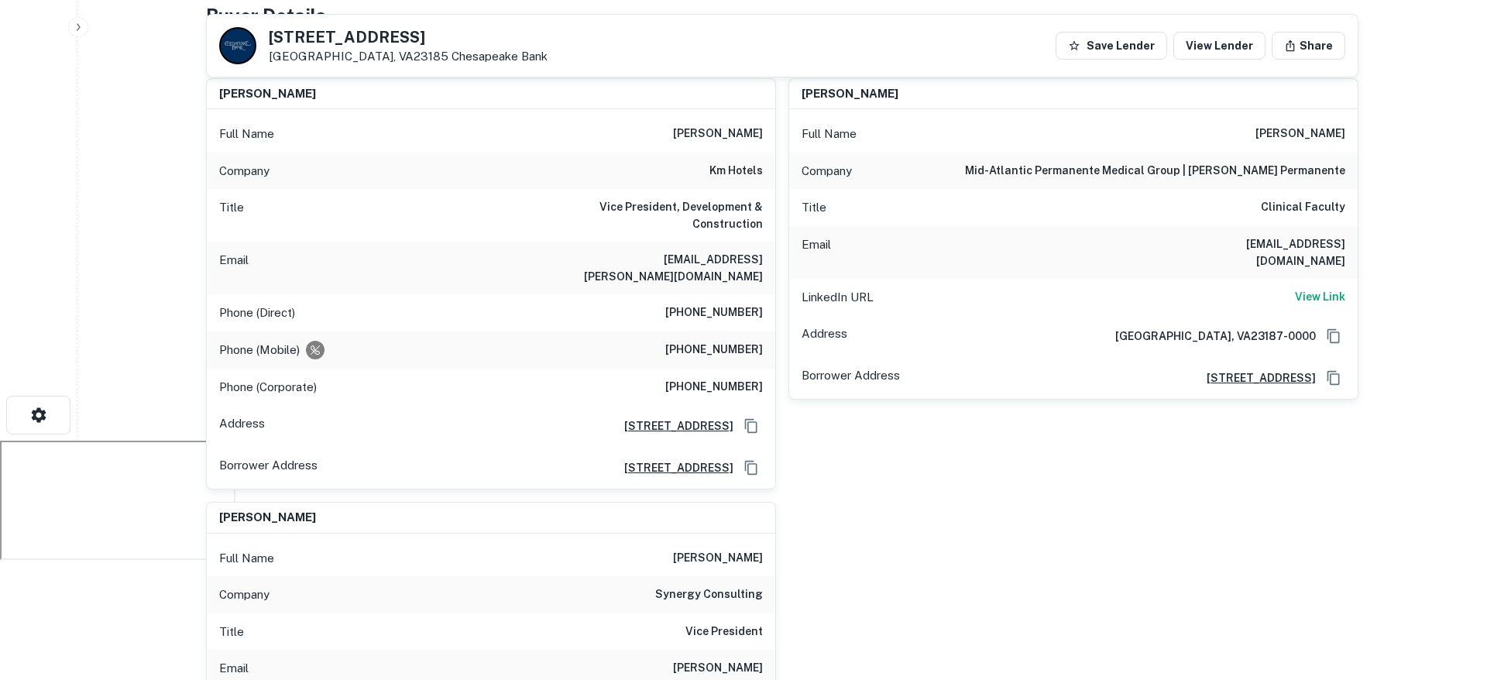
click at [709, 304] on h6 "(804) 318-3426" at bounding box center [714, 313] width 98 height 19
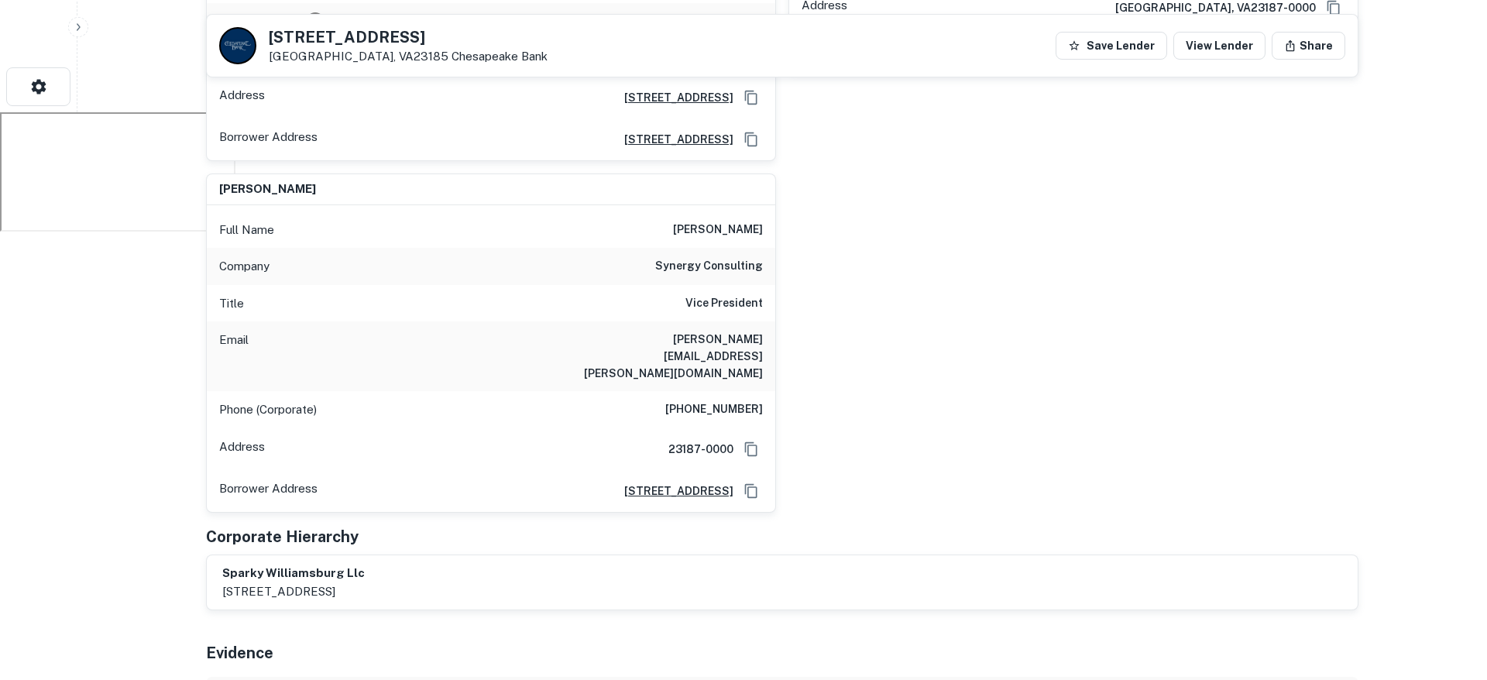
scroll to position [581, 0]
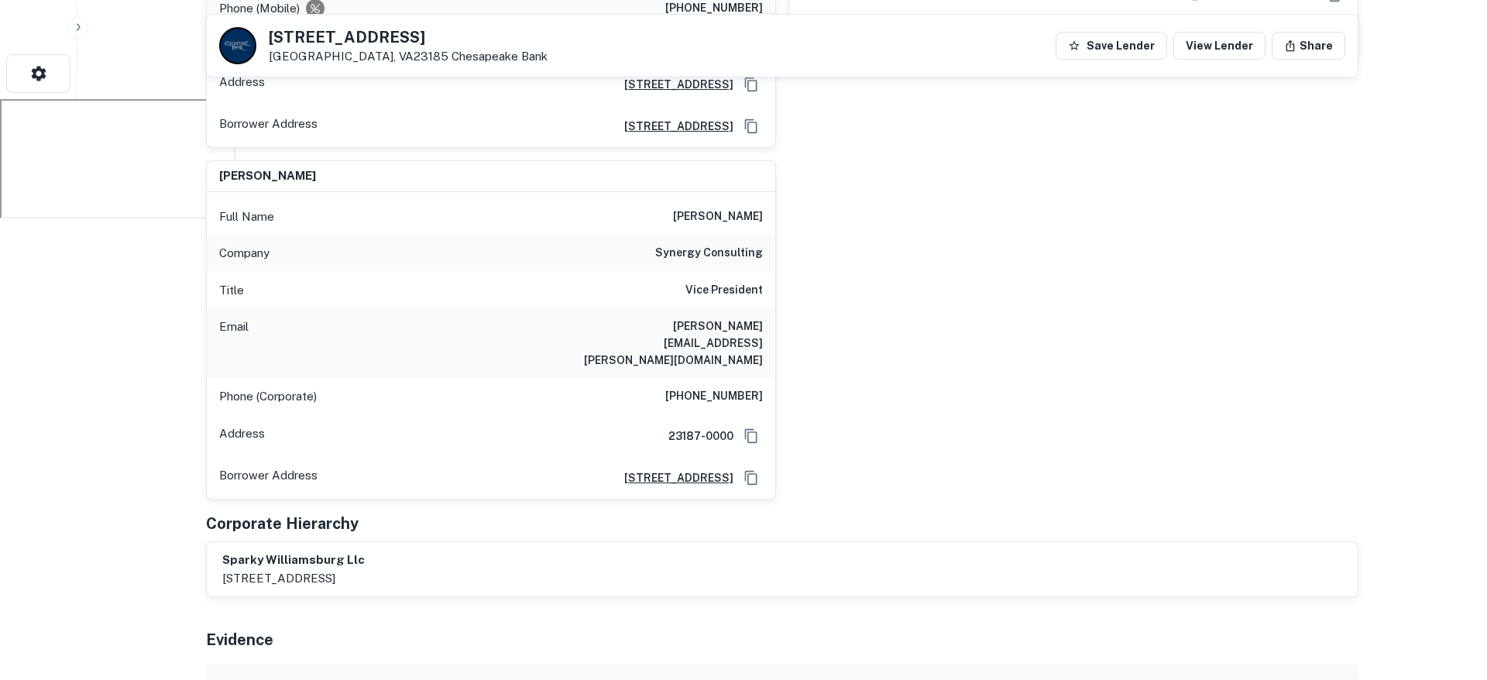
click at [699, 387] on h6 "(571) 346-7546" at bounding box center [714, 396] width 98 height 19
click at [1043, 294] on div "anil patel Full Name anil patel Company km hotels Title Vice President, Develop…" at bounding box center [776, 112] width 1165 height 776
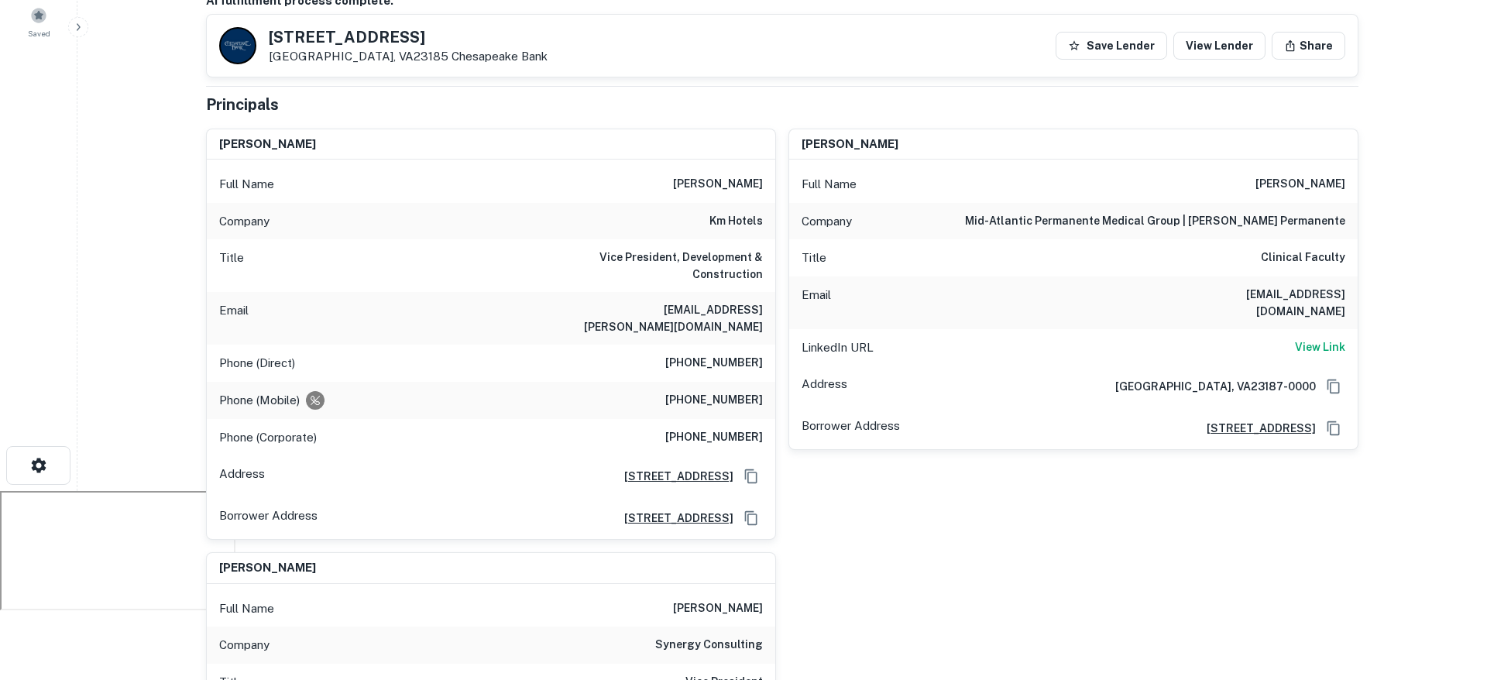
scroll to position [0, 0]
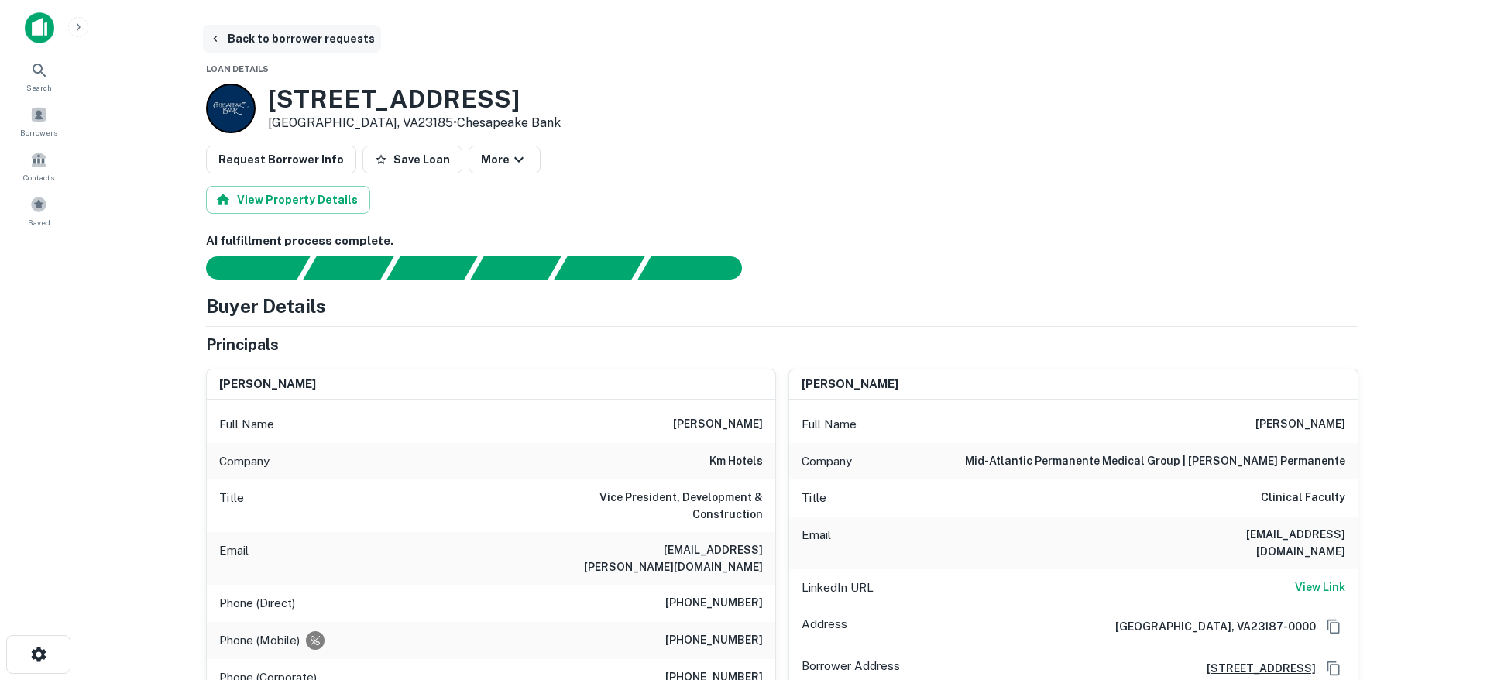
click at [331, 37] on button "Back to borrower requests" at bounding box center [292, 39] width 178 height 28
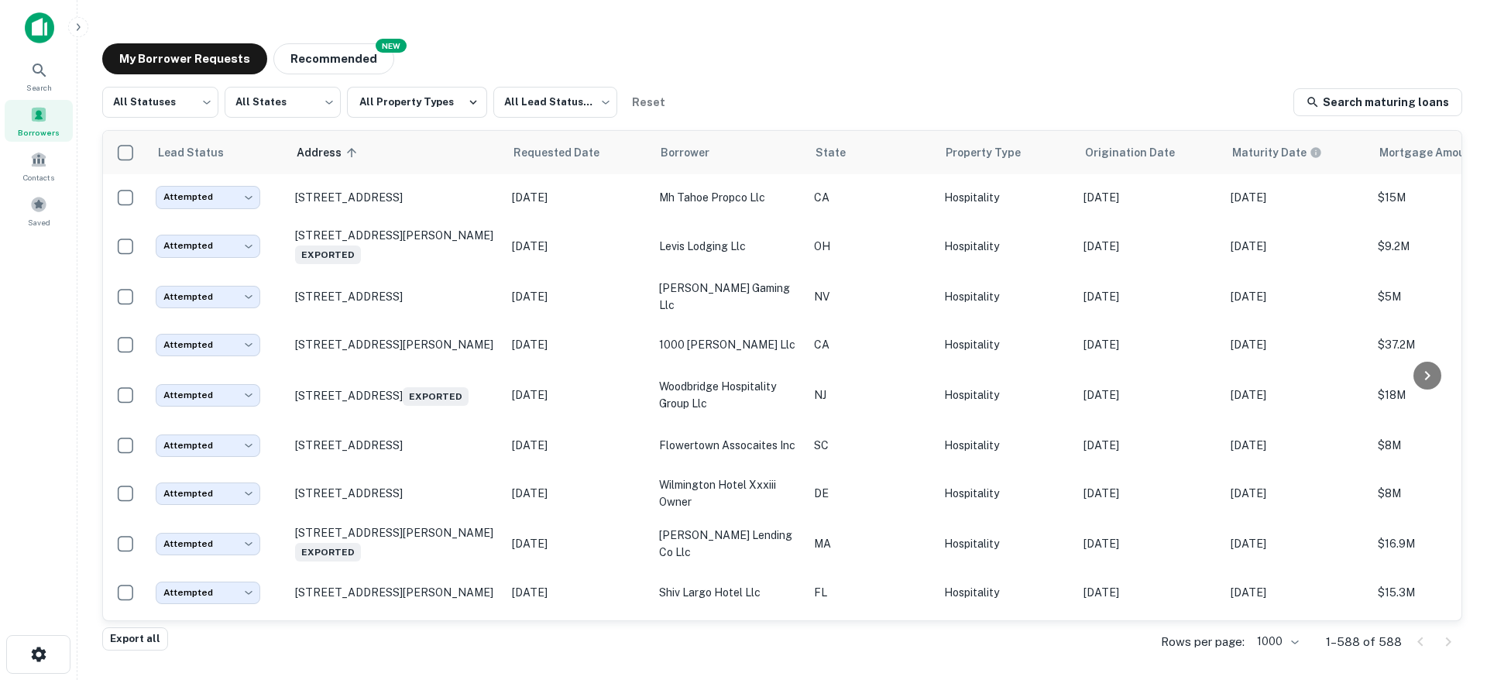
scroll to position [6398, 0]
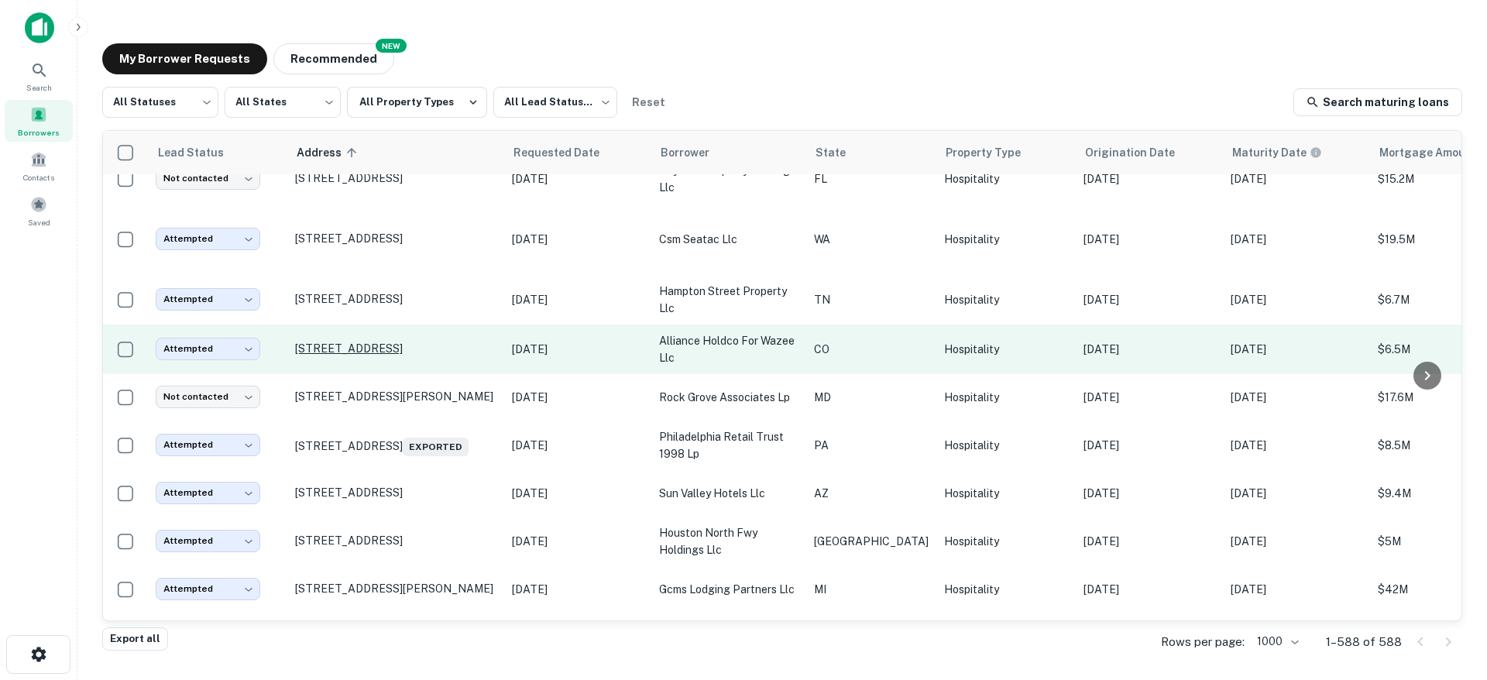
click at [397, 355] on p "1612 Wazee St Denver, CO80202" at bounding box center [395, 349] width 201 height 14
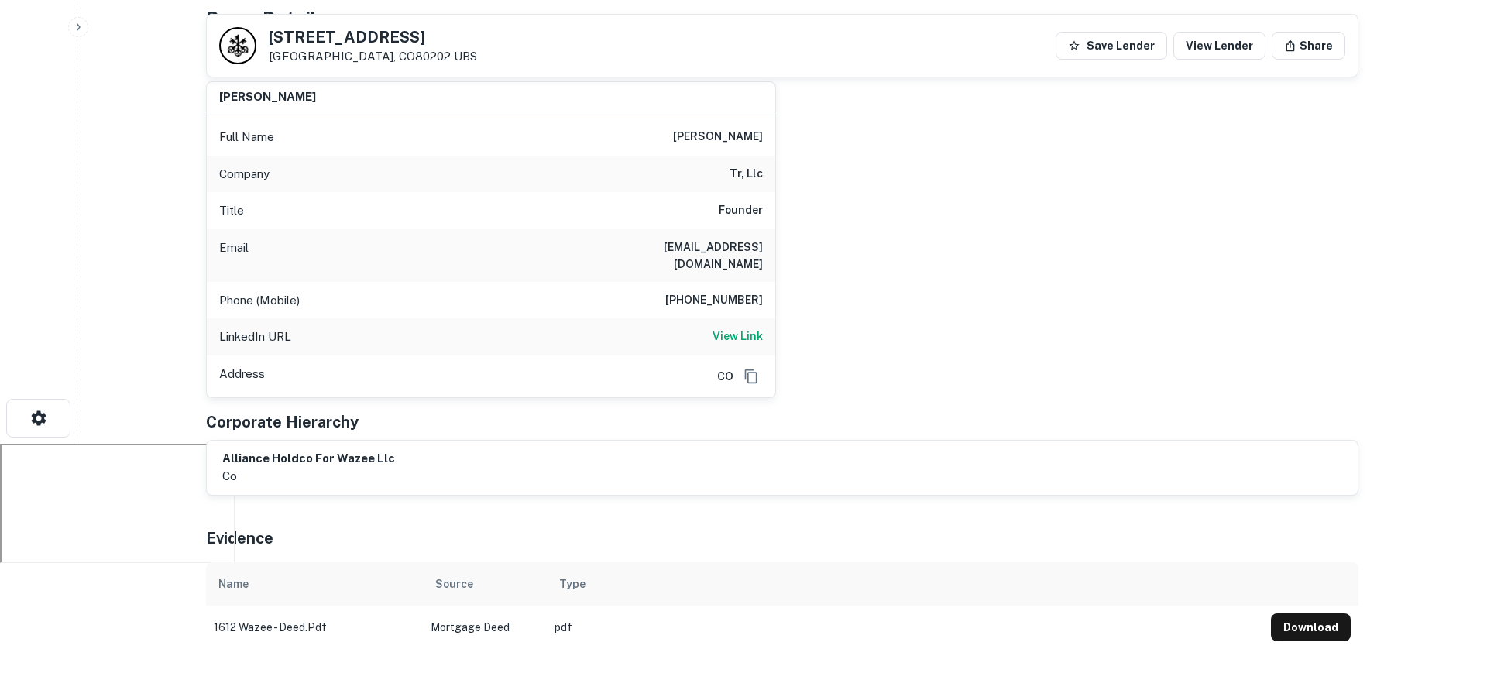
scroll to position [244, 0]
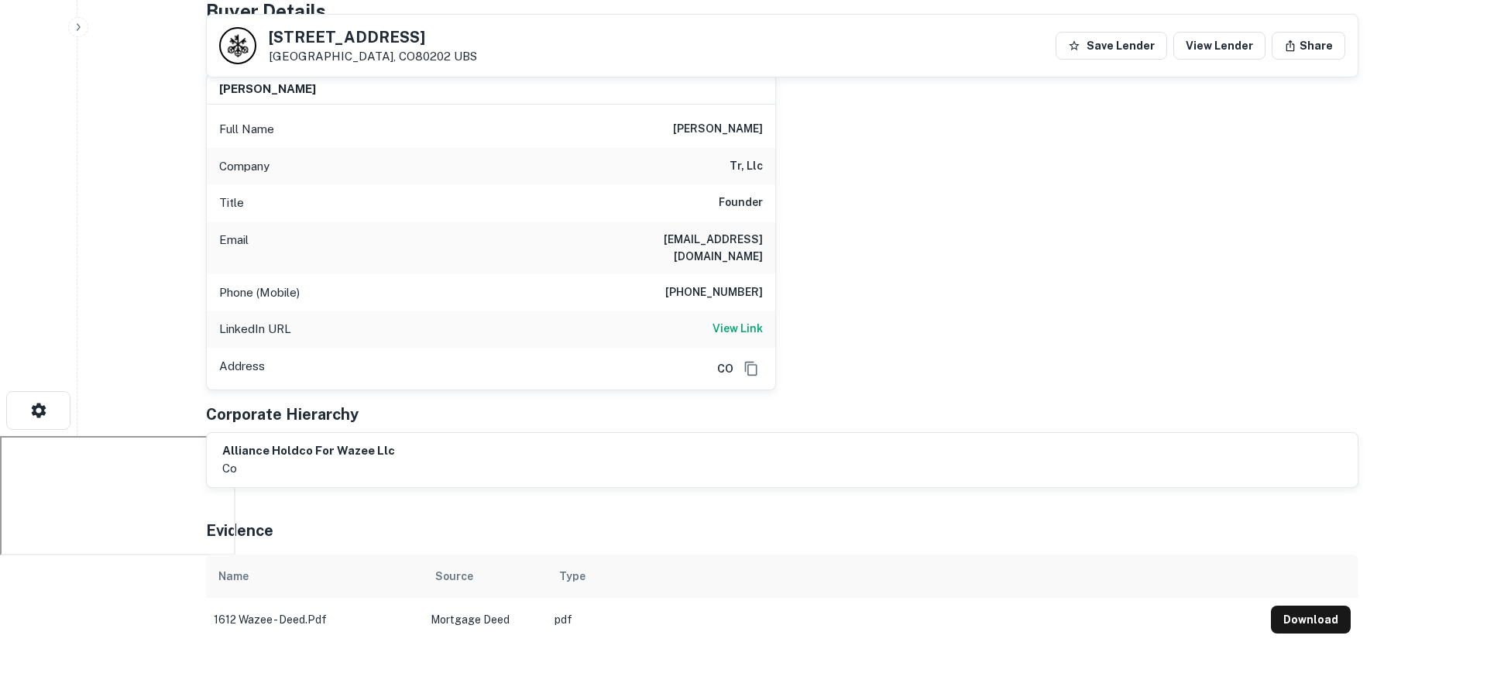
click at [740, 283] on h6 "281-871-8579" at bounding box center [714, 292] width 98 height 19
click at [739, 283] on h6 "281-871-8579" at bounding box center [714, 292] width 98 height 19
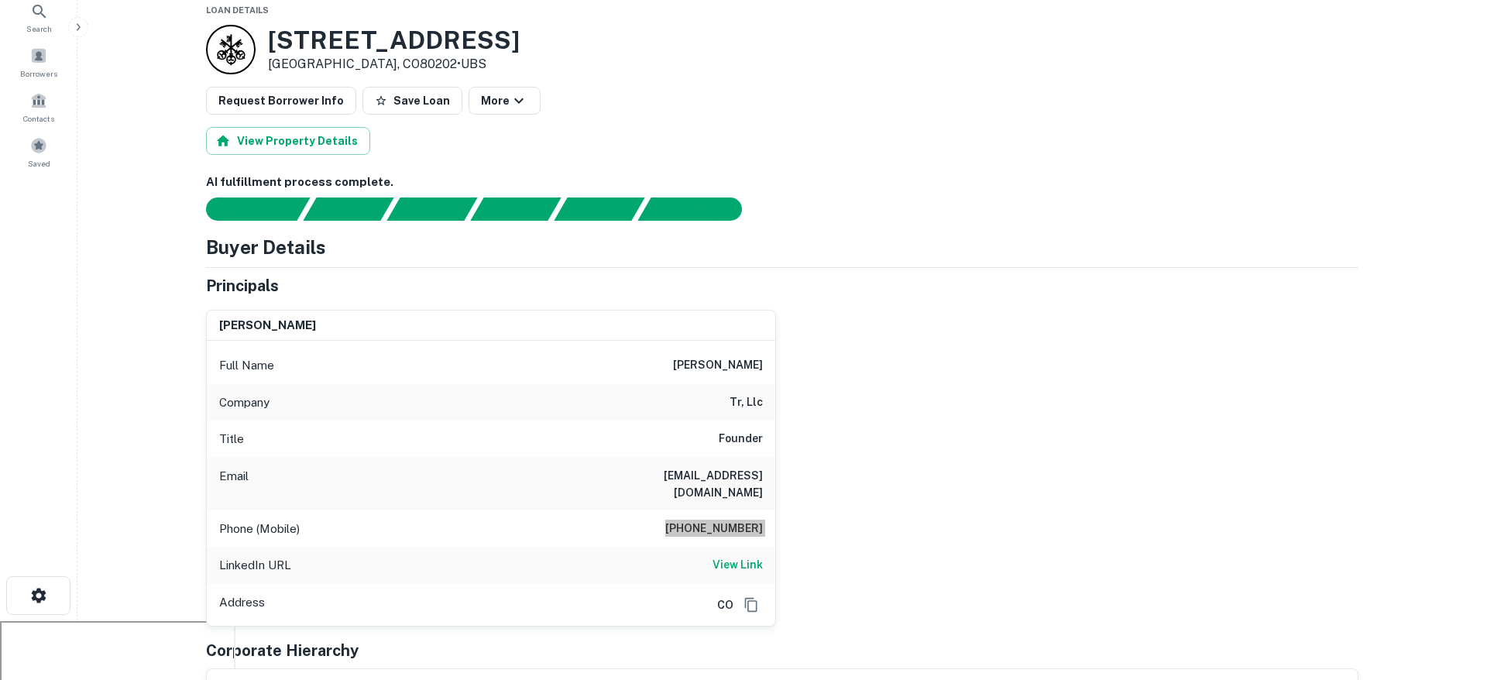
scroll to position [0, 0]
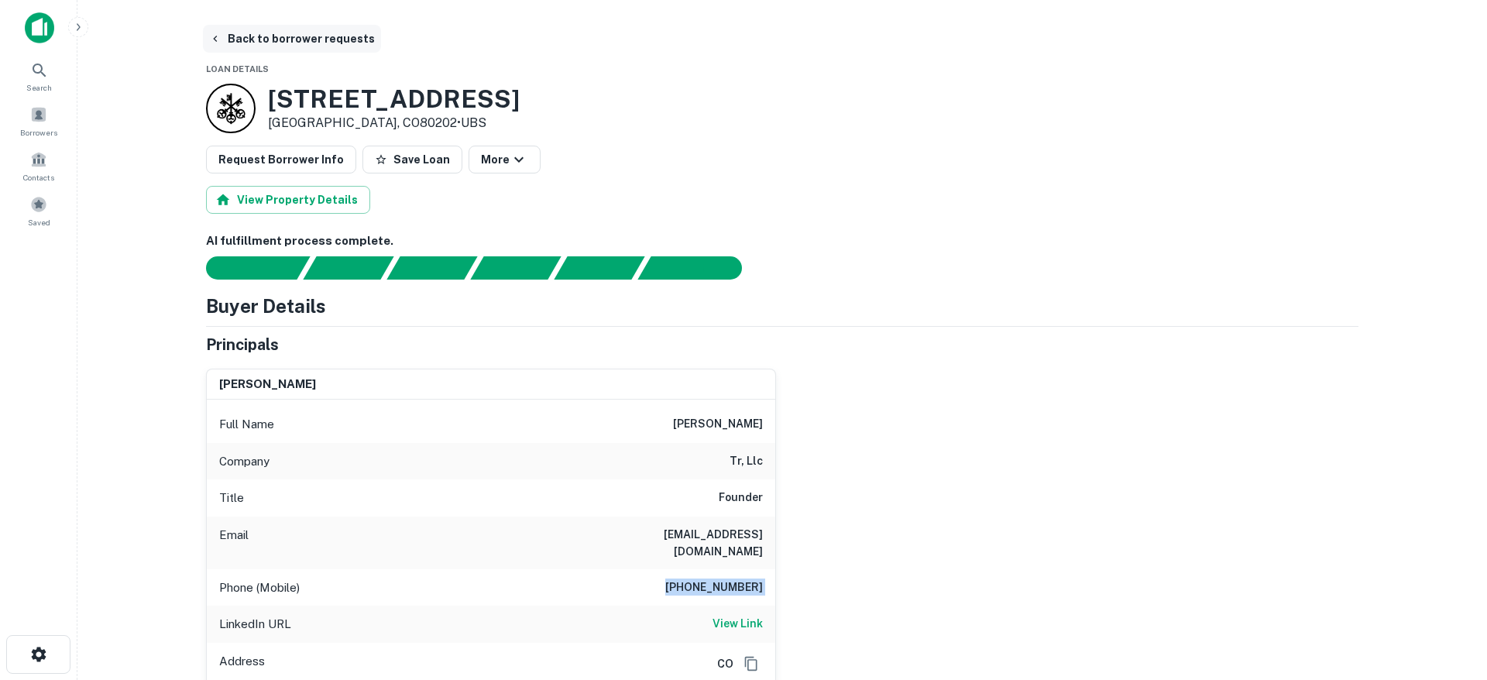
click at [326, 39] on button "Back to borrower requests" at bounding box center [292, 39] width 178 height 28
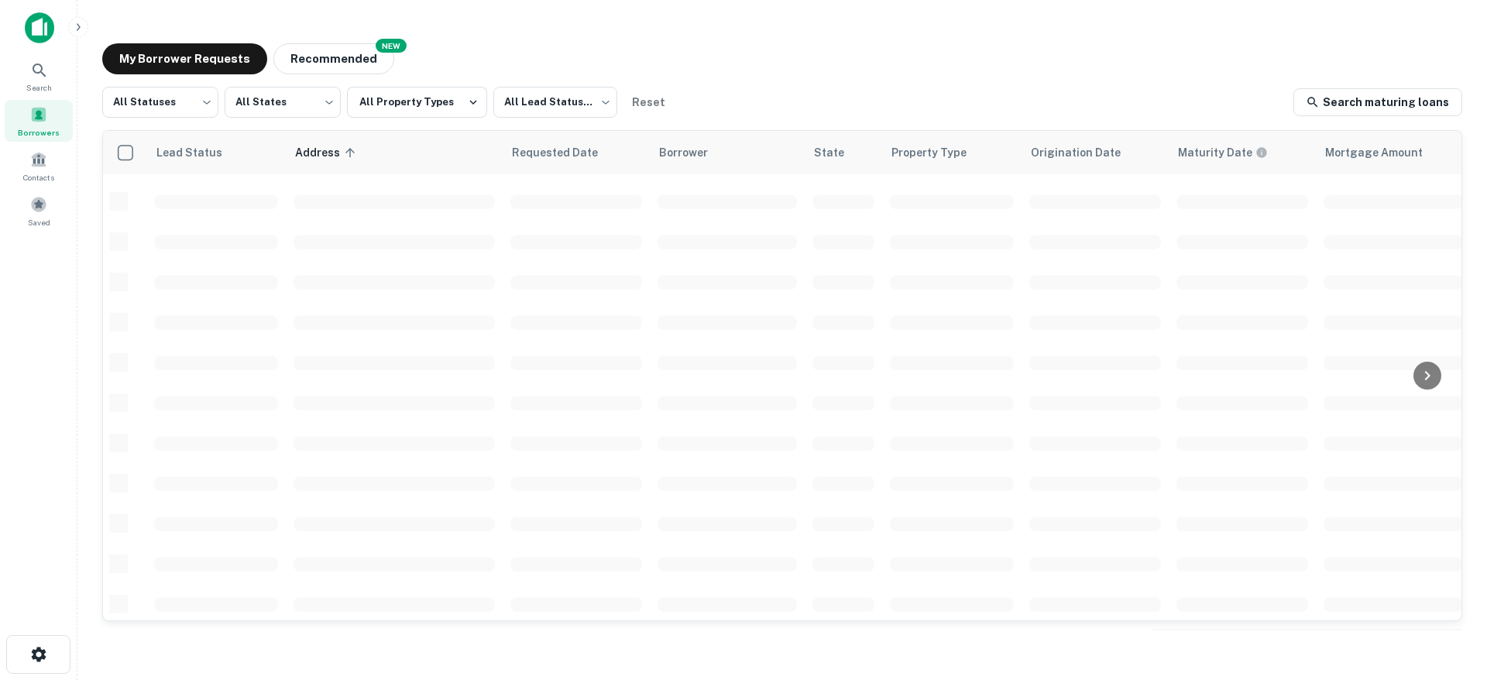
scroll to position [561, 0]
click at [723, 60] on div "My Borrower Requests NEW Recommended" at bounding box center [782, 58] width 1360 height 31
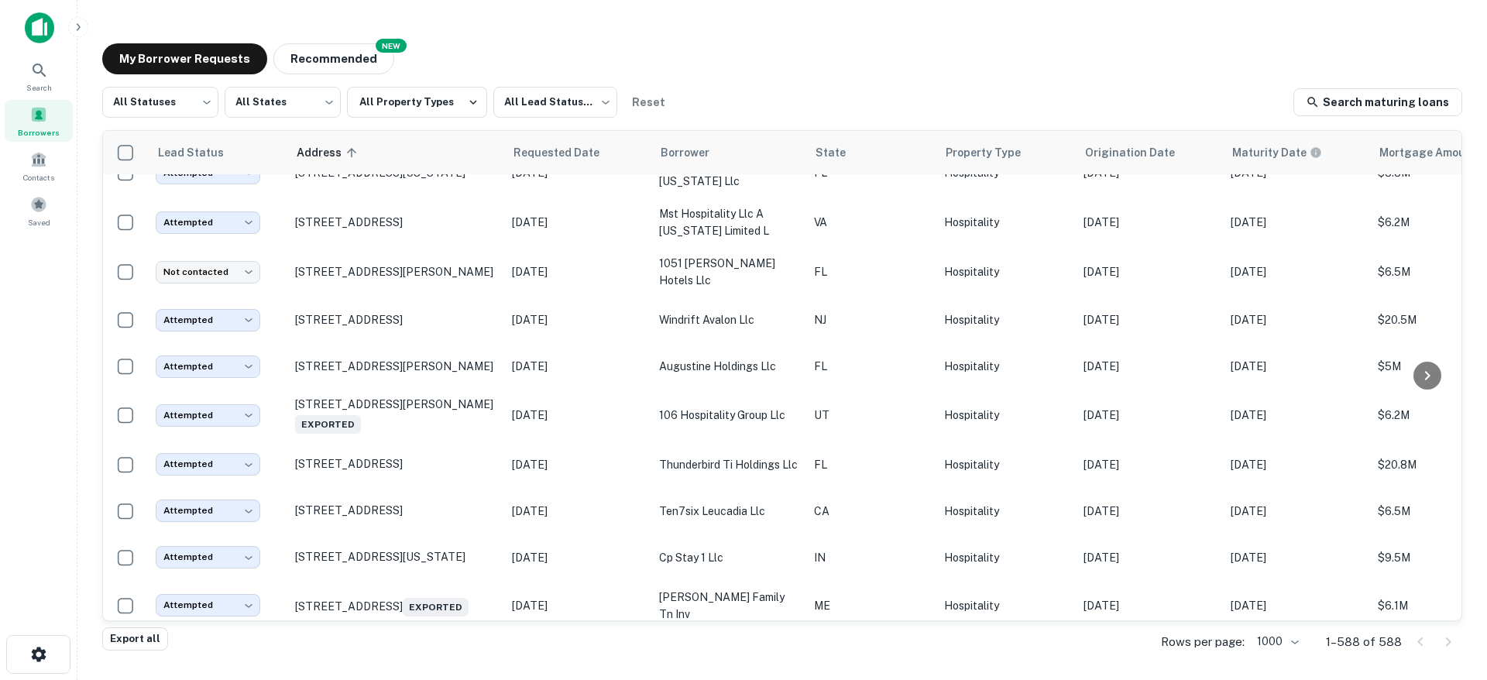
scroll to position [28609, 0]
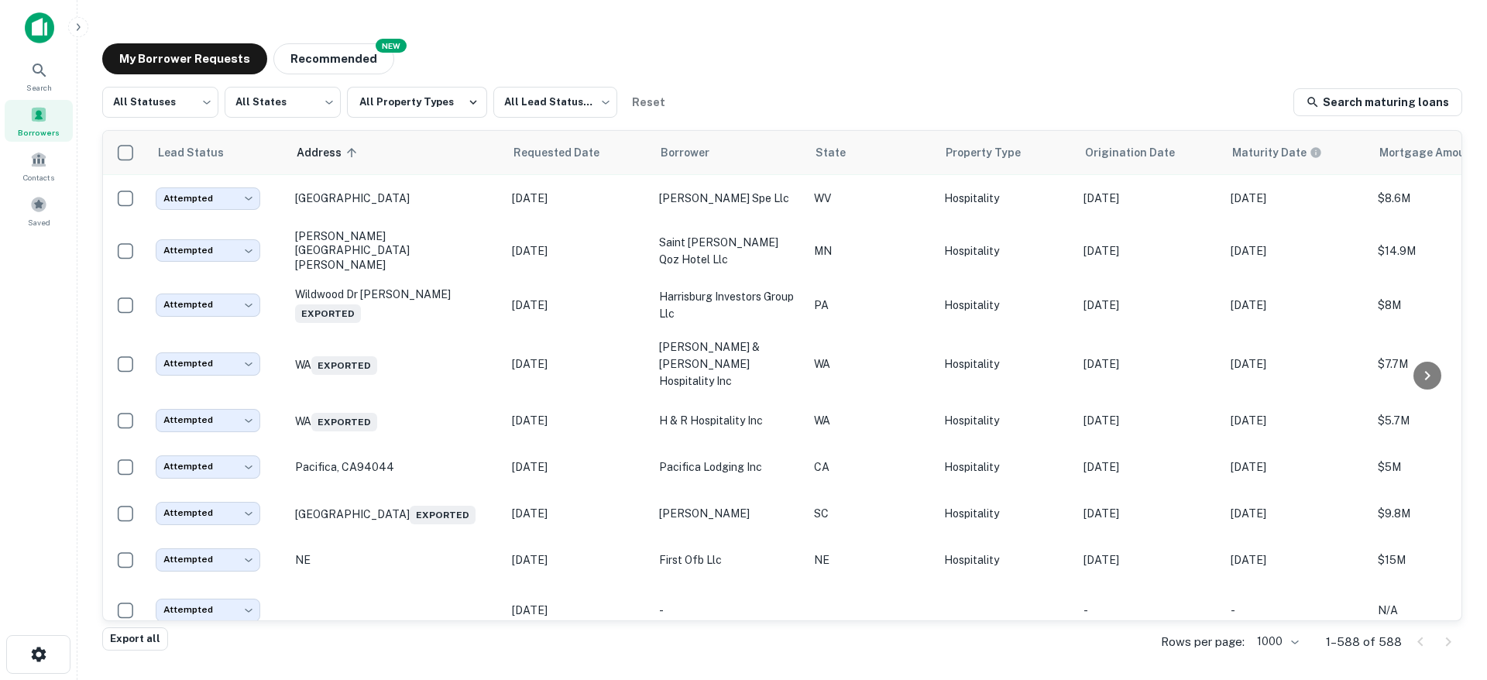
click at [452, 161] on p "Richmond Hwy Arlington, VA22202 Exported" at bounding box center [395, 150] width 201 height 22
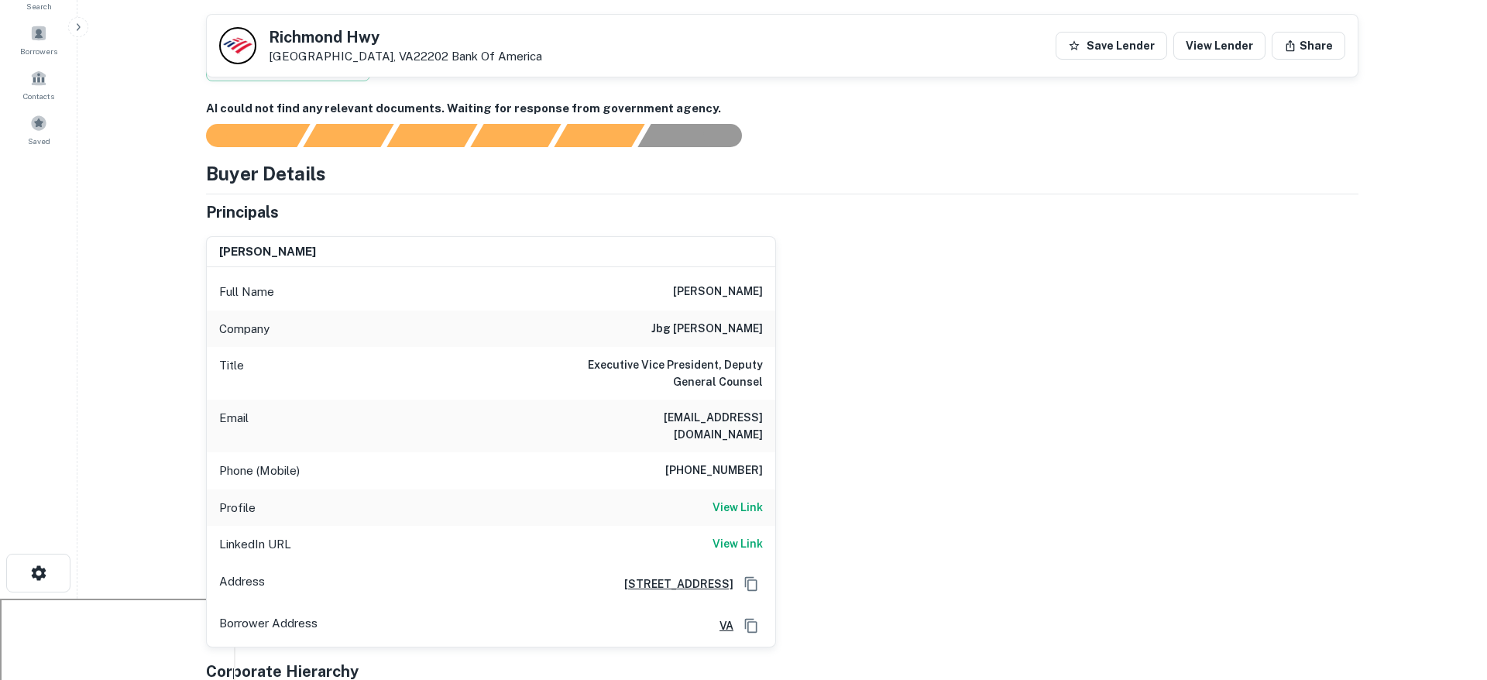
scroll to position [266, 0]
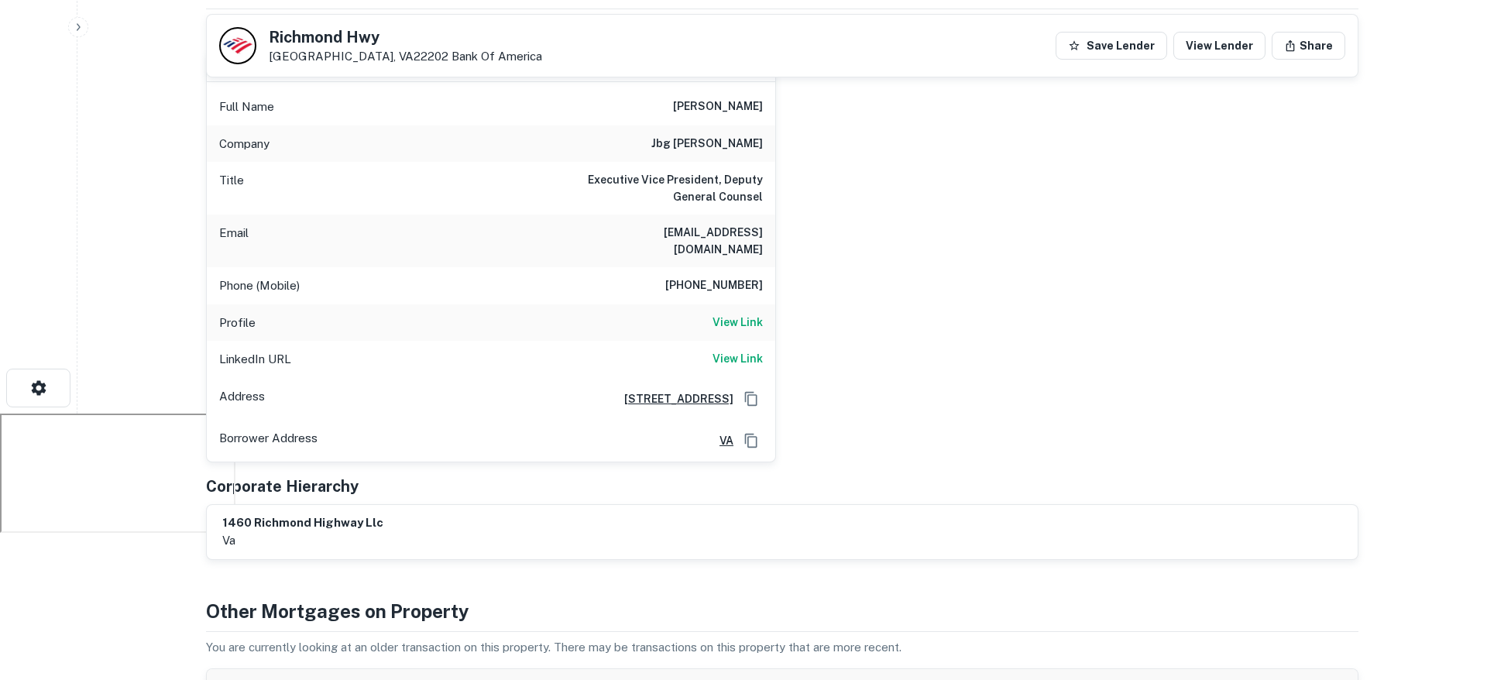
click at [720, 276] on h6 "(301) 775-7122" at bounding box center [714, 285] width 98 height 19
click at [719, 276] on h6 "(301) 775-7122" at bounding box center [714, 285] width 98 height 19
drag, startPoint x: 989, startPoint y: 342, endPoint x: 977, endPoint y: 344, distance: 11.8
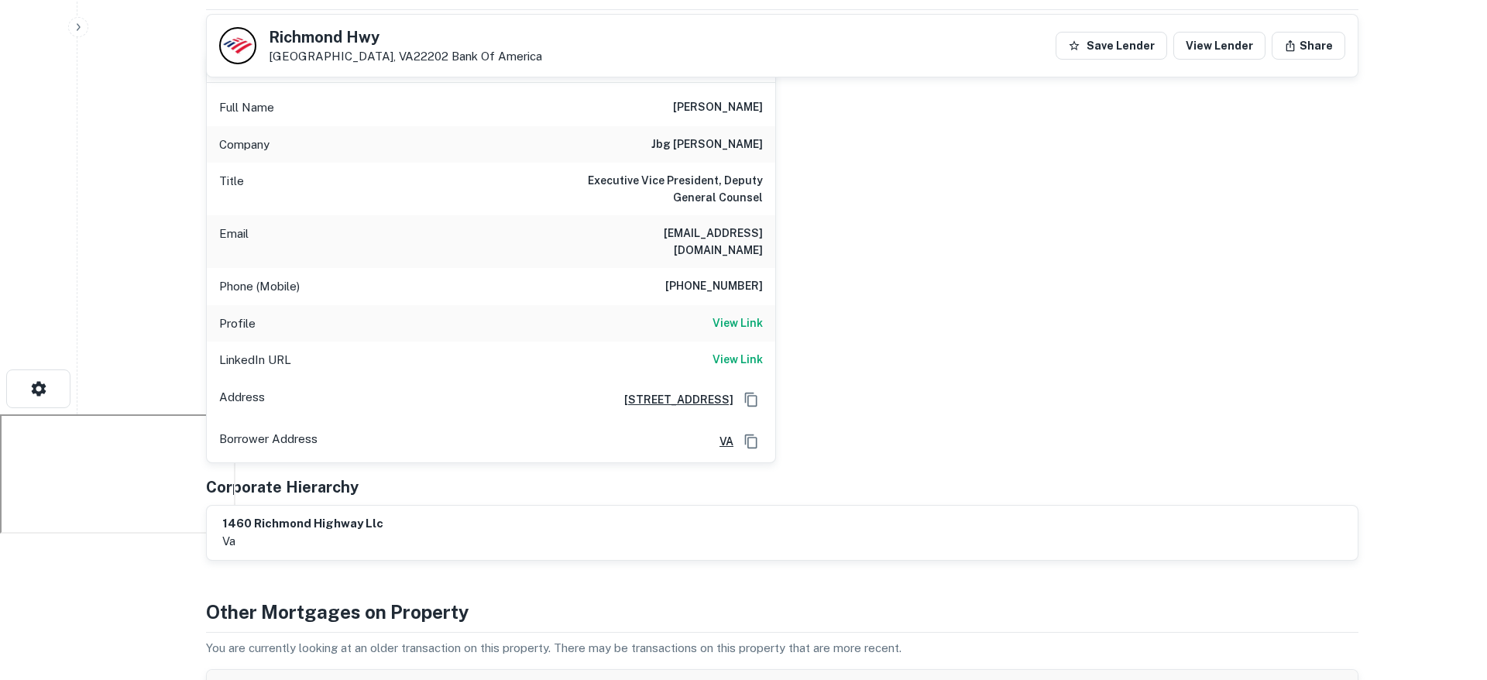
click at [989, 342] on div "aaron herman Full Name aaron herman Company jbg smith Title Executive Vice Pres…" at bounding box center [776, 251] width 1165 height 424
click at [728, 314] on h6 "View Link" at bounding box center [738, 322] width 50 height 17
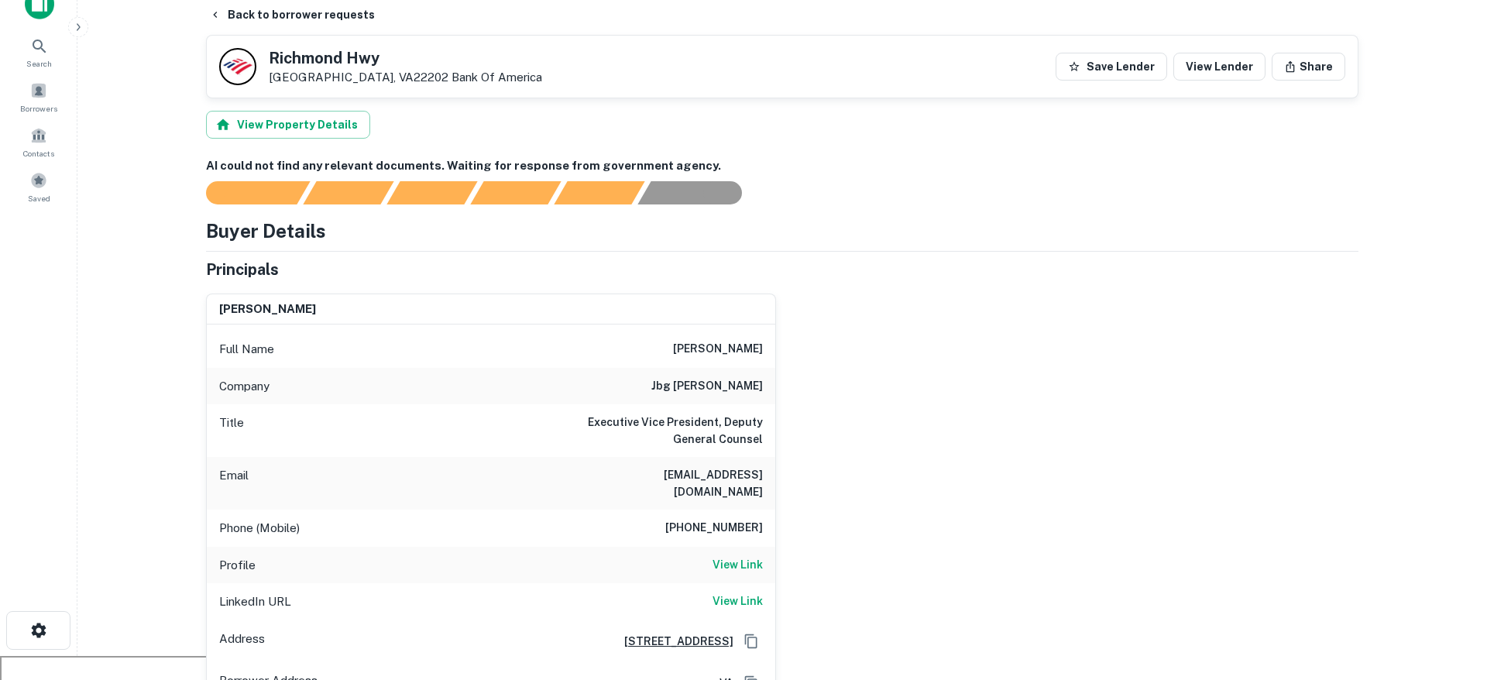
scroll to position [0, 0]
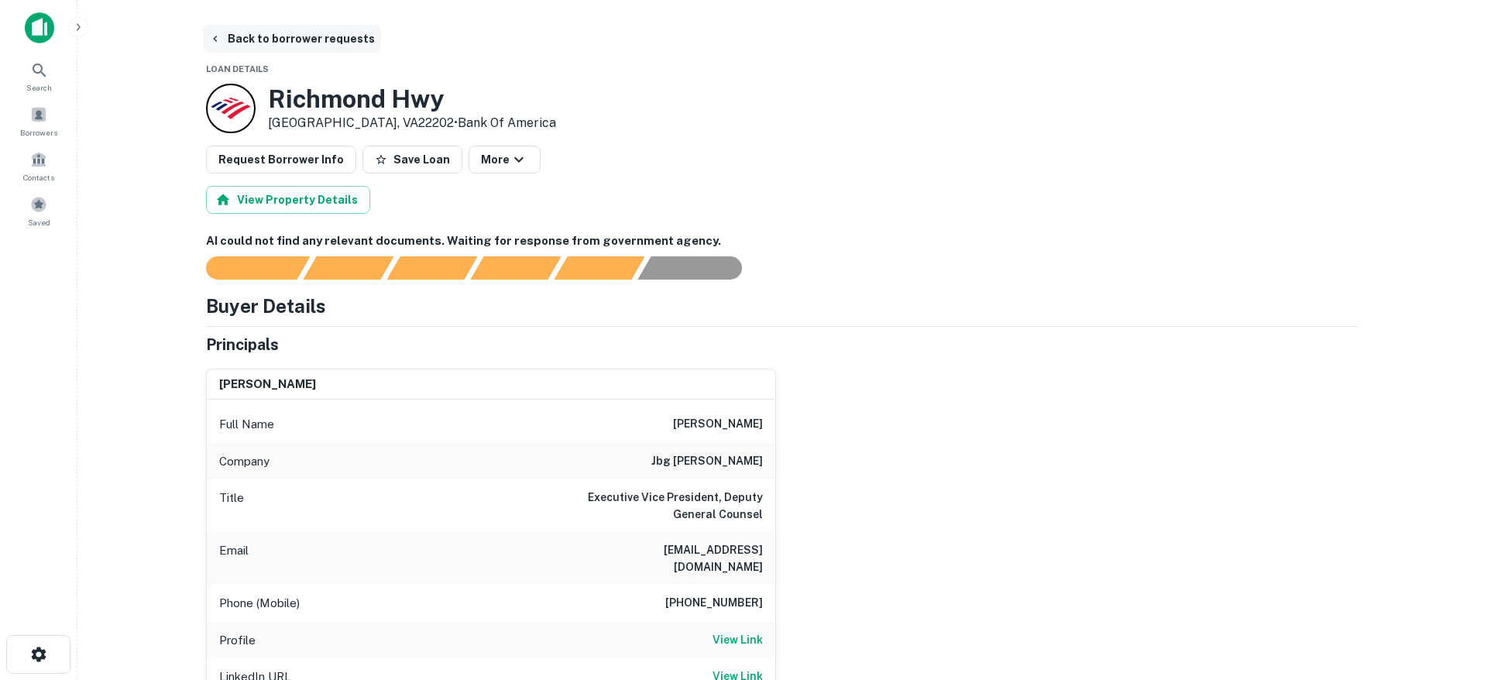
click at [286, 37] on button "Back to borrower requests" at bounding box center [292, 39] width 178 height 28
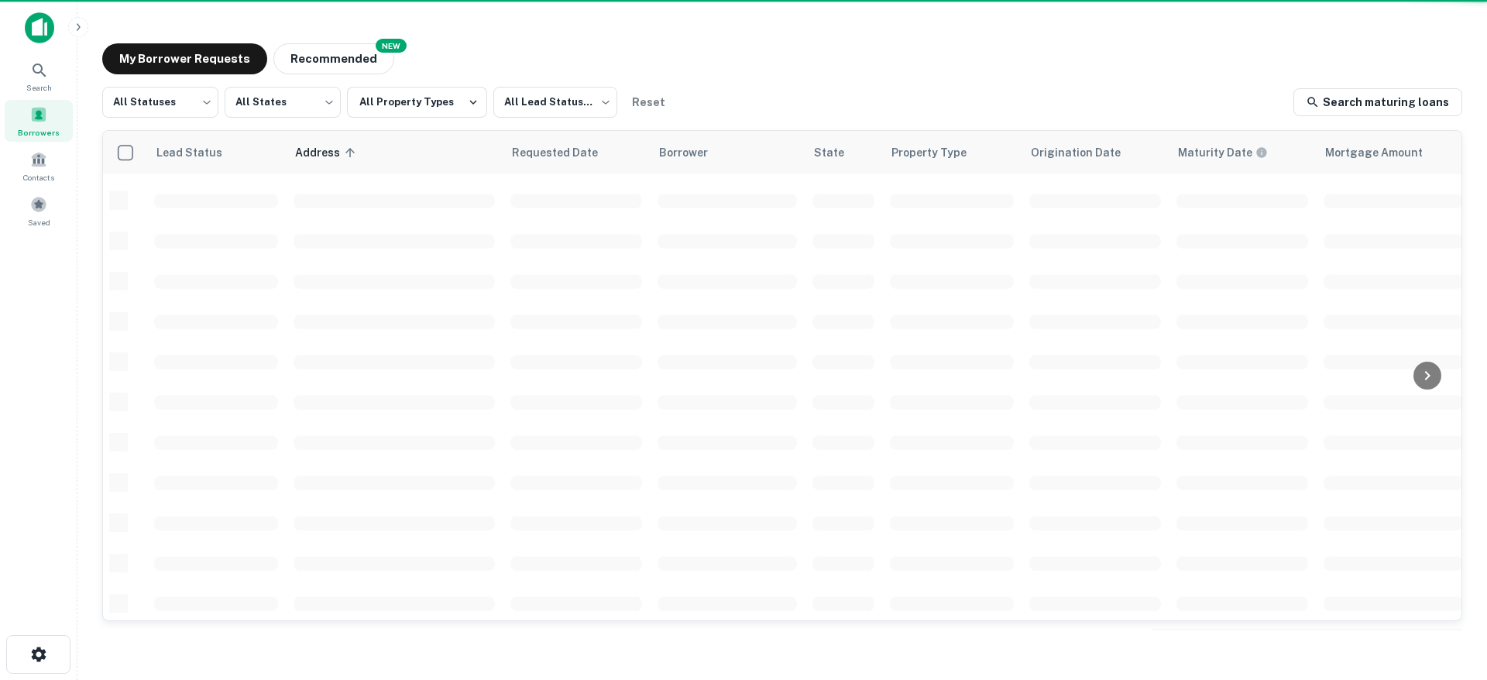
scroll to position [561, 0]
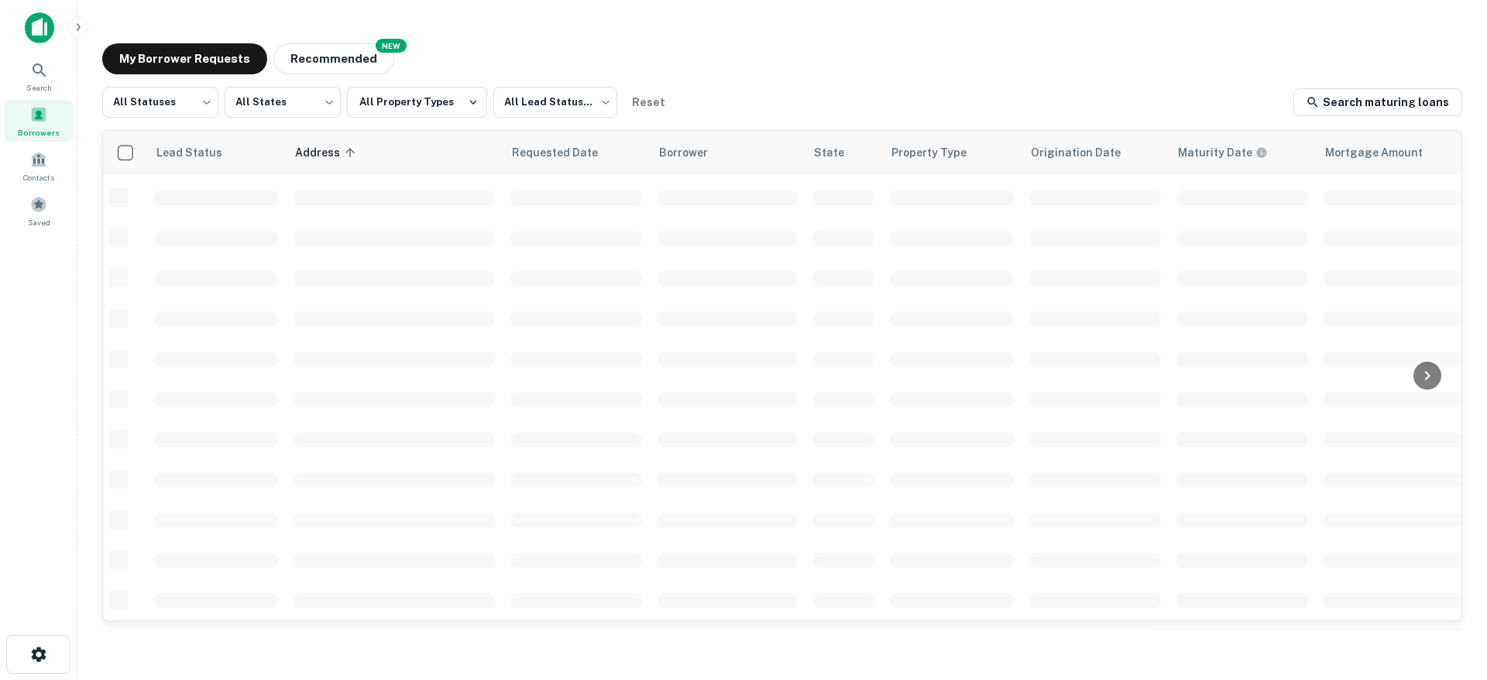
click at [803, 92] on div "All Statuses *** ​ All States *** ​ All Property Types All Lead Statuses *** ​ …" at bounding box center [782, 102] width 1360 height 31
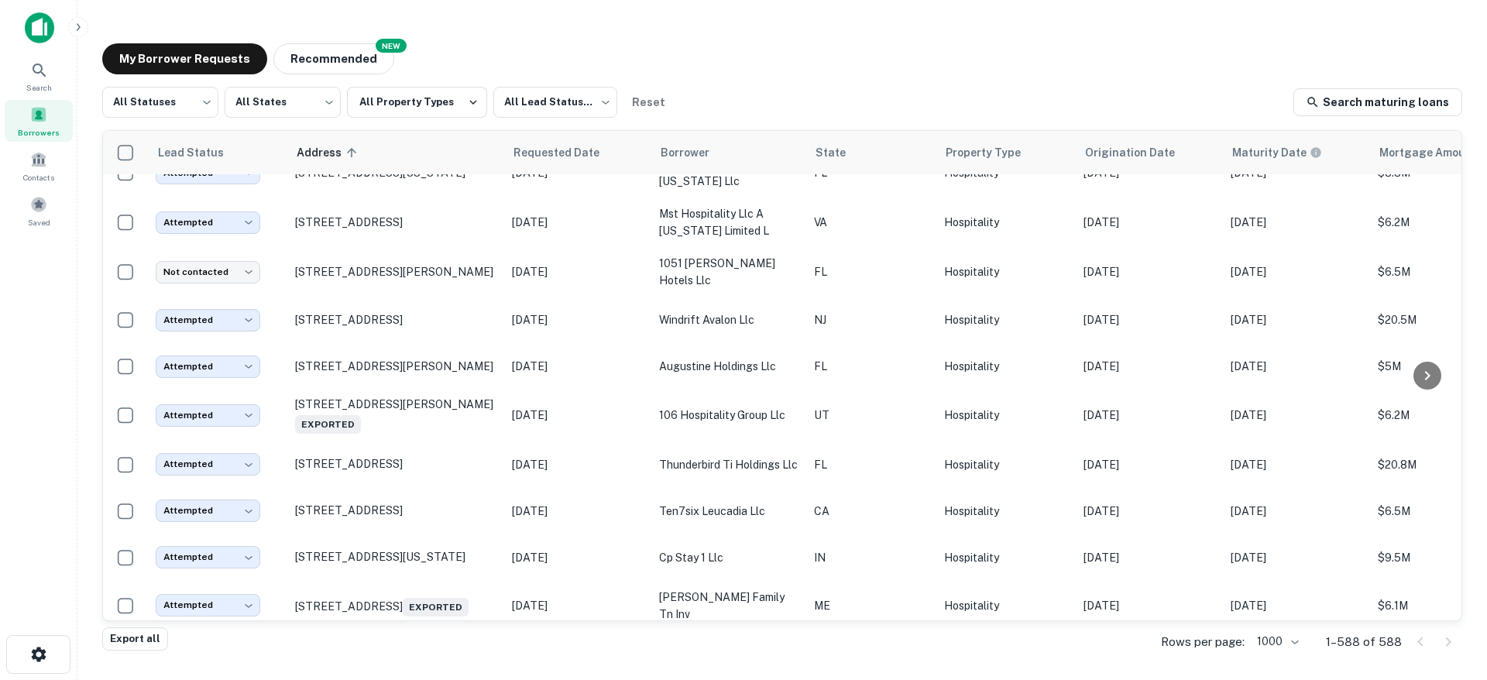
scroll to position [3817, 0]
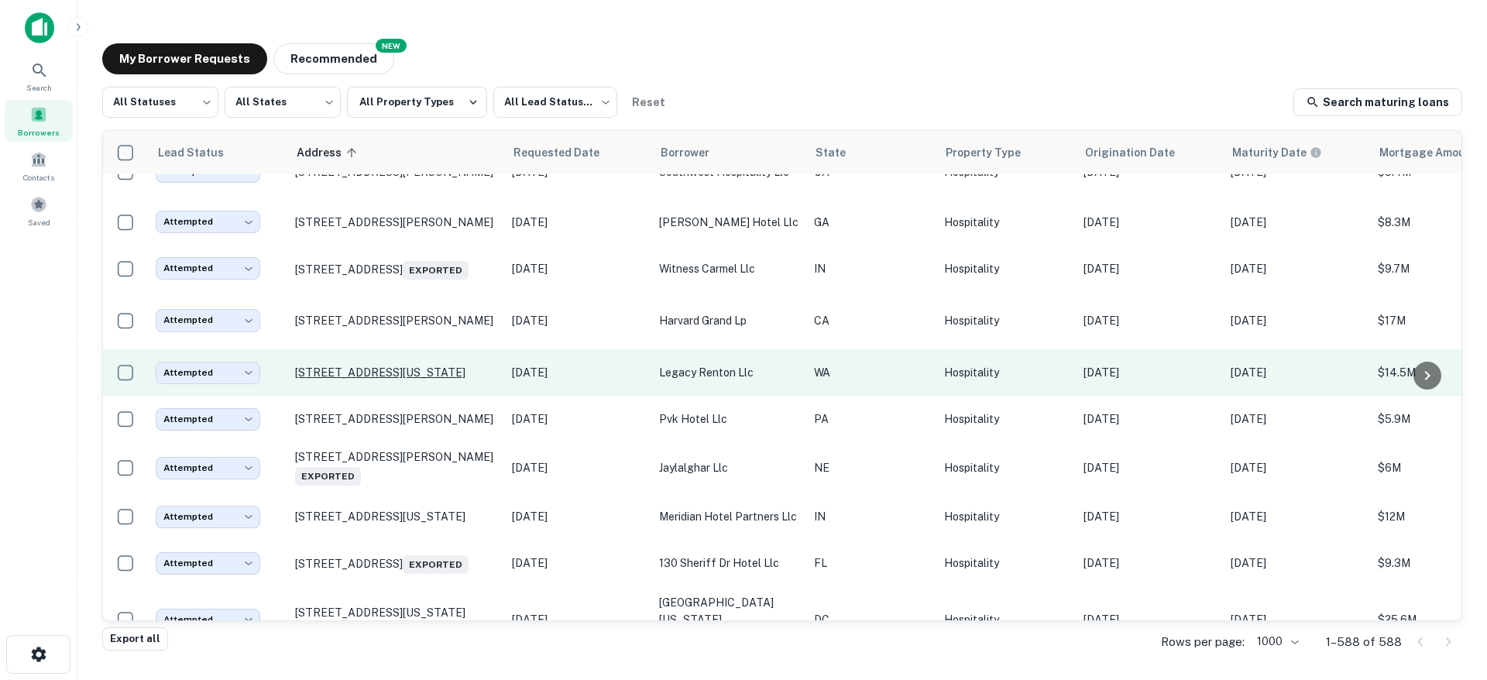
click at [454, 371] on p "1300 Lake Washington Blvd N Renton, WA98056" at bounding box center [395, 373] width 201 height 14
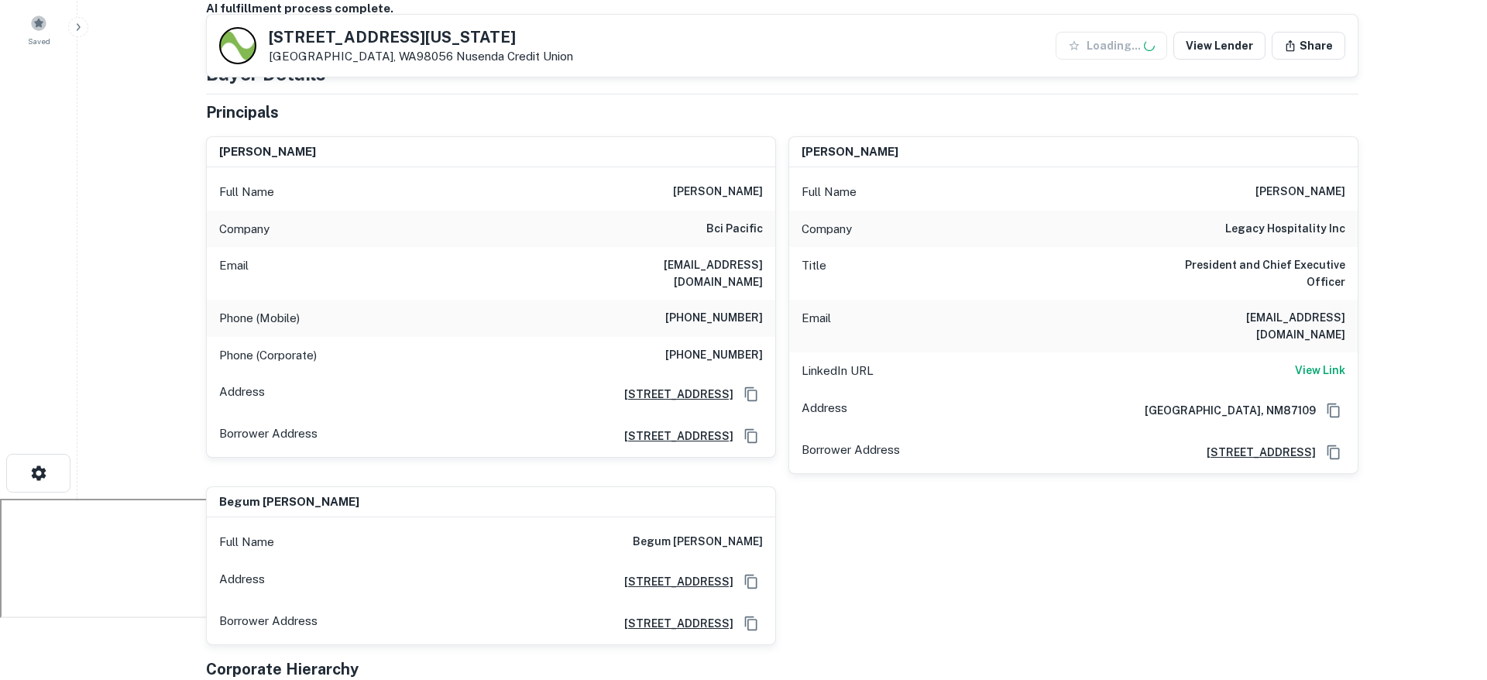
scroll to position [165, 0]
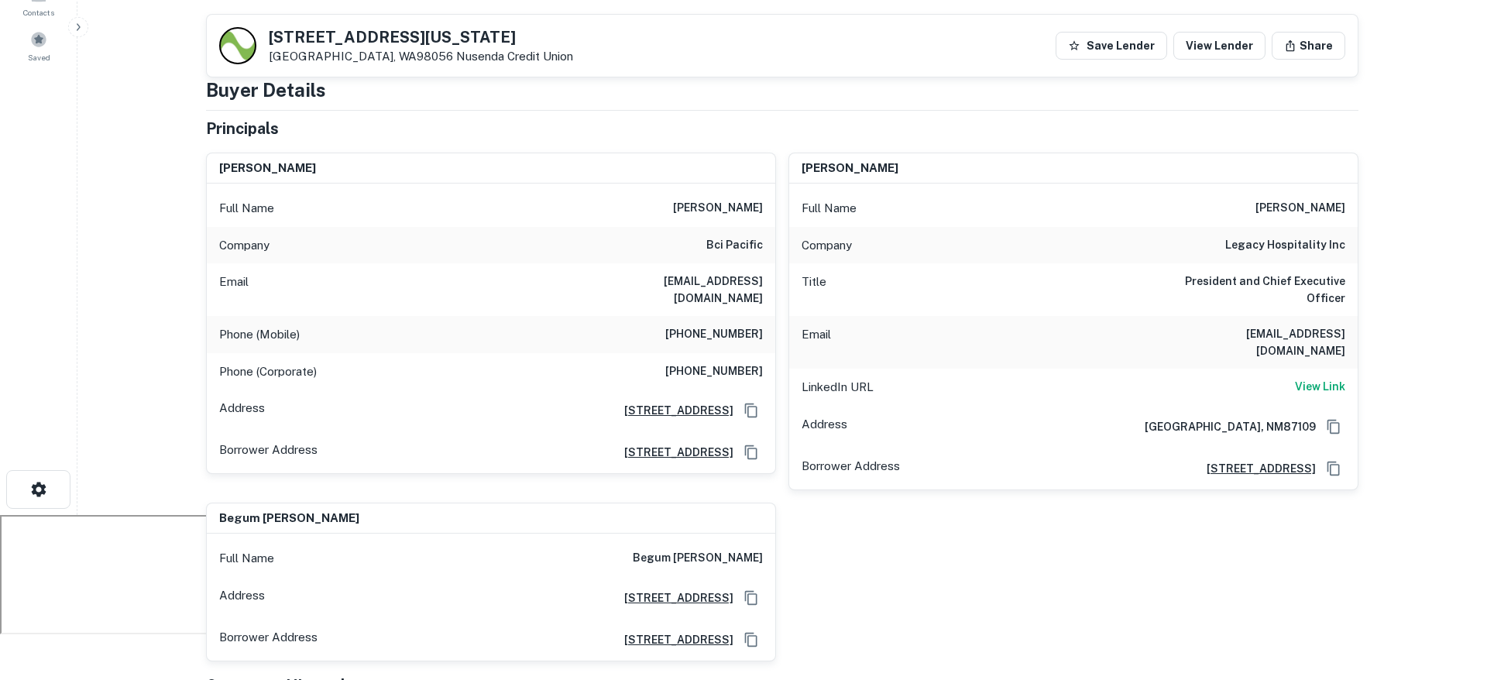
click at [717, 325] on h6 "(206) 931-1573" at bounding box center [714, 334] width 98 height 19
click at [711, 362] on h6 "(206) 441-0266" at bounding box center [714, 371] width 98 height 19
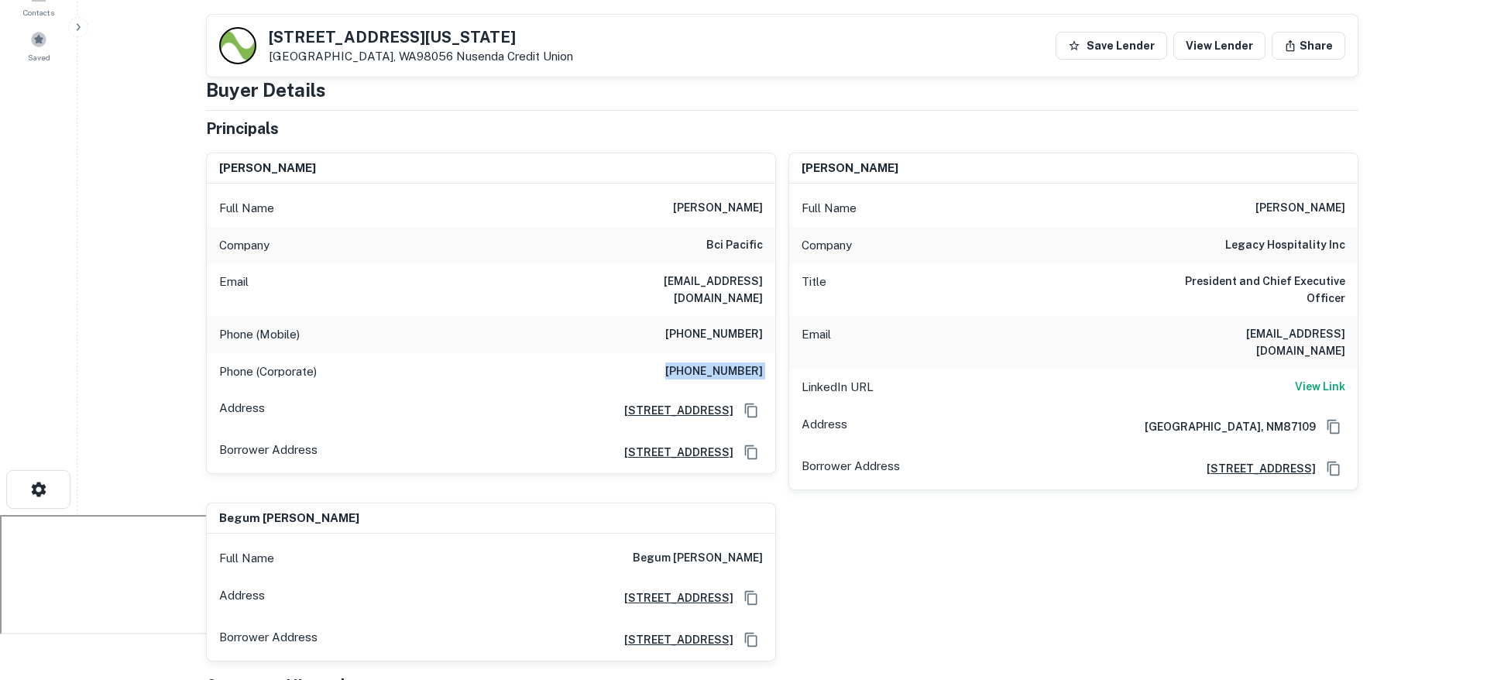
click at [711, 362] on h6 "(206) 441-0266" at bounding box center [714, 371] width 98 height 19
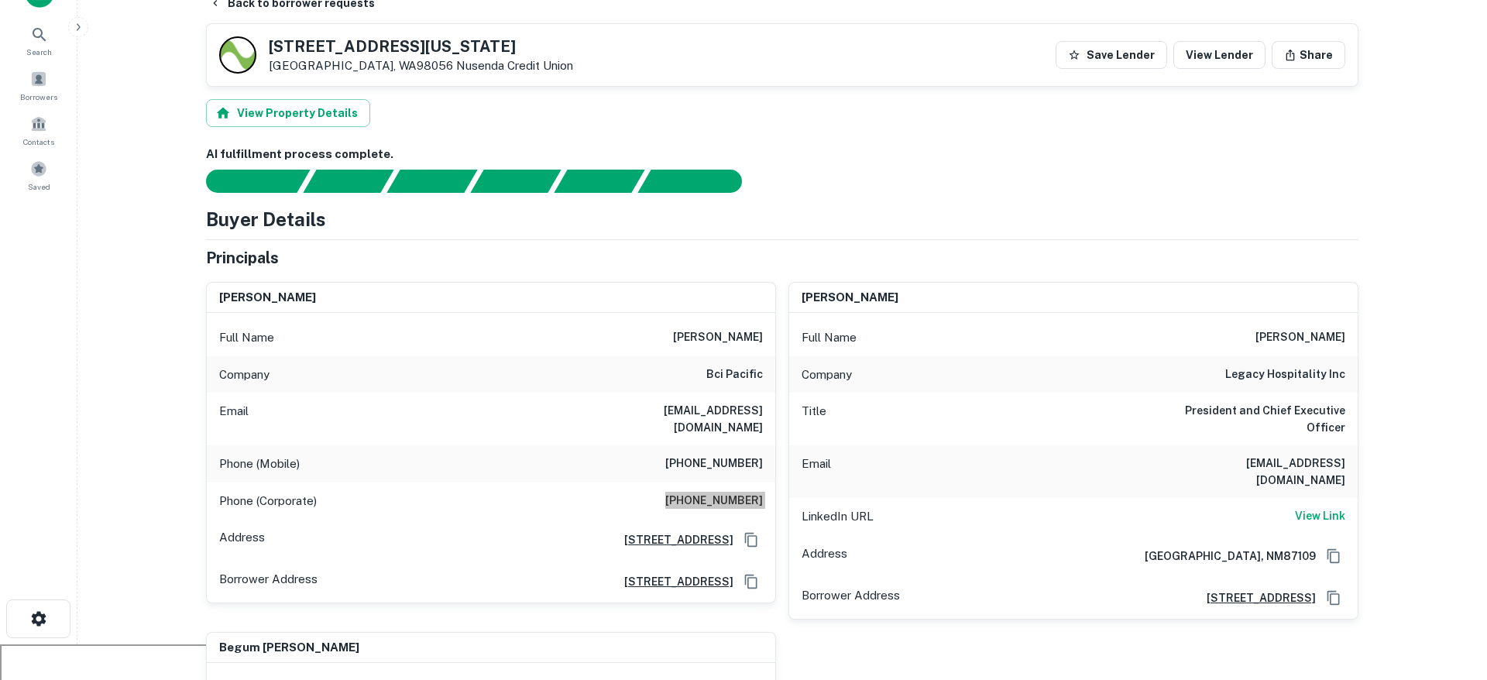
scroll to position [26, 0]
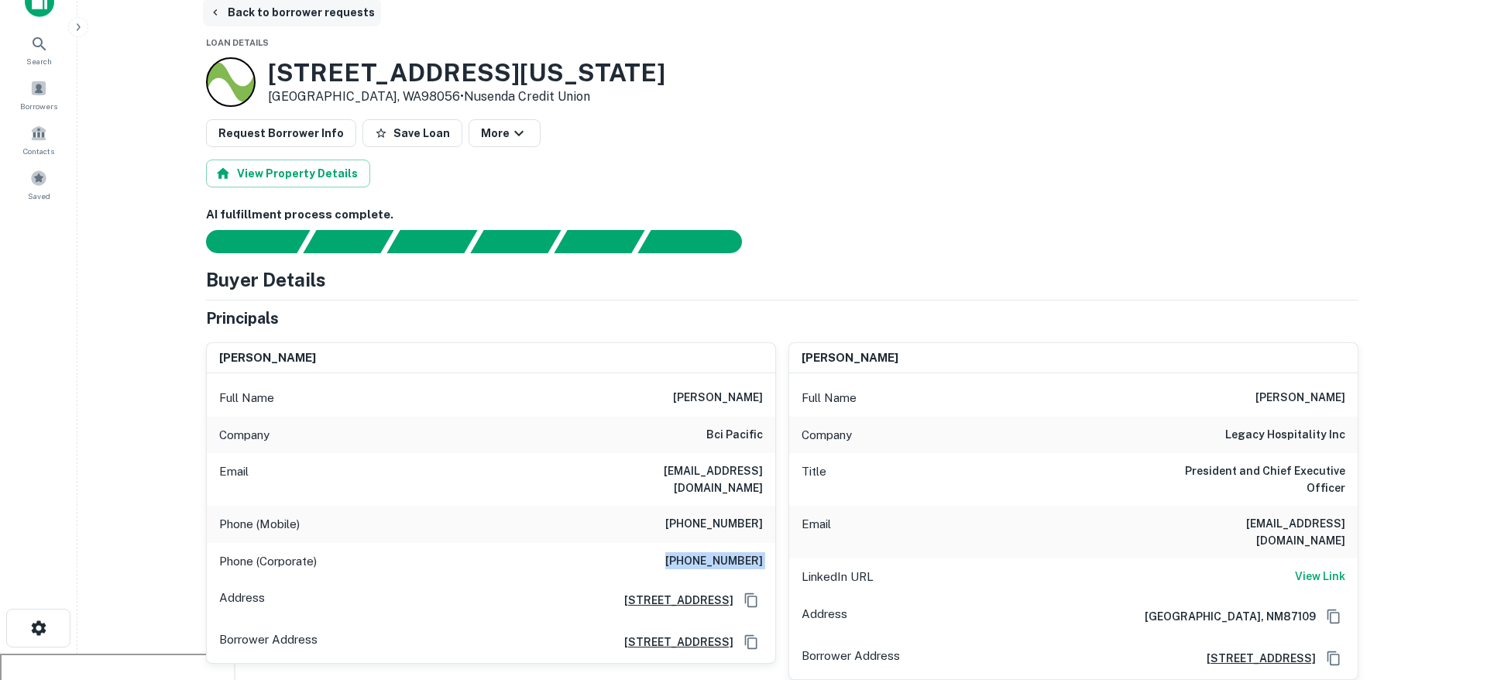
click at [303, 15] on button "Back to borrower requests" at bounding box center [292, 12] width 178 height 28
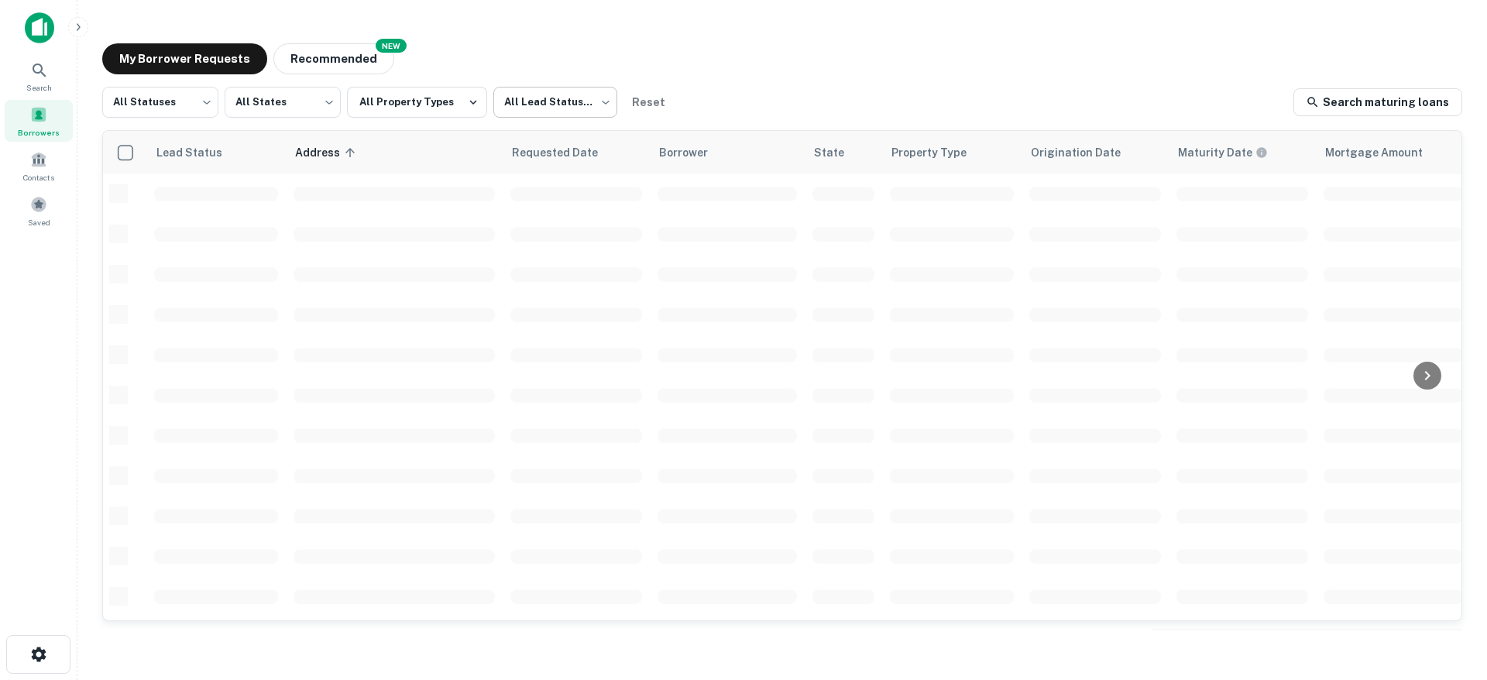
scroll to position [561, 0]
click at [1005, 56] on div "My Borrower Requests NEW Recommended" at bounding box center [782, 58] width 1360 height 31
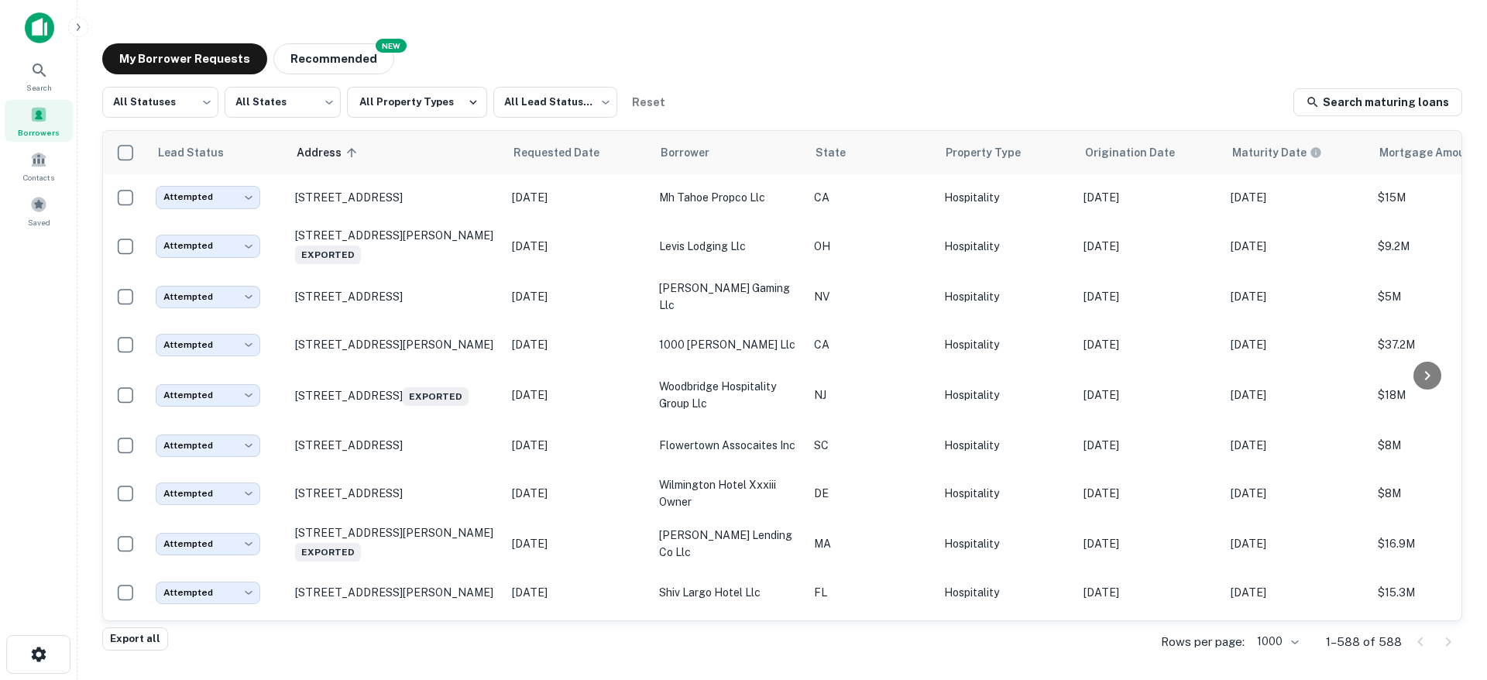
scroll to position [22010, 0]
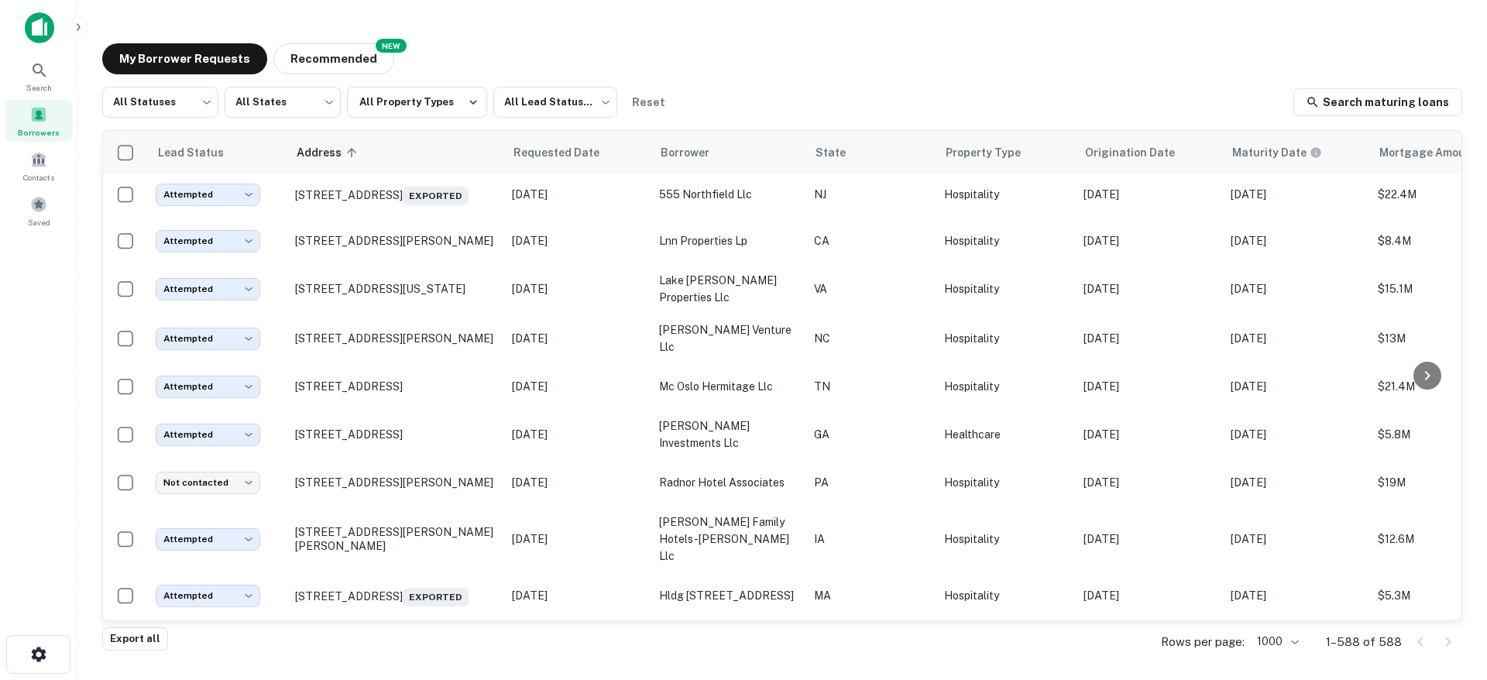
click at [430, 157] on p "555 E State St Athens, OH45701 Exported" at bounding box center [395, 147] width 201 height 22
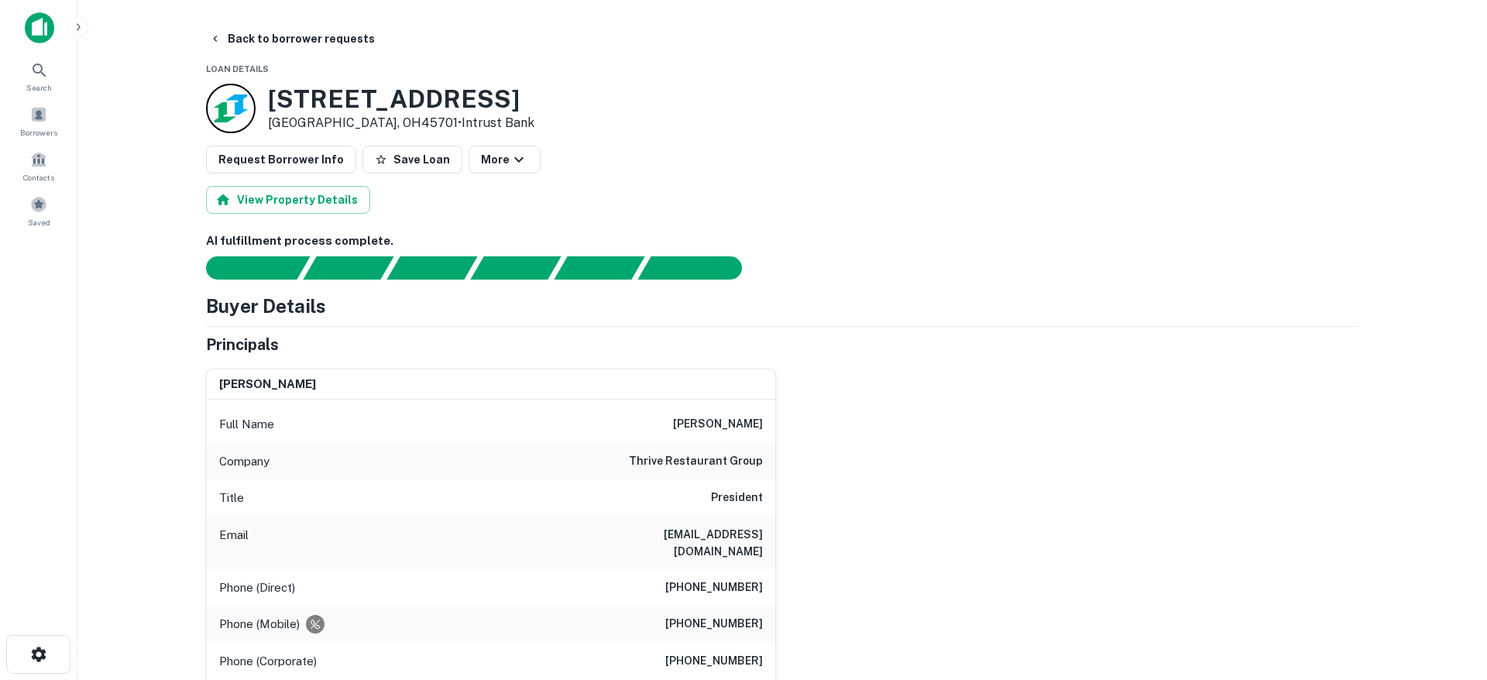
click at [1073, 269] on div at bounding box center [772, 267] width 1171 height 23
click at [976, 162] on div "Request Borrower Info Save Loan More" at bounding box center [782, 160] width 1152 height 28
click at [1150, 114] on div "555 E State St Athens, OH45701 • Intrust Bank" at bounding box center [782, 109] width 1152 height 50
click at [944, 204] on div "View Property Details" at bounding box center [782, 200] width 1152 height 28
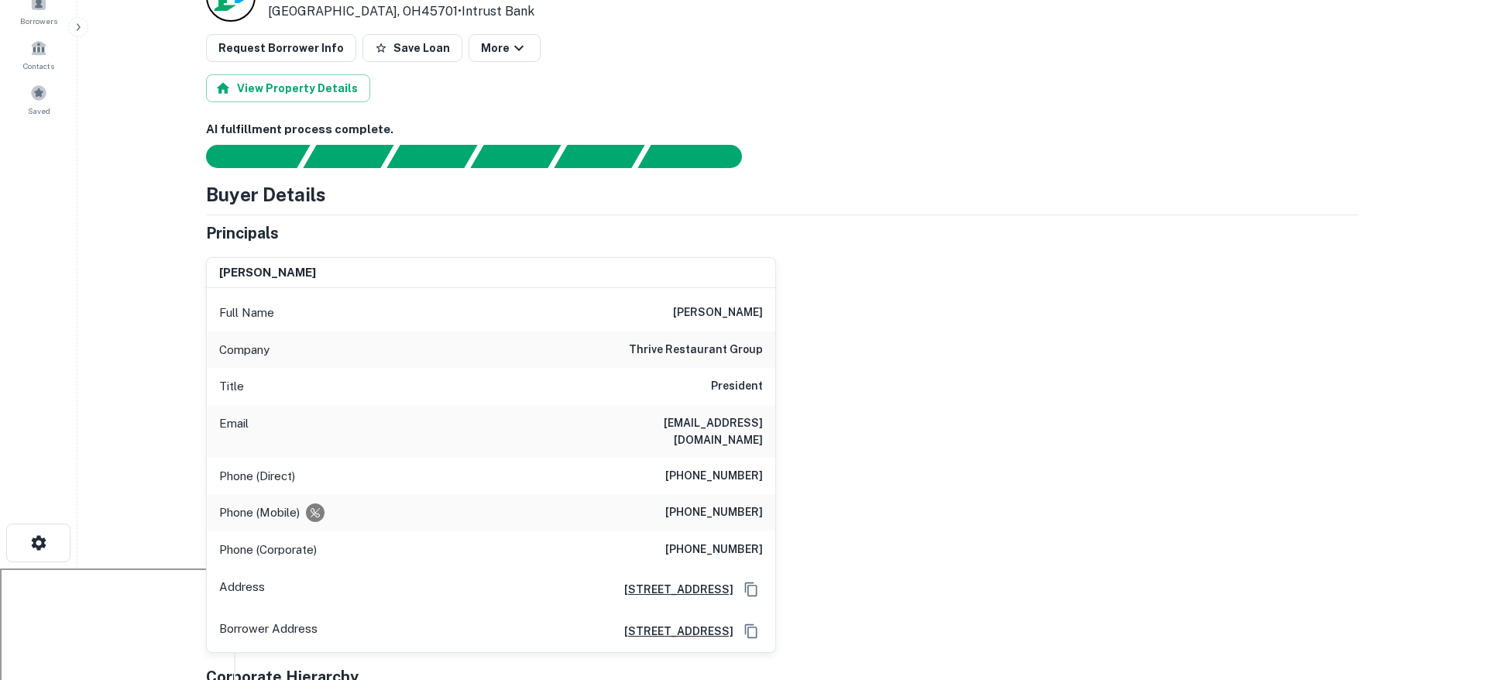
scroll to position [113, 0]
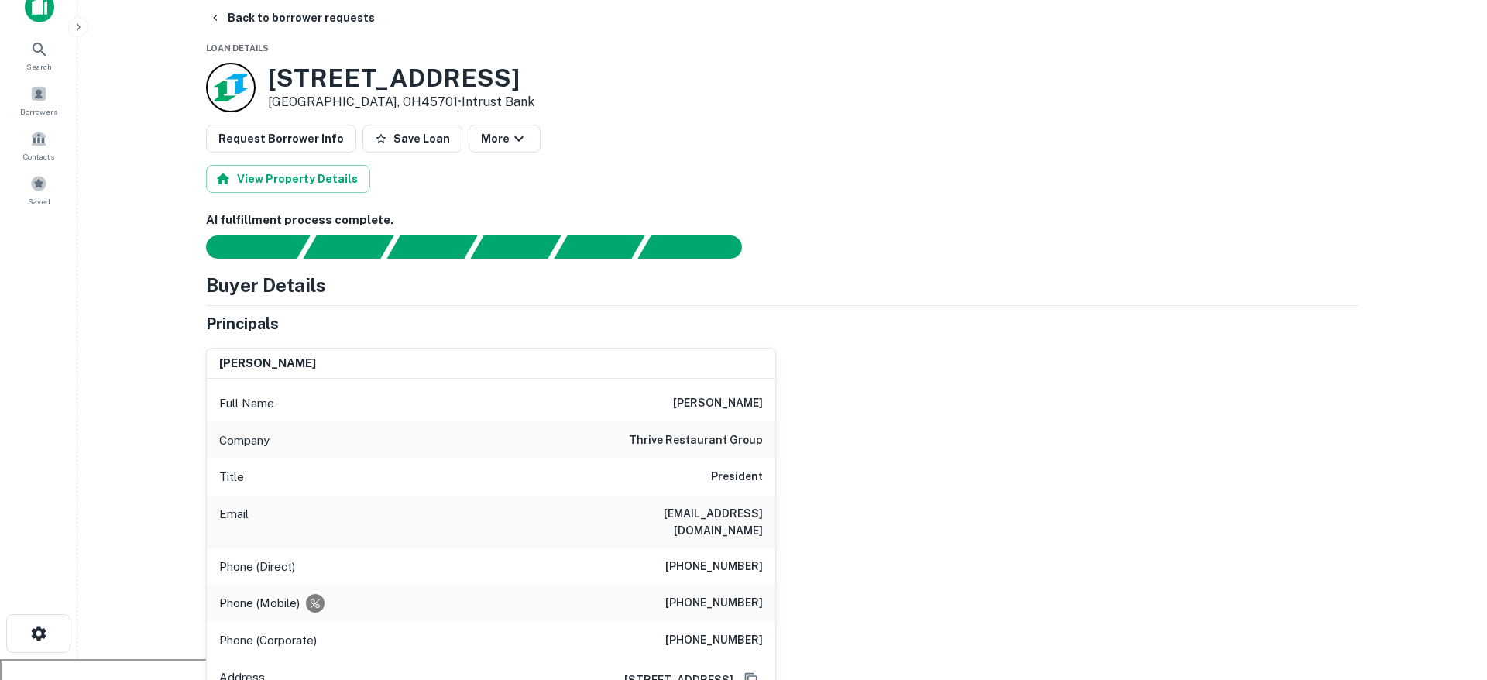
scroll to position [0, 0]
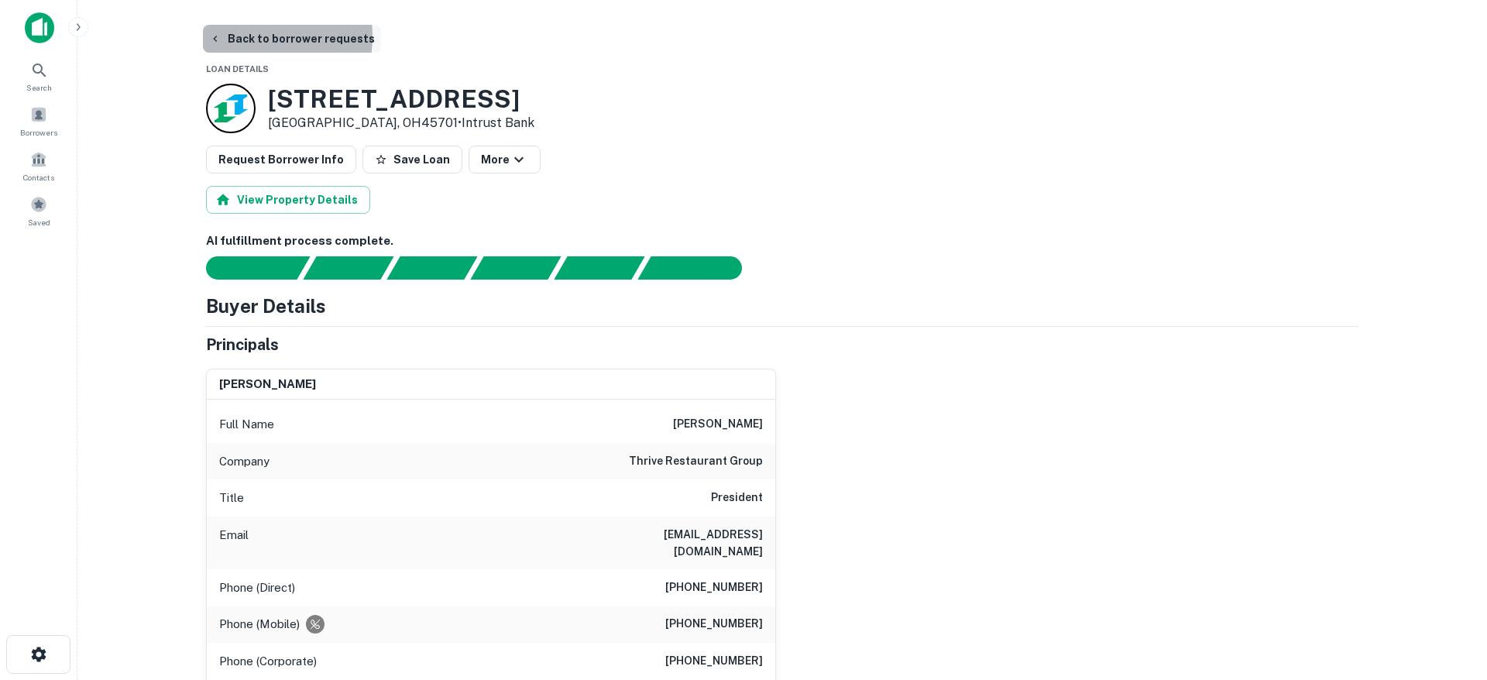
click at [252, 36] on button "Back to borrower requests" at bounding box center [292, 39] width 178 height 28
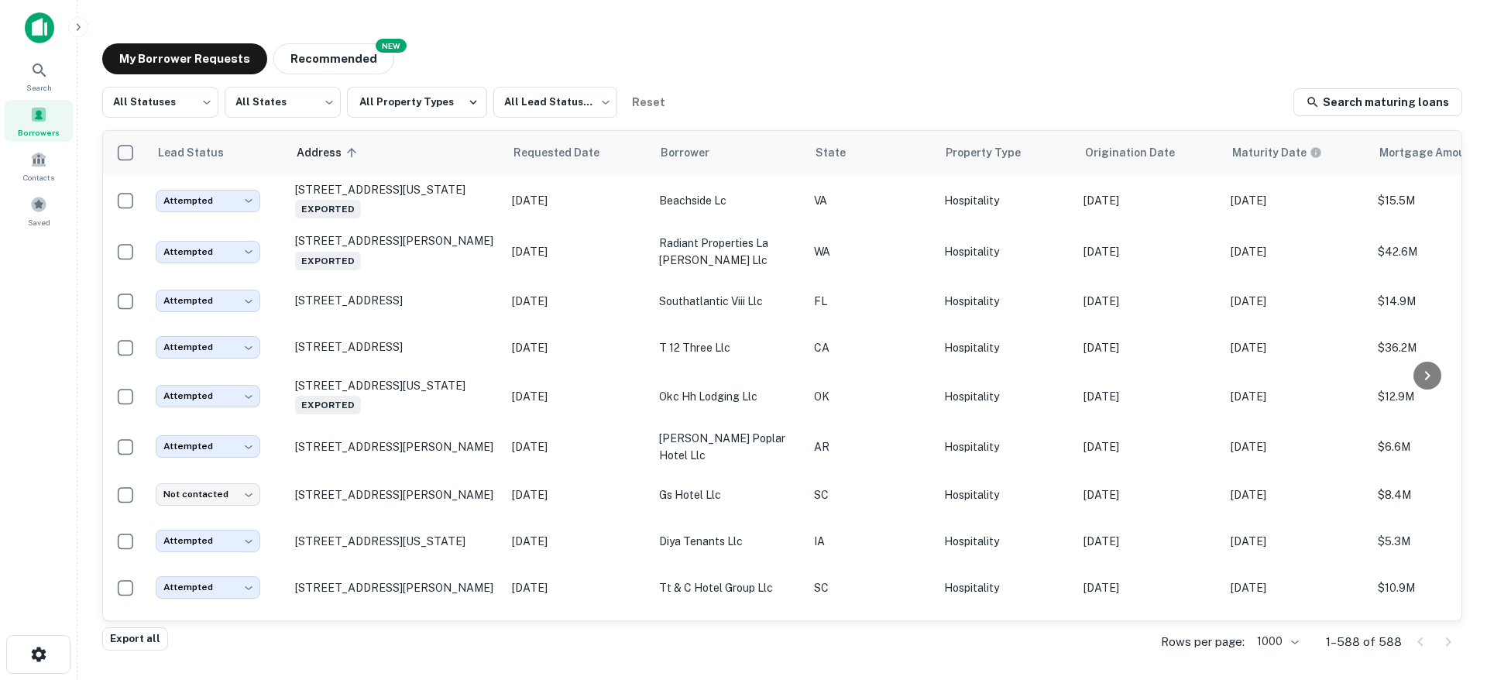
scroll to position [9683, 0]
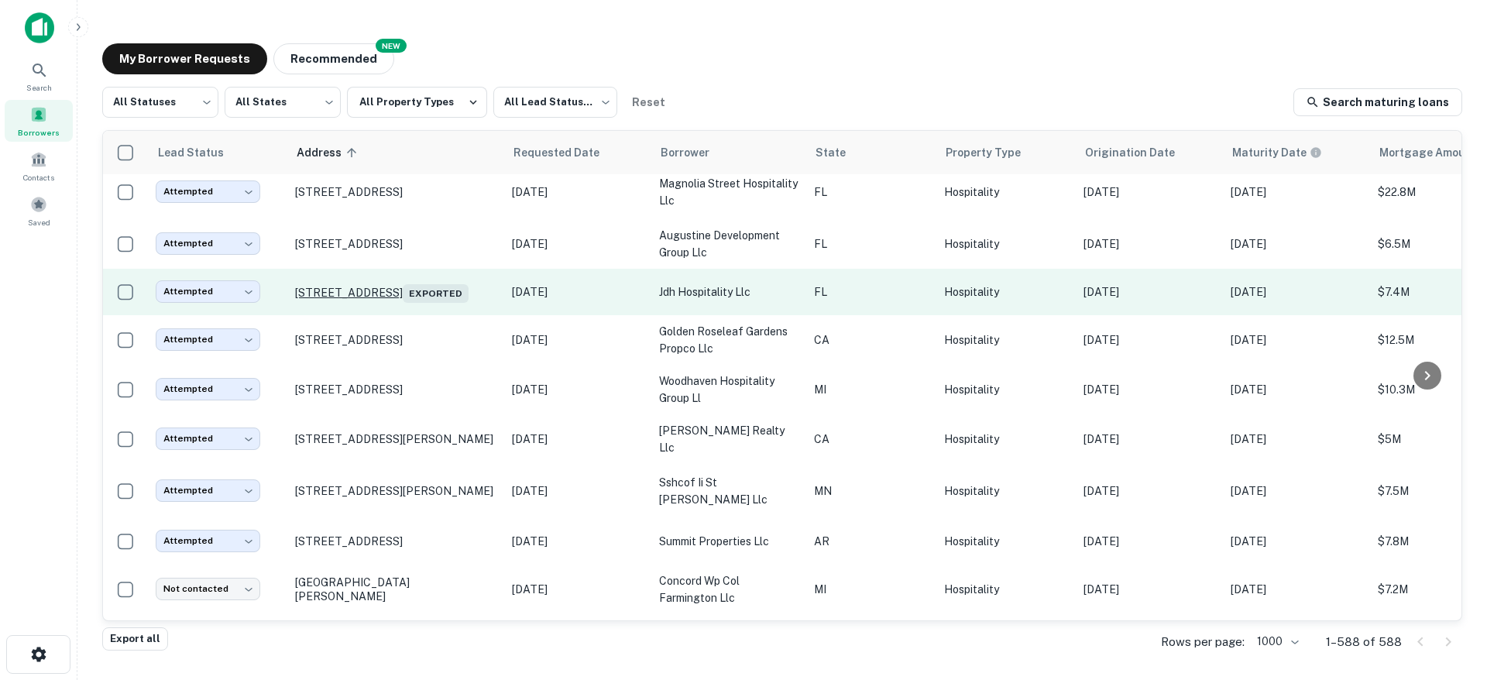
click at [417, 303] on p "217 N Highway 231 Panama City, FL32405 Exported" at bounding box center [395, 292] width 201 height 22
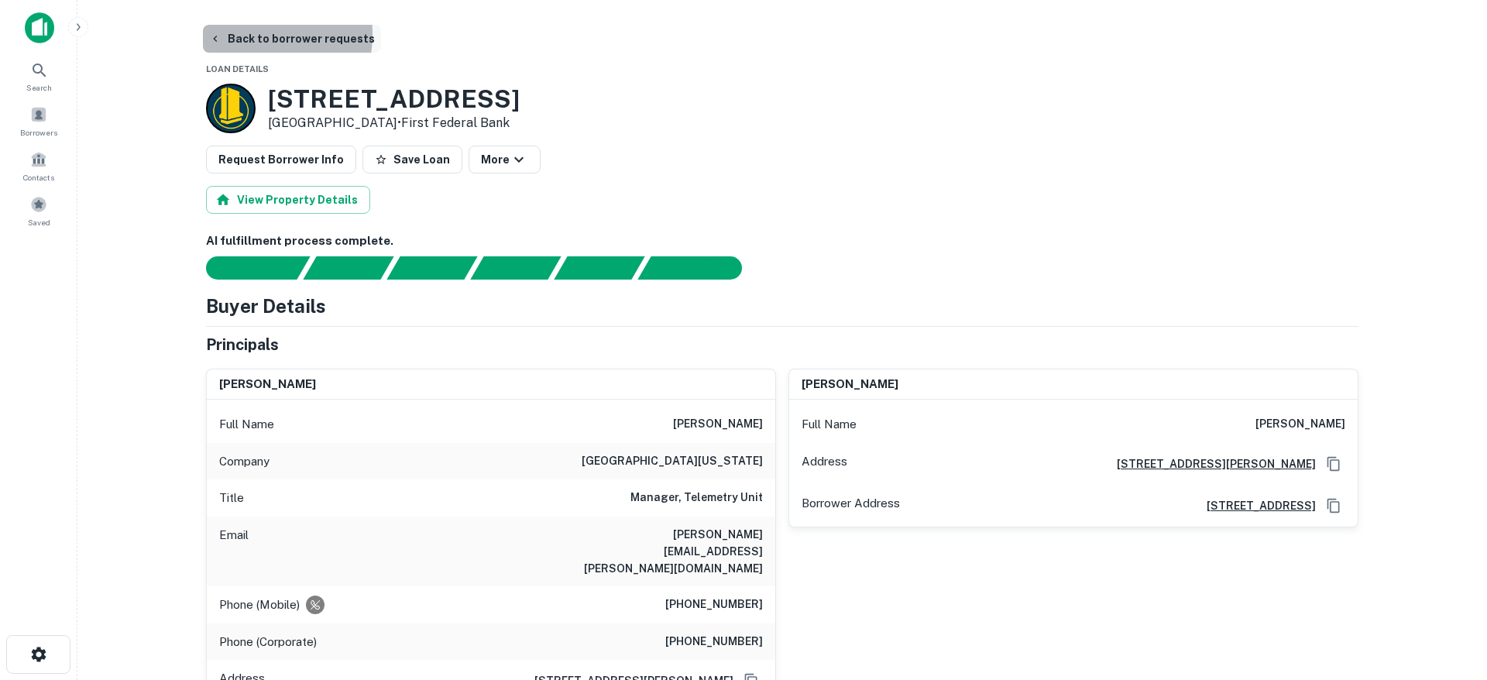
click at [235, 33] on button "Back to borrower requests" at bounding box center [292, 39] width 178 height 28
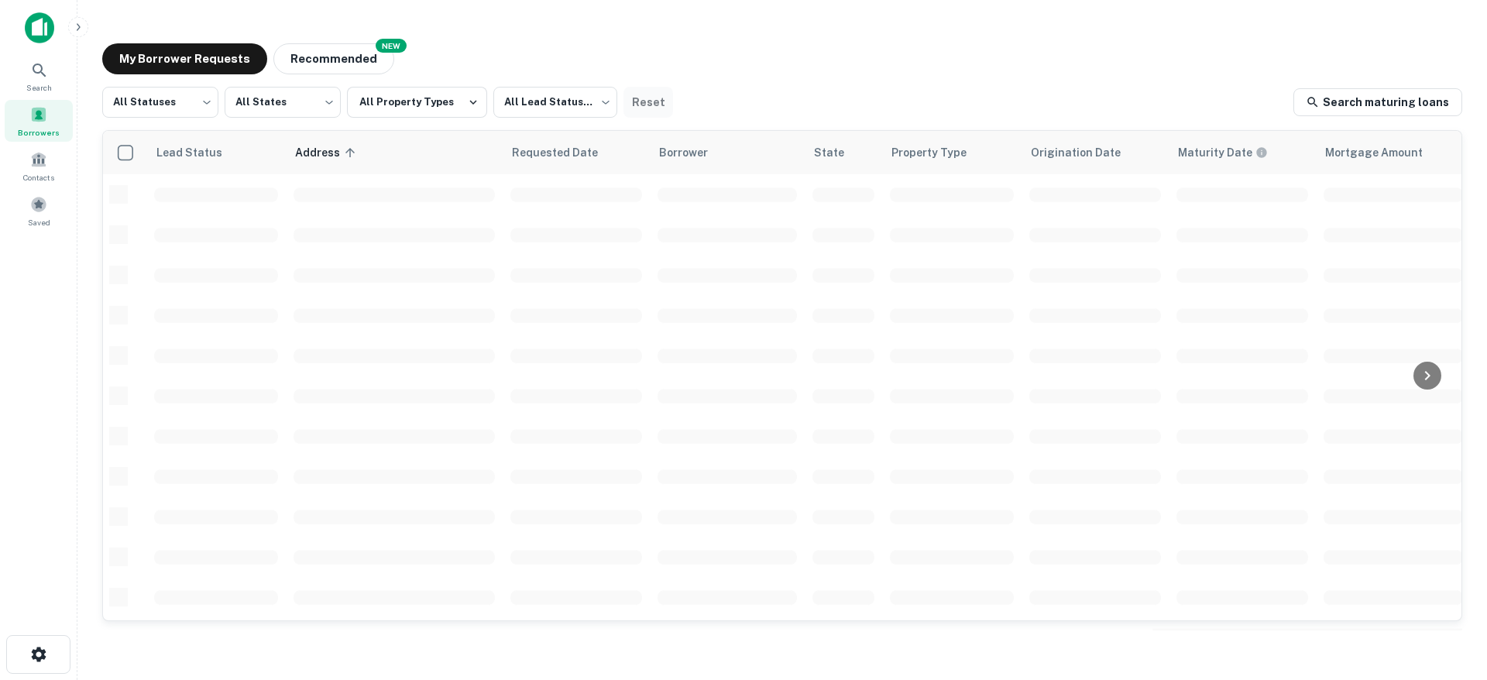
scroll to position [561, 0]
click at [749, 46] on div "My Borrower Requests NEW Recommended" at bounding box center [782, 58] width 1360 height 31
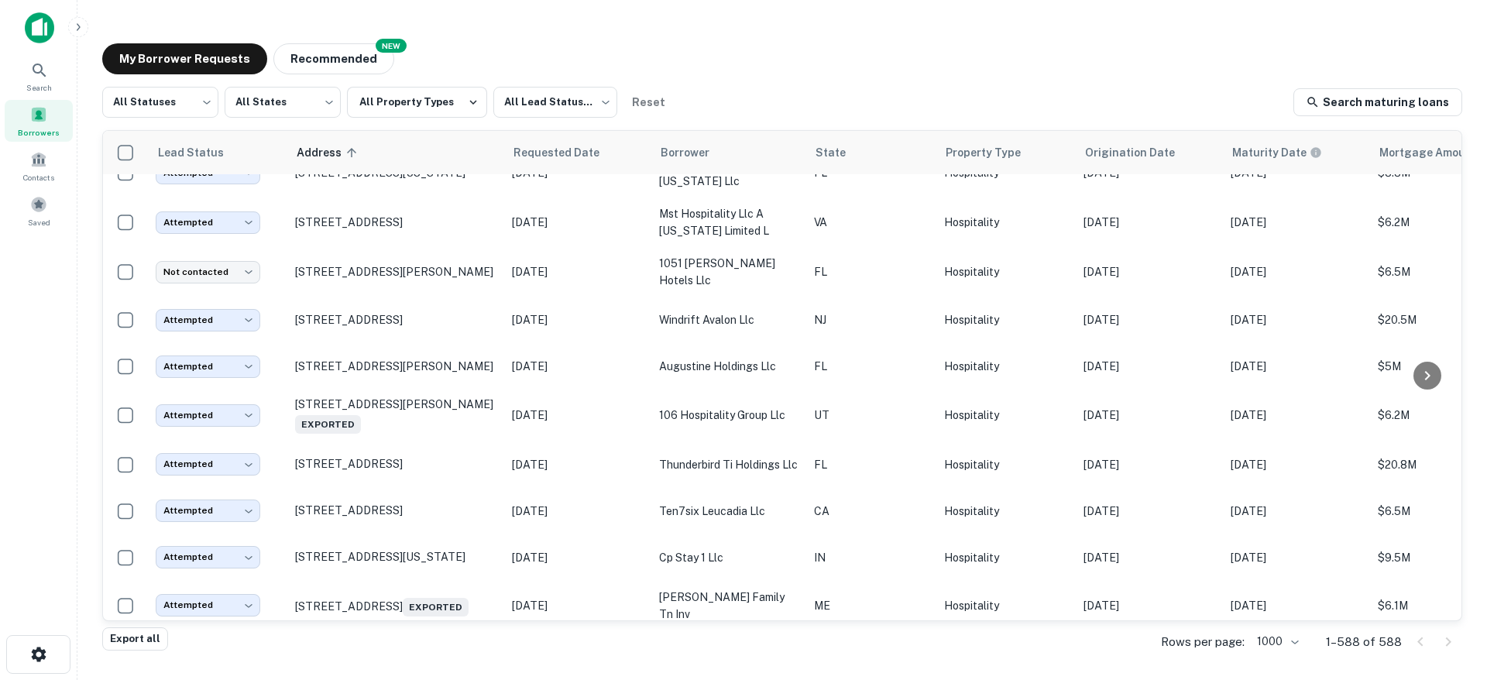
scroll to position [5695, 0]
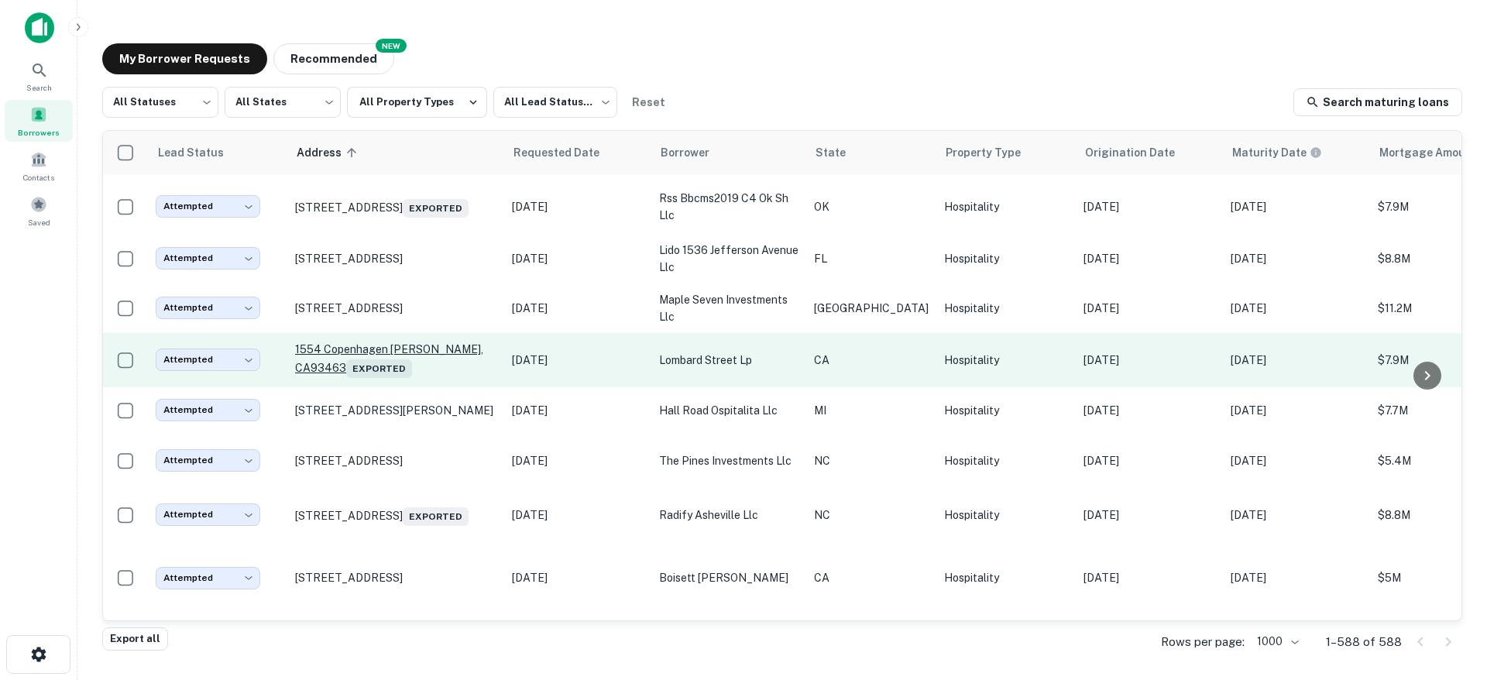
click at [421, 377] on p "1554 Copenhagen Dr Solvang, CA93463 Exported" at bounding box center [395, 360] width 201 height 36
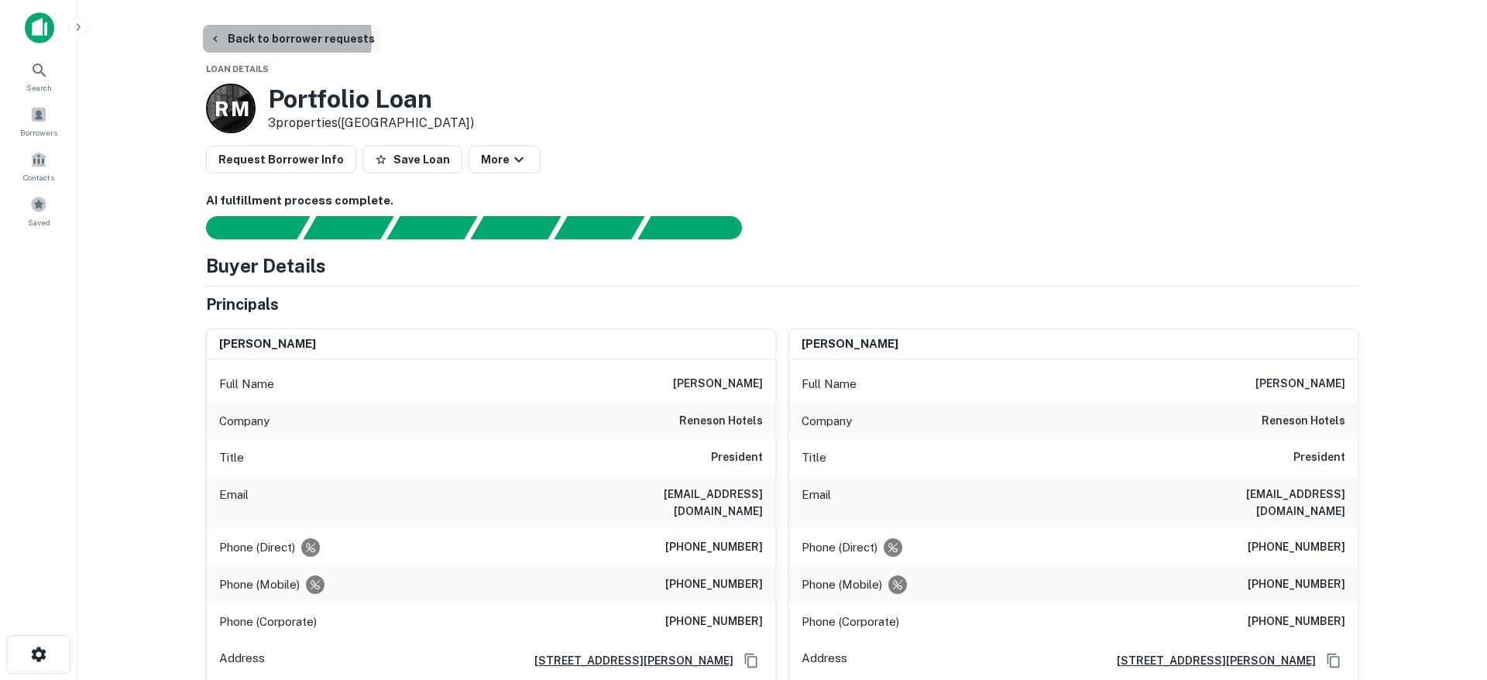
click at [251, 39] on button "Back to borrower requests" at bounding box center [292, 39] width 178 height 28
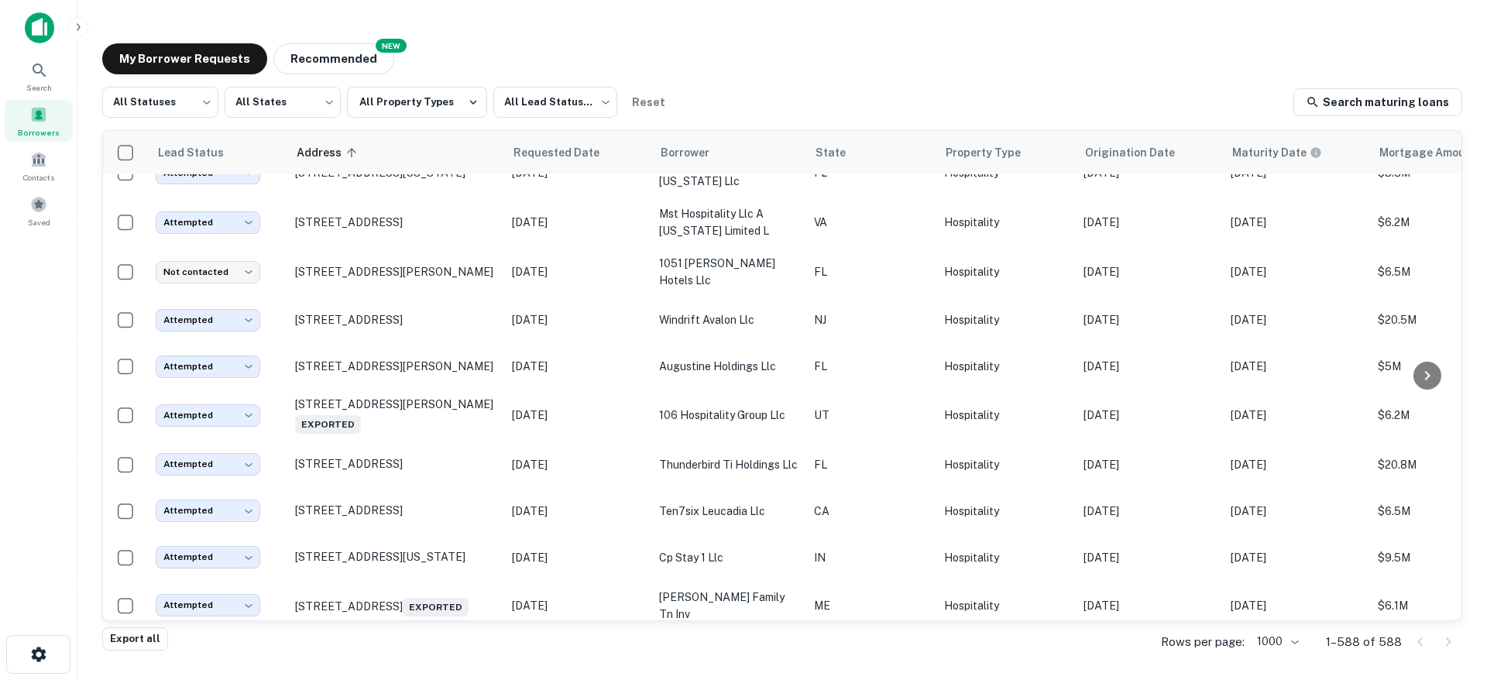
scroll to position [24962, 0]
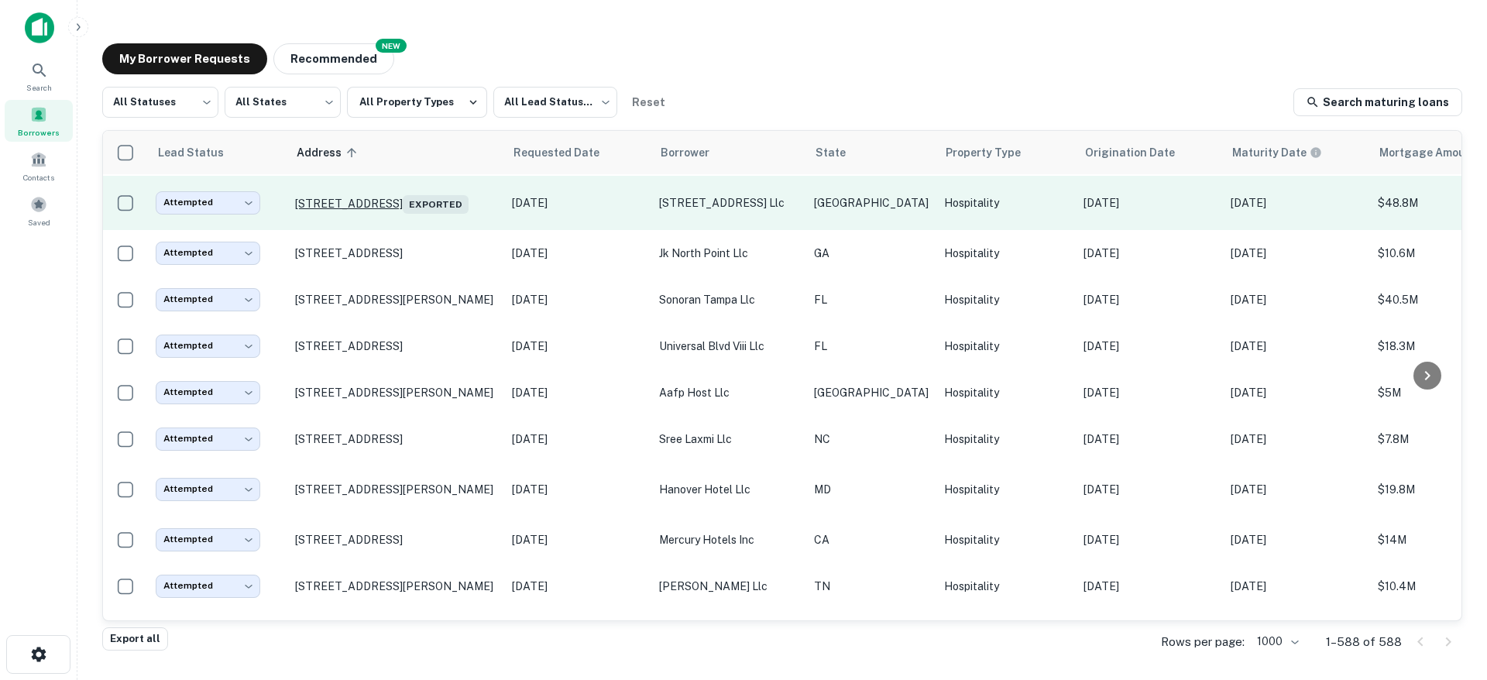
click at [406, 214] on p "74 N Interstate 35 Austin, TX78701 Exported" at bounding box center [395, 203] width 201 height 22
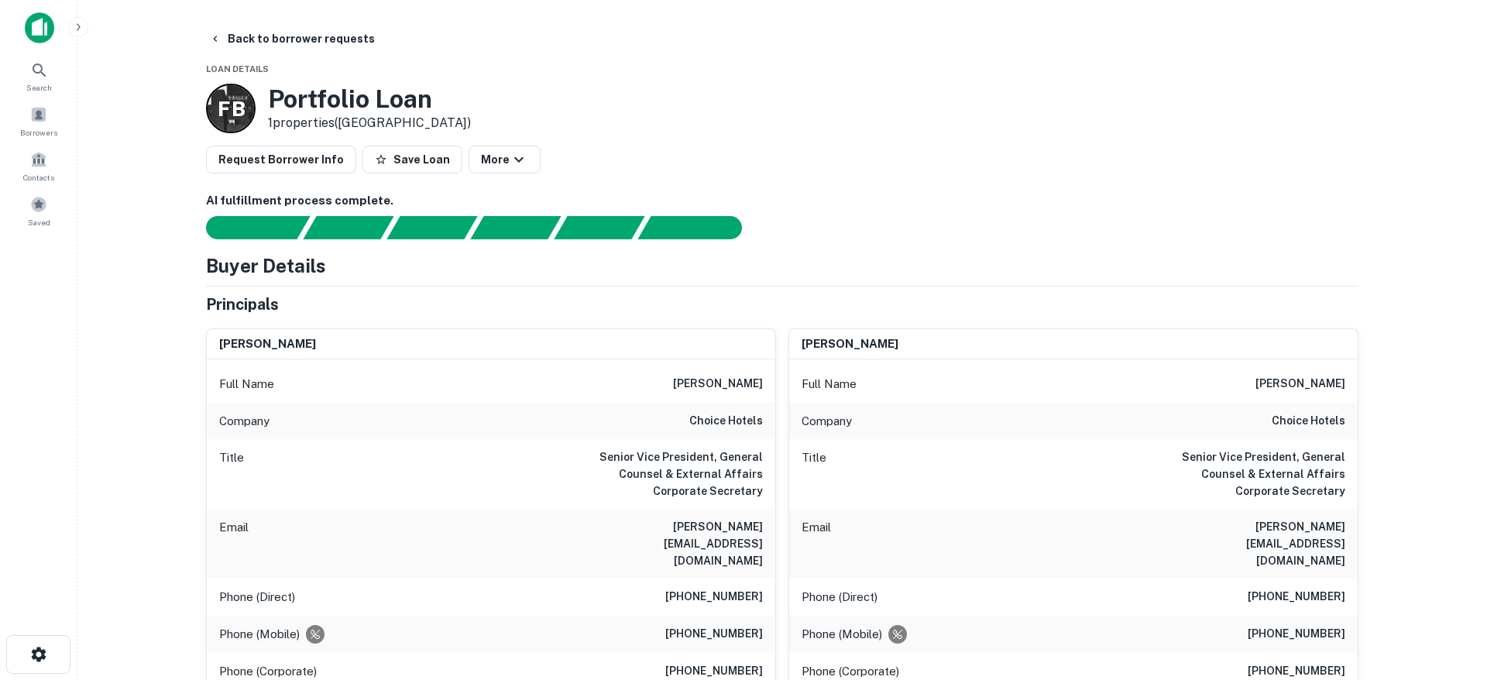
click at [334, 36] on button "Back to borrower requests" at bounding box center [292, 39] width 178 height 28
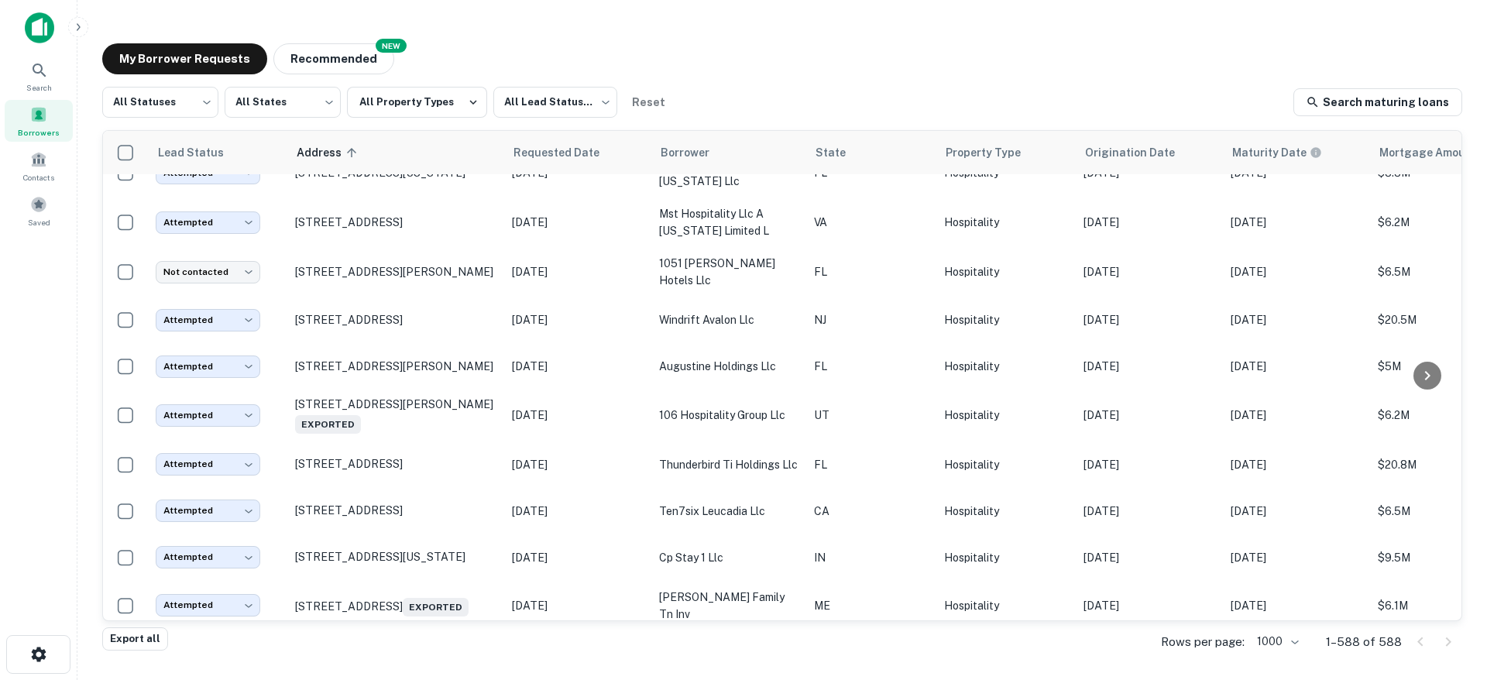
scroll to position [18427, 0]
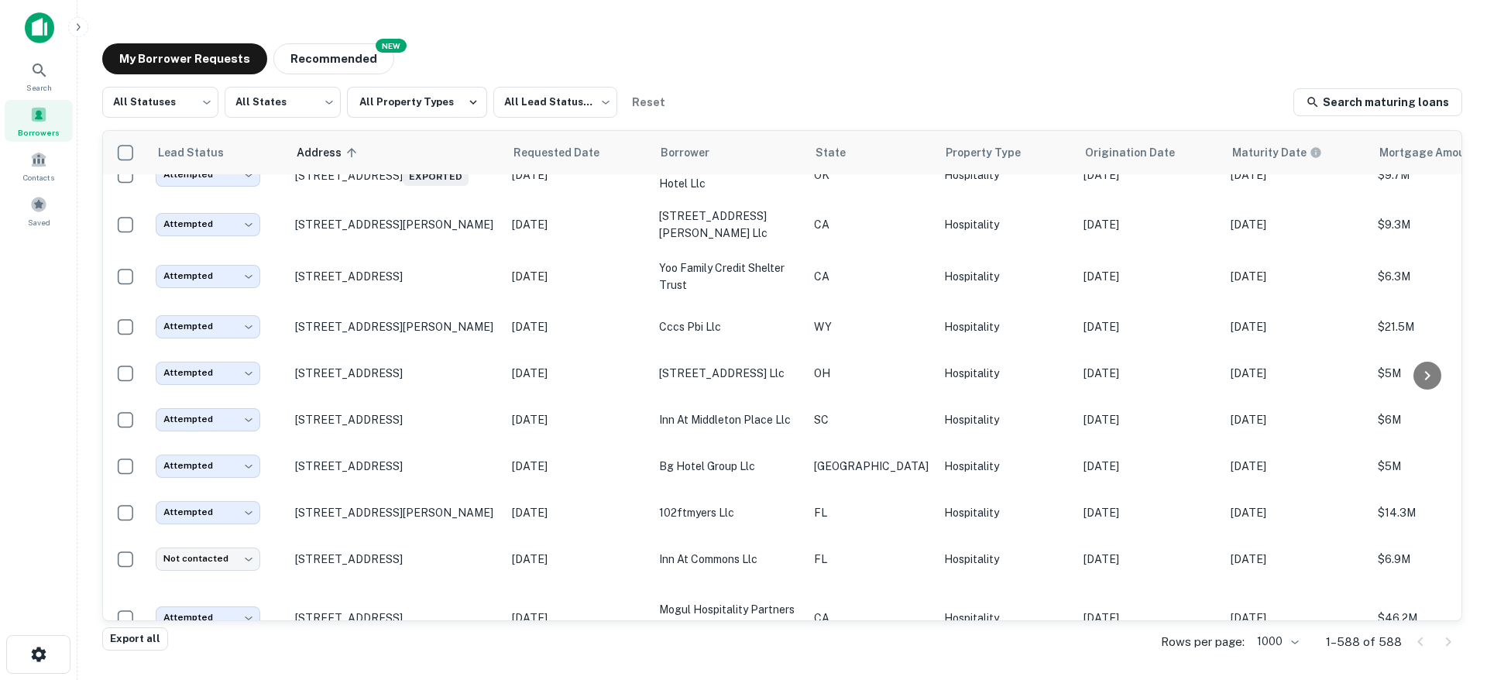
click at [397, 132] on p "420 N Julia St Jacksonville, FL32202" at bounding box center [395, 125] width 201 height 14
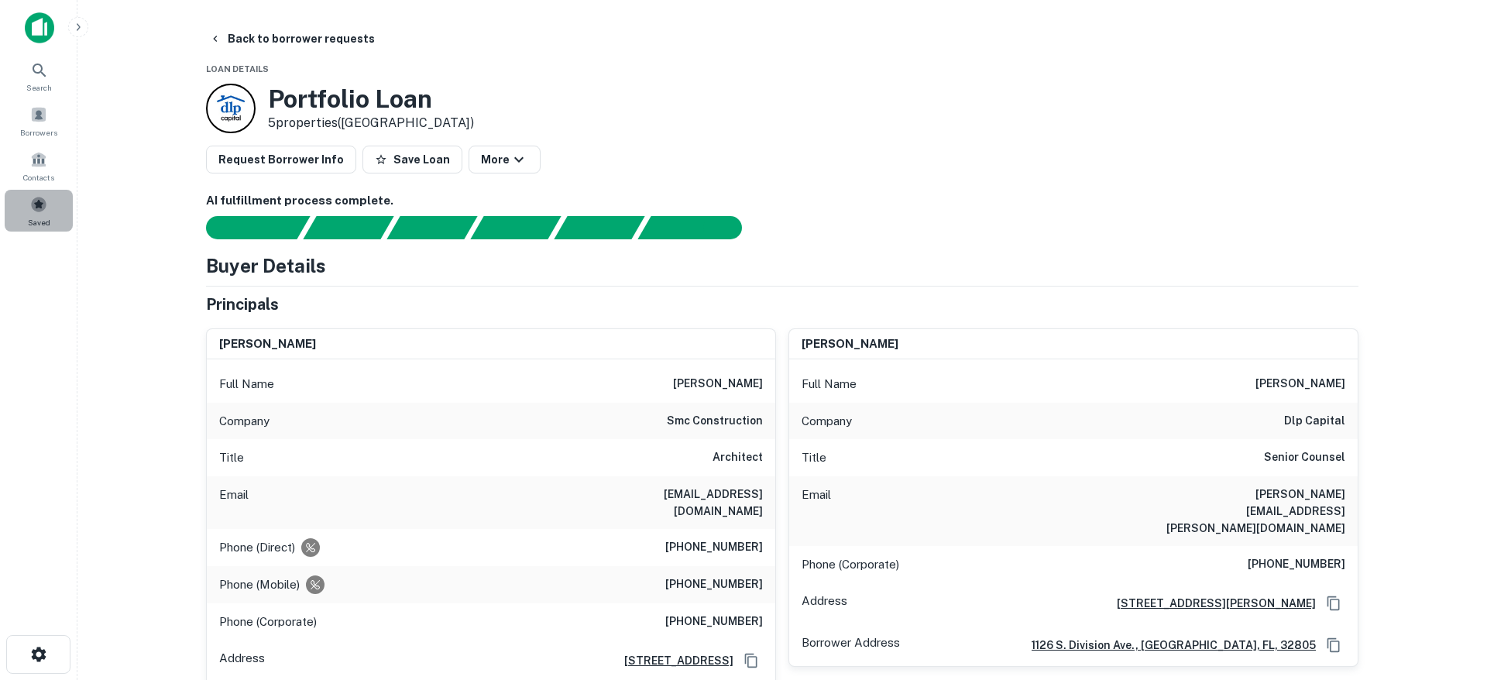
click at [44, 200] on span at bounding box center [38, 204] width 17 height 17
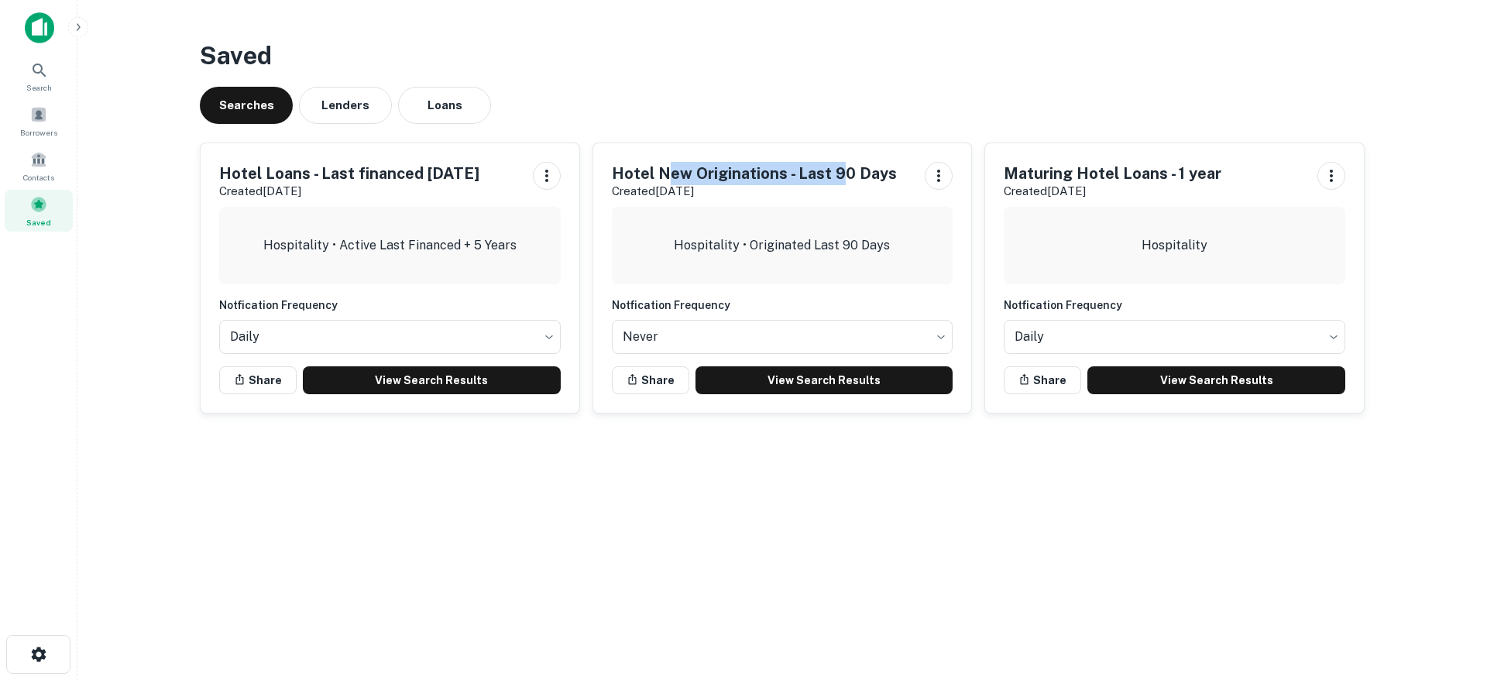
drag, startPoint x: 671, startPoint y: 175, endPoint x: 835, endPoint y: 170, distance: 163.5
click at [835, 170] on h5 "Hotel New Originations - Last 90 Days" at bounding box center [754, 173] width 285 height 23
drag, startPoint x: 1031, startPoint y: 167, endPoint x: 1180, endPoint y: 170, distance: 149.5
click at [1180, 170] on h5 "Maturing Hotel Loans - 1 year" at bounding box center [1113, 173] width 218 height 23
drag, startPoint x: 507, startPoint y: 175, endPoint x: 303, endPoint y: 177, distance: 204.5
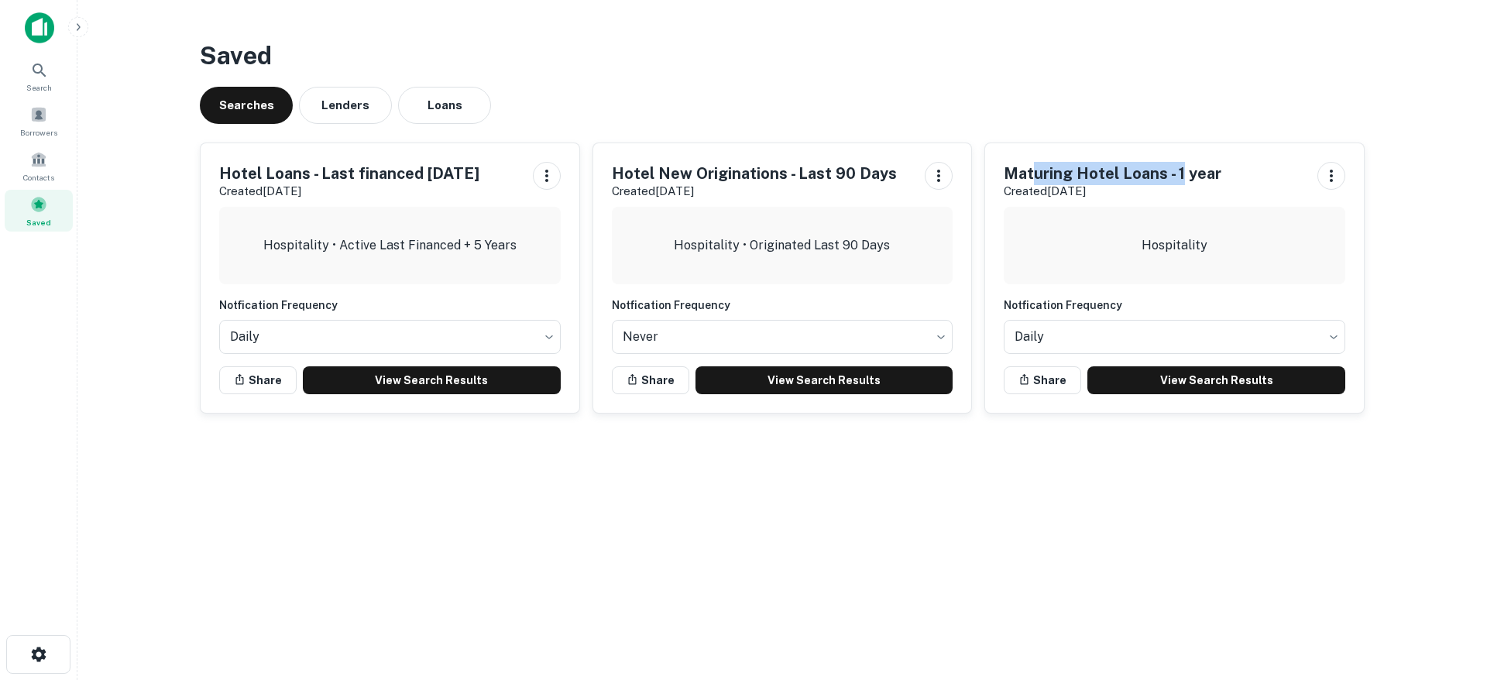
click at [280, 177] on div "Hotel Loans - Last financed 5 years ago Created Aug 18th, 2025" at bounding box center [390, 181] width 342 height 39
drag, startPoint x: 1010, startPoint y: 168, endPoint x: 1235, endPoint y: 185, distance: 226.0
click at [1233, 180] on div "Maturing Hotel Loans - 1 year Created Jun 26th, 2025" at bounding box center [1175, 181] width 342 height 39
click at [1193, 379] on link "View Search Results" at bounding box center [1216, 380] width 258 height 28
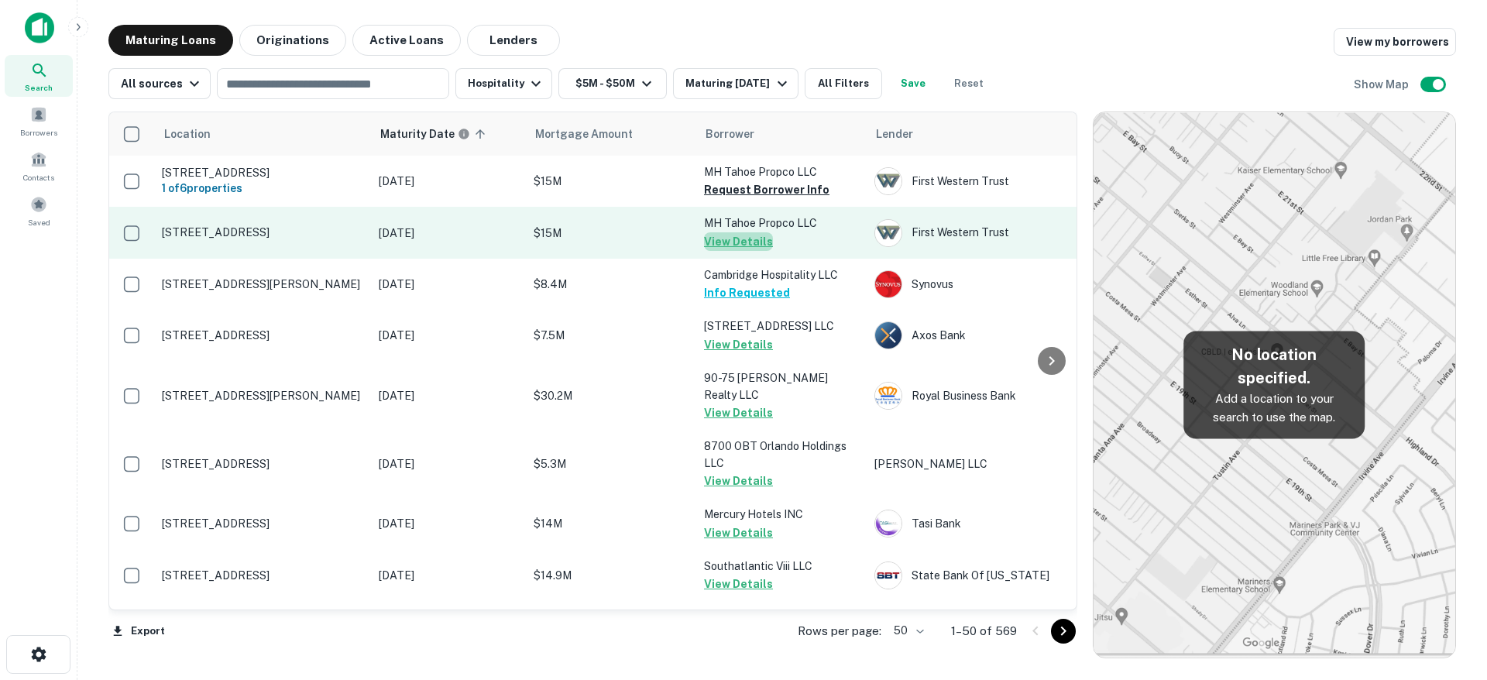
click at [743, 245] on button "View Details" at bounding box center [738, 241] width 69 height 19
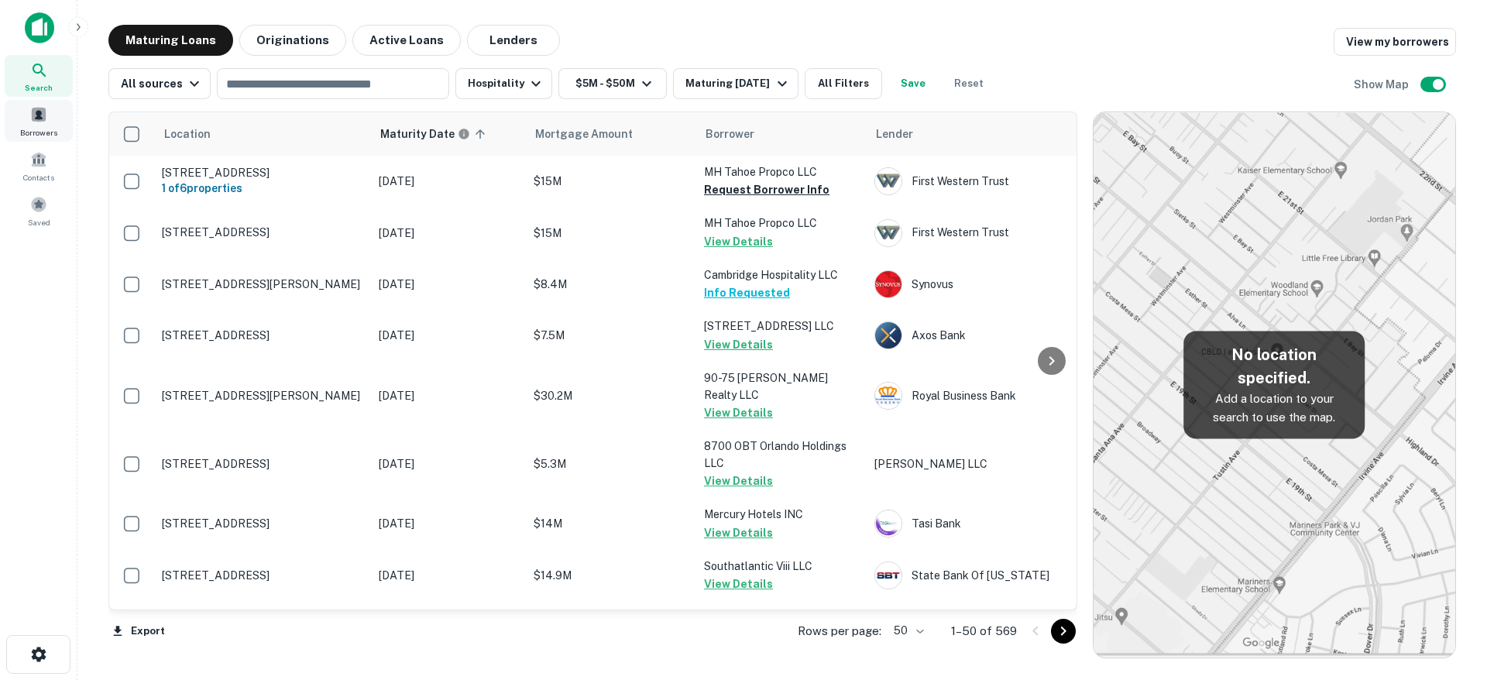
click at [43, 121] on span at bounding box center [38, 114] width 17 height 17
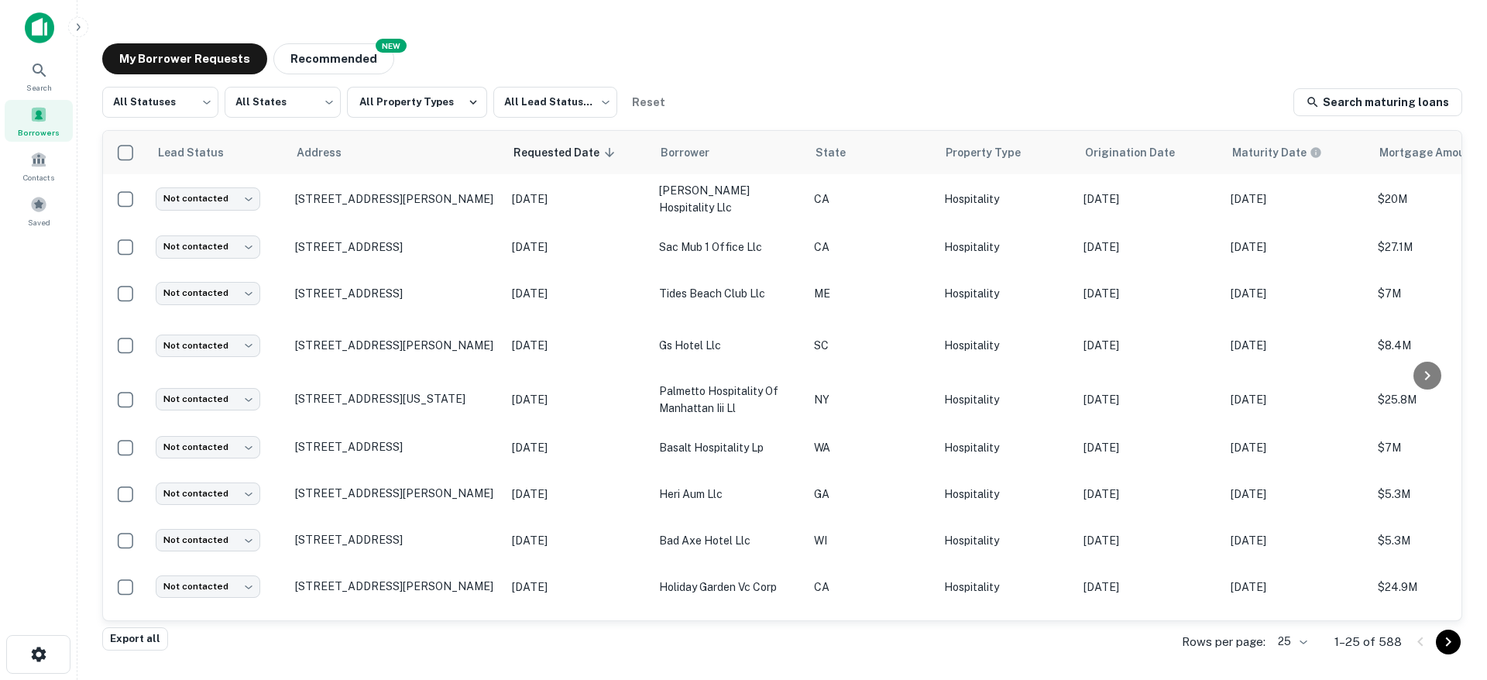
click at [1312, 634] on div "Rows per page: 25 ** 1–25 of 588" at bounding box center [1312, 642] width 299 height 42
click at [1301, 638] on body "Search Borrowers Contacts Saved My Borrower Requests NEW Recommended All Status…" at bounding box center [743, 340] width 1487 height 680
click at [1293, 655] on li "1000" at bounding box center [1293, 648] width 53 height 28
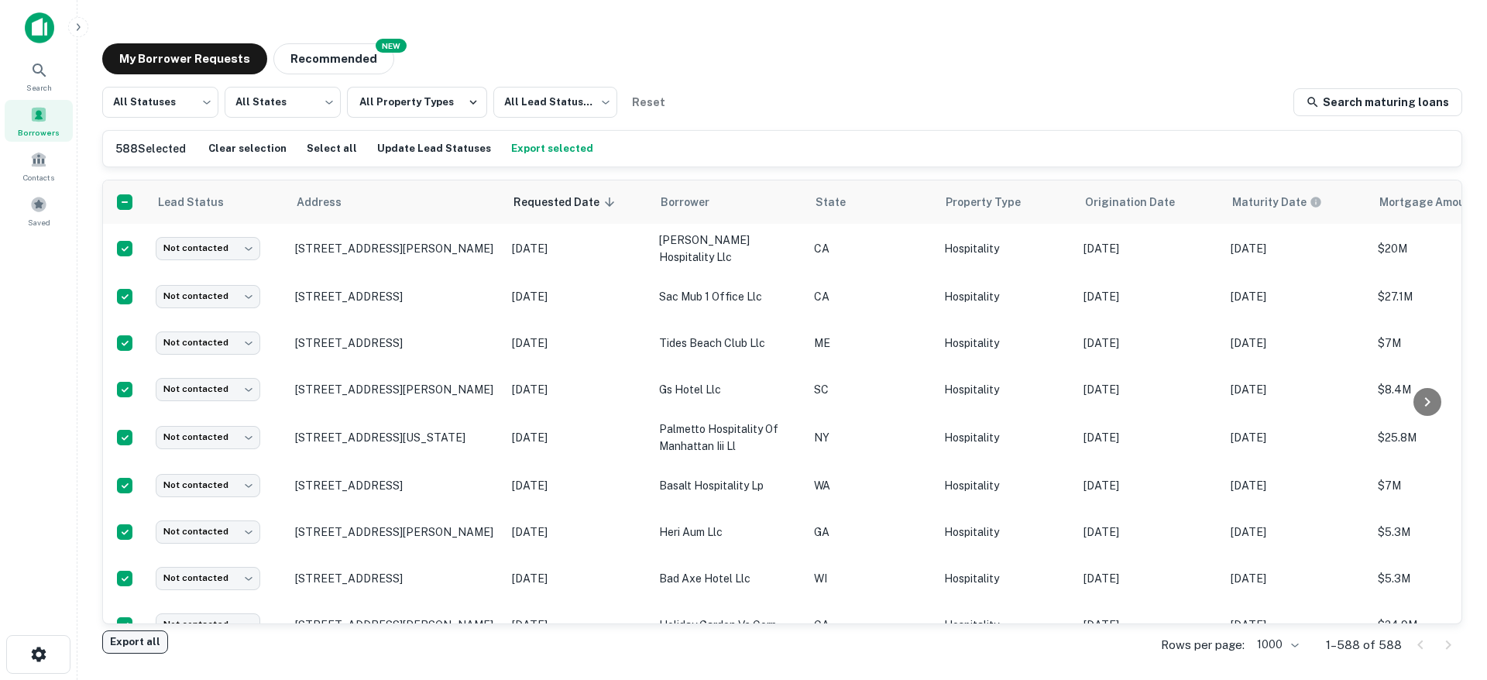
click at [139, 645] on button "Export all" at bounding box center [135, 641] width 66 height 23
